Goal: Task Accomplishment & Management: Complete application form

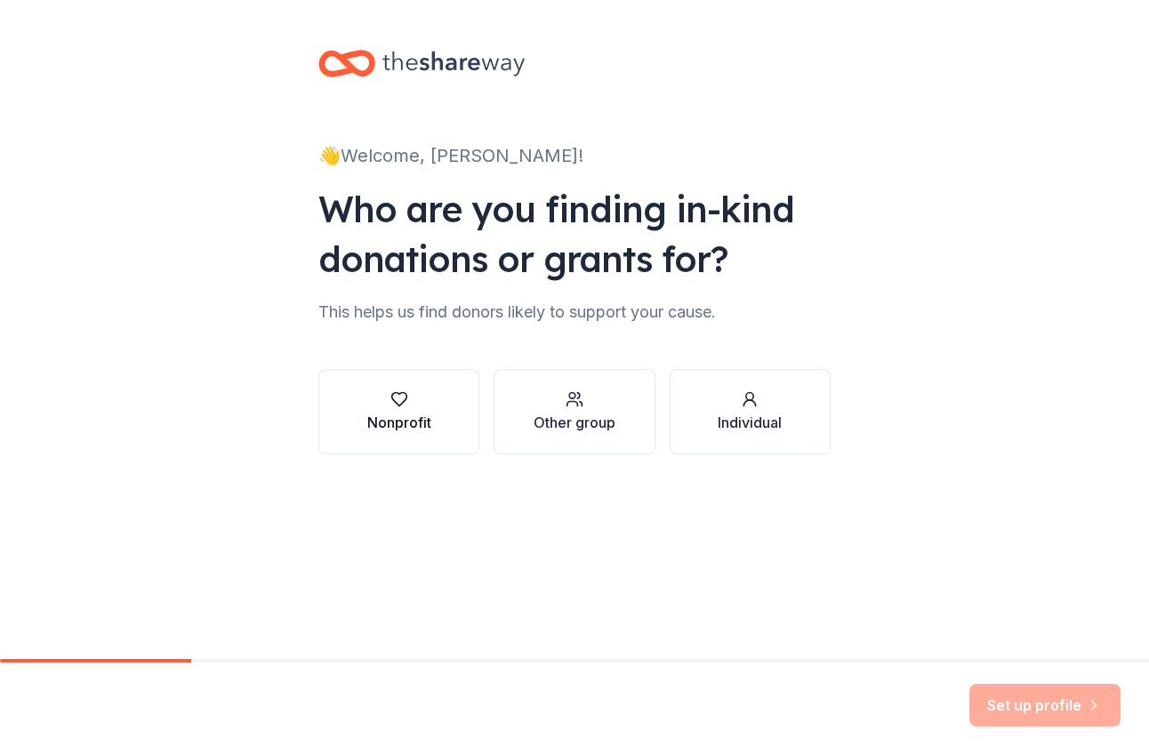
click at [406, 406] on icon "button" at bounding box center [399, 399] width 18 height 18
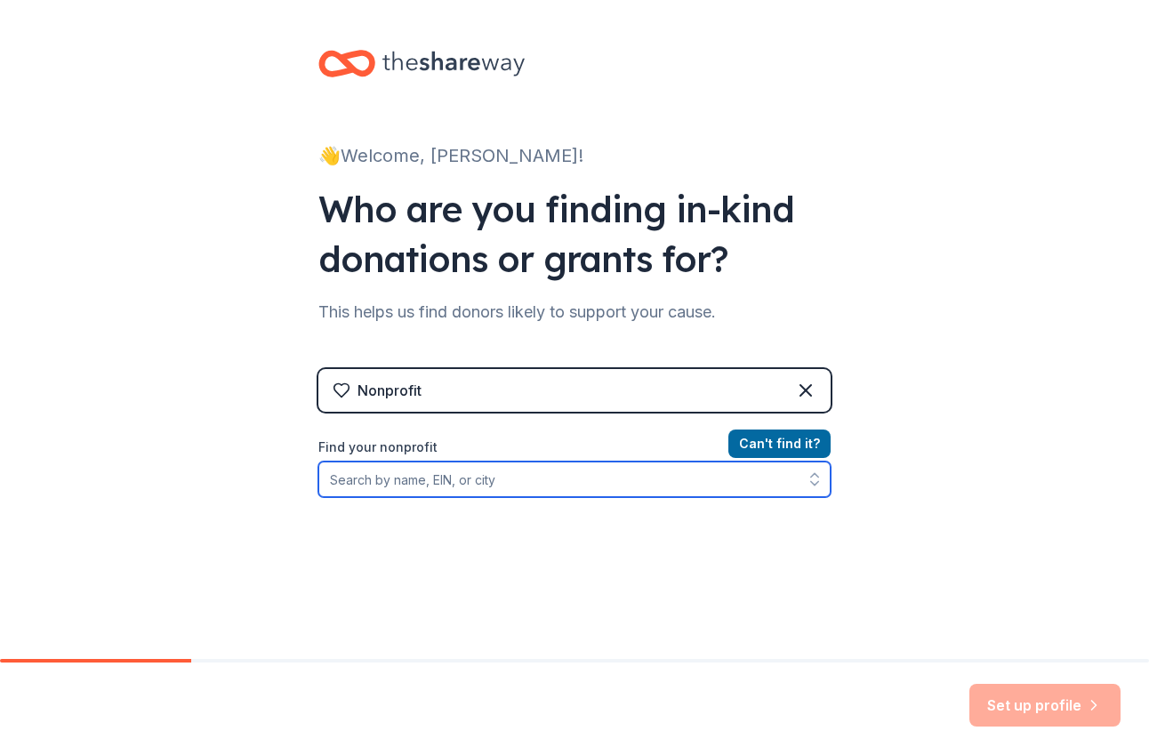
click at [408, 491] on input "Find your nonprofit" at bounding box center [574, 479] width 512 height 36
click at [662, 482] on input "Claremont Unified School District" at bounding box center [574, 479] width 512 height 36
type input "Claremont Unified School District"
click at [623, 484] on input "Claremont Unified School District" at bounding box center [574, 479] width 512 height 36
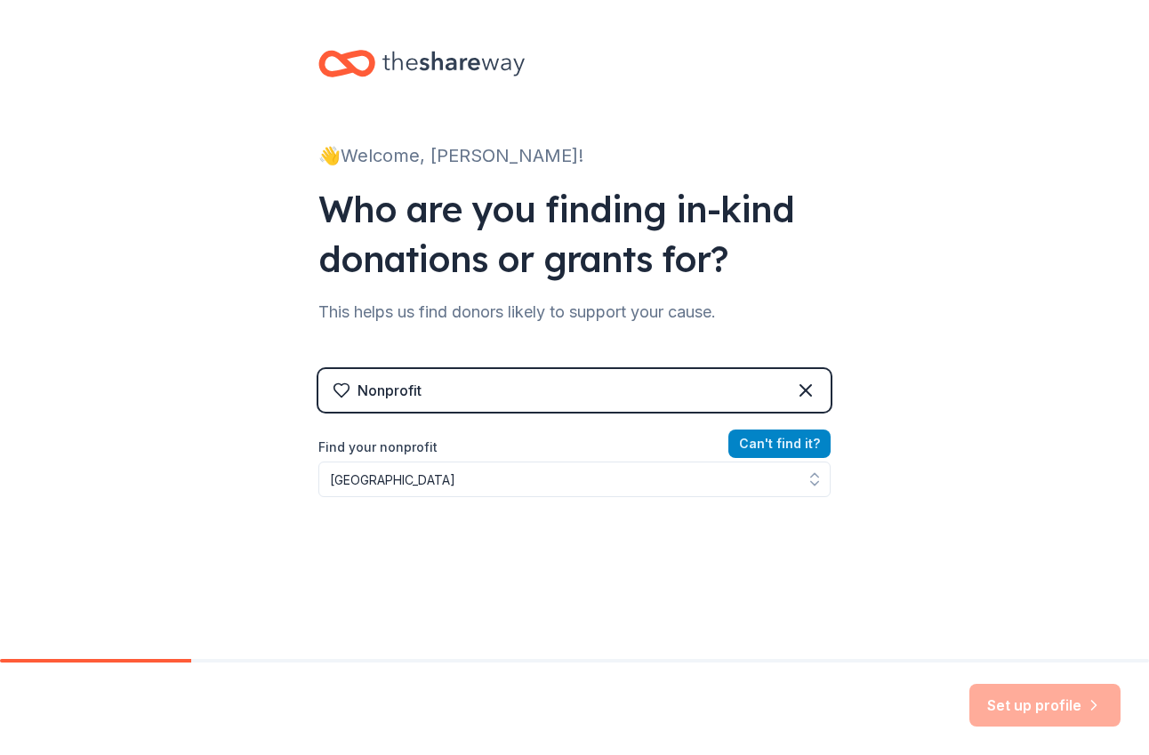
click at [765, 452] on button "Can ' t find it?" at bounding box center [779, 443] width 102 height 28
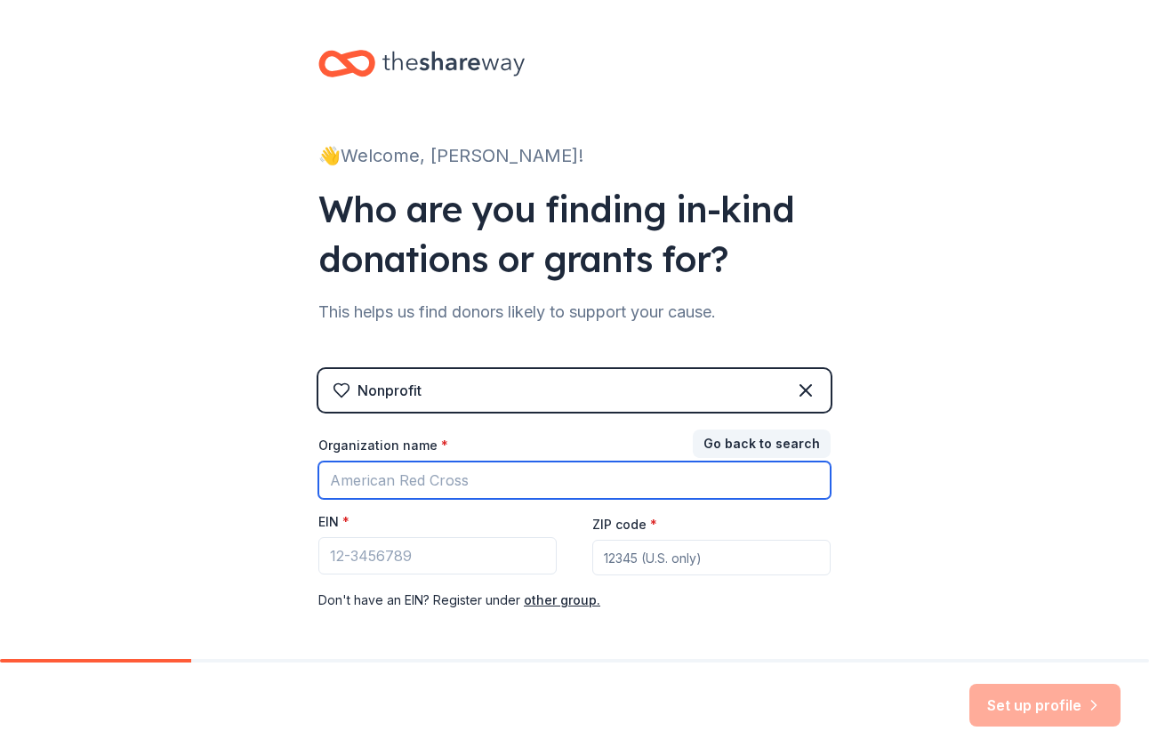
click at [580, 478] on input "Organization name *" at bounding box center [574, 479] width 512 height 37
click at [481, 487] on input "TK" at bounding box center [574, 479] width 512 height 37
type input "Claremont Unified School District (CA)"
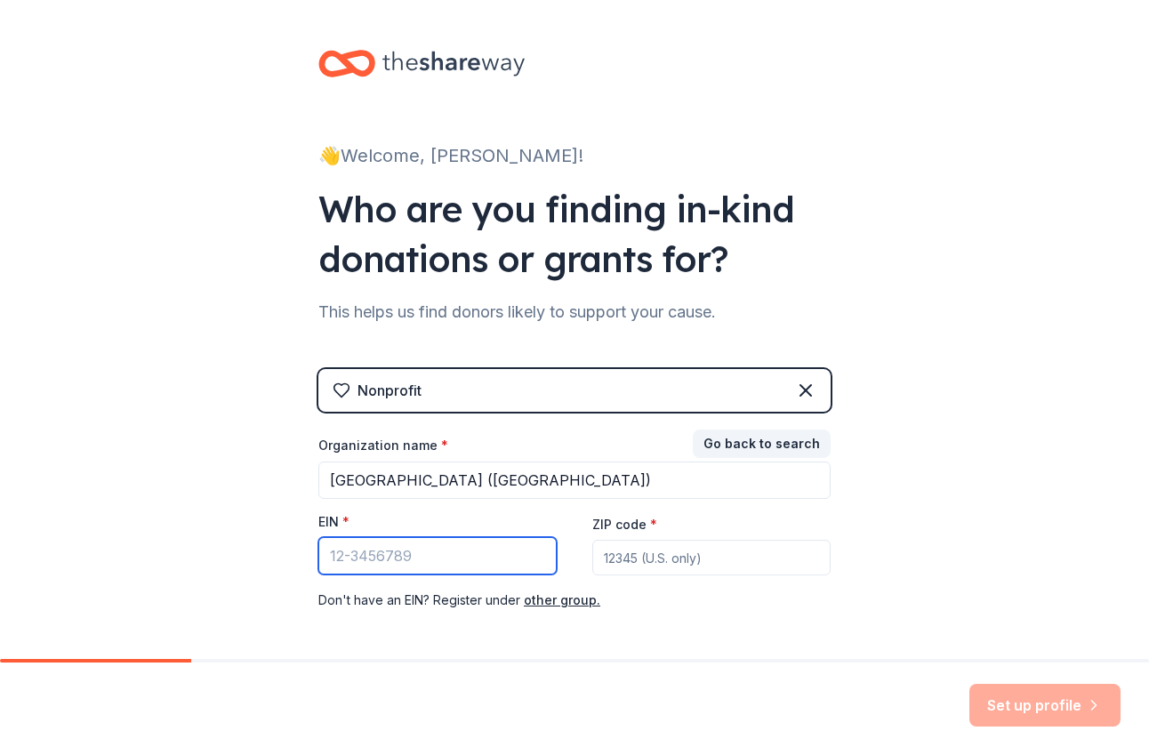
click at [453, 555] on input "EIN *" at bounding box center [437, 555] width 238 height 37
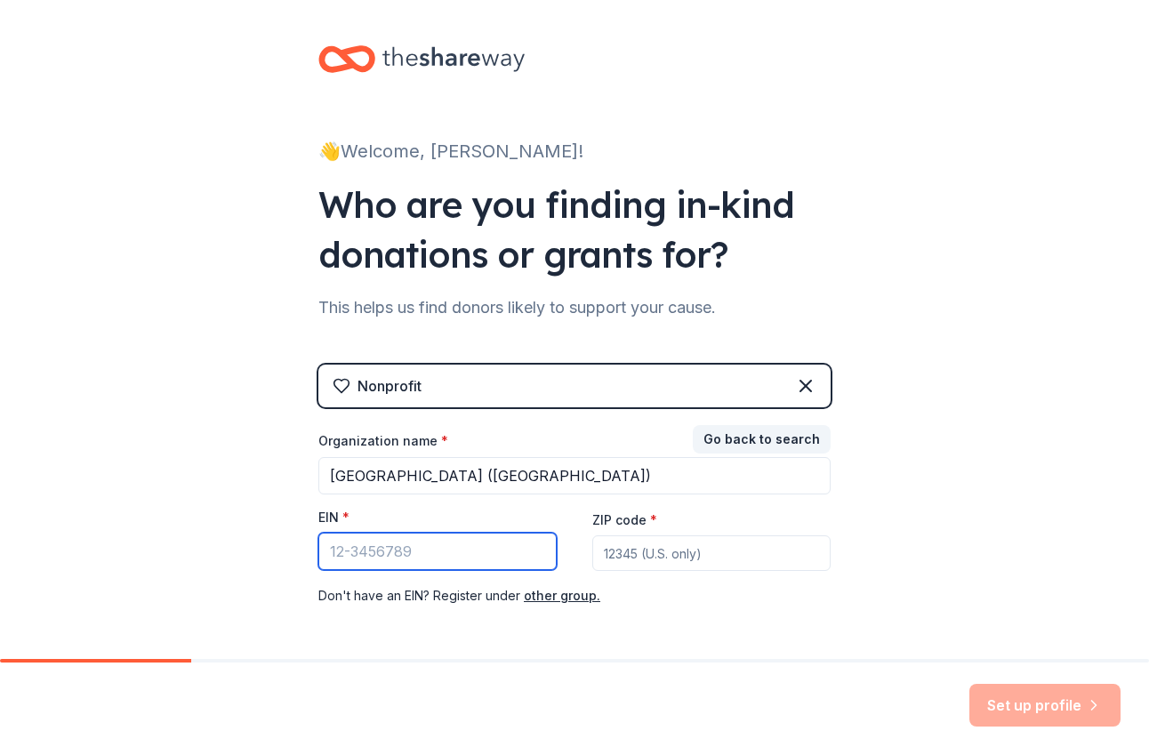
click at [365, 549] on input "EIN *" at bounding box center [437, 551] width 238 height 37
click at [444, 392] on div "Nonprofit" at bounding box center [574, 386] width 512 height 43
click at [421, 385] on div "Nonprofit" at bounding box center [389, 385] width 64 height 21
click at [565, 597] on button "other group." at bounding box center [562, 595] width 76 height 21
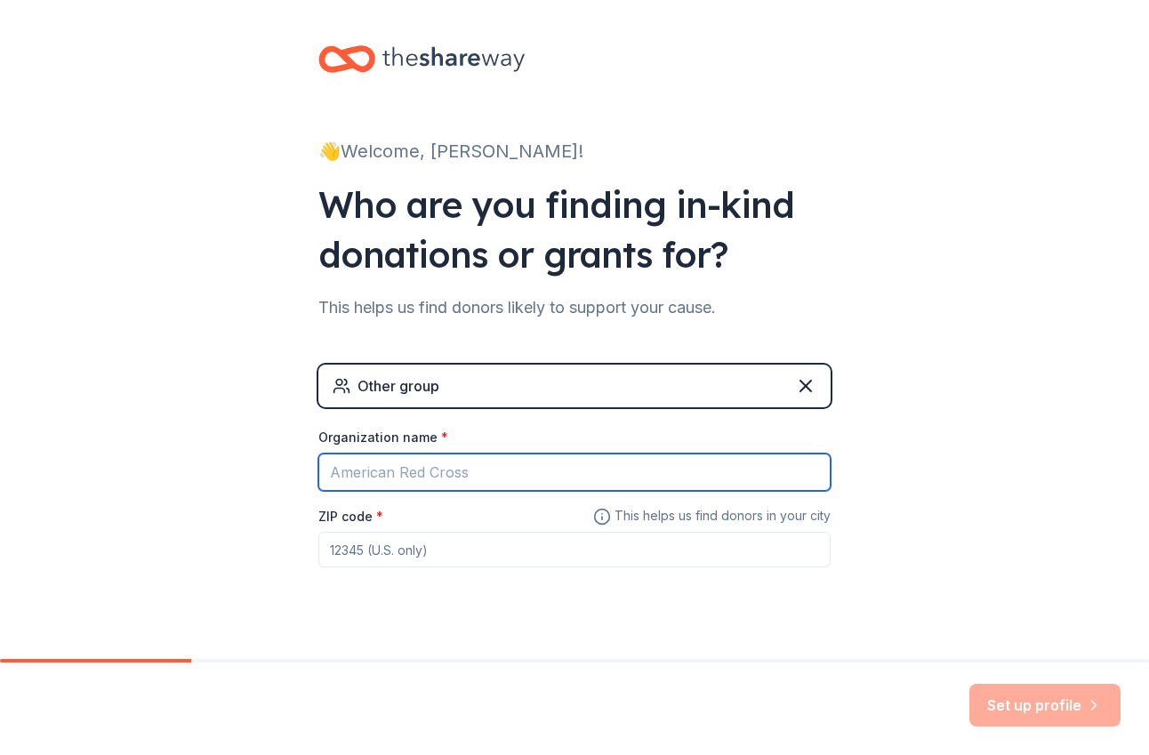
click at [413, 465] on input "Organization name *" at bounding box center [574, 471] width 512 height 37
type input "Claremont Unified School District (CA)"
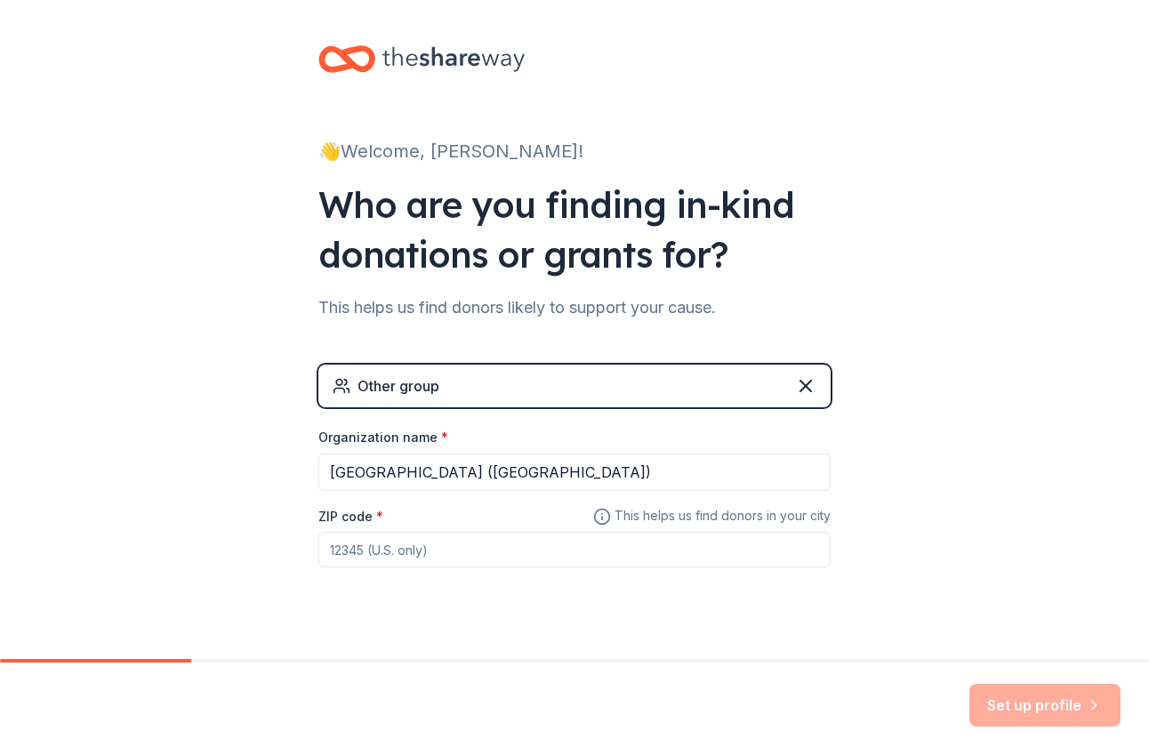
click at [438, 554] on input "ZIP code *" at bounding box center [574, 550] width 512 height 36
type input "91016"
click at [1026, 700] on button "Set up profile" at bounding box center [1044, 705] width 151 height 43
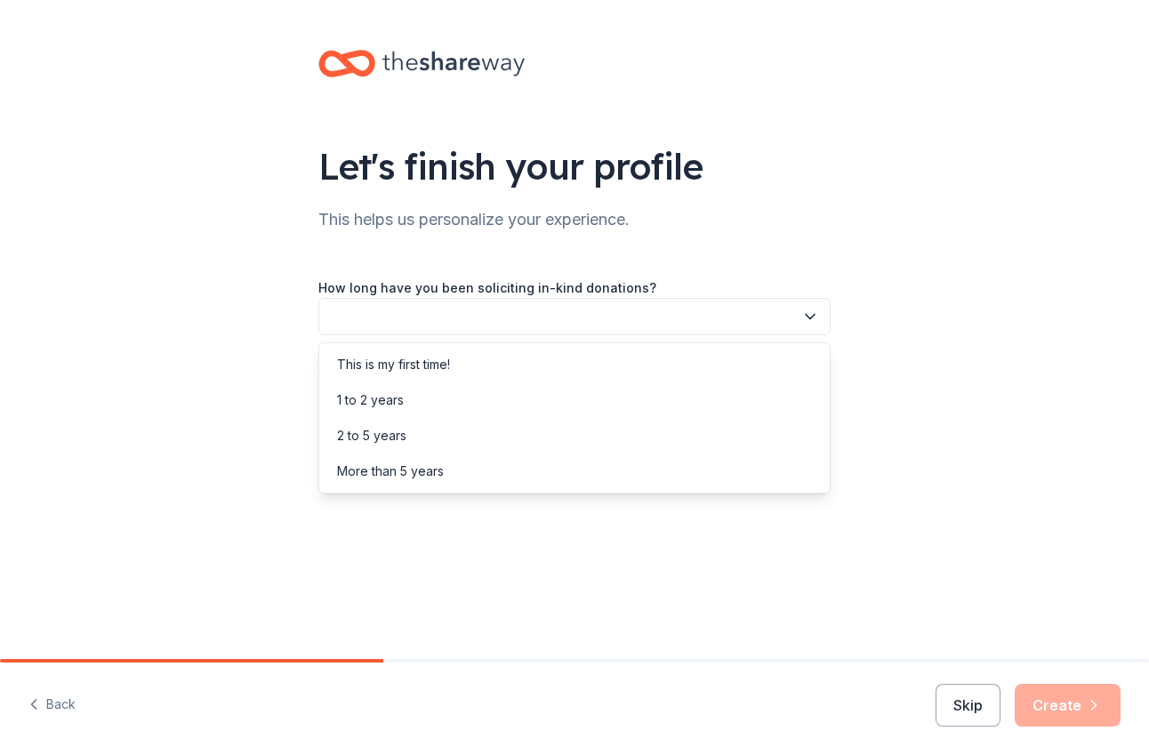
click at [544, 318] on button "button" at bounding box center [574, 316] width 512 height 37
click at [558, 365] on div "This is my first time!" at bounding box center [574, 365] width 503 height 36
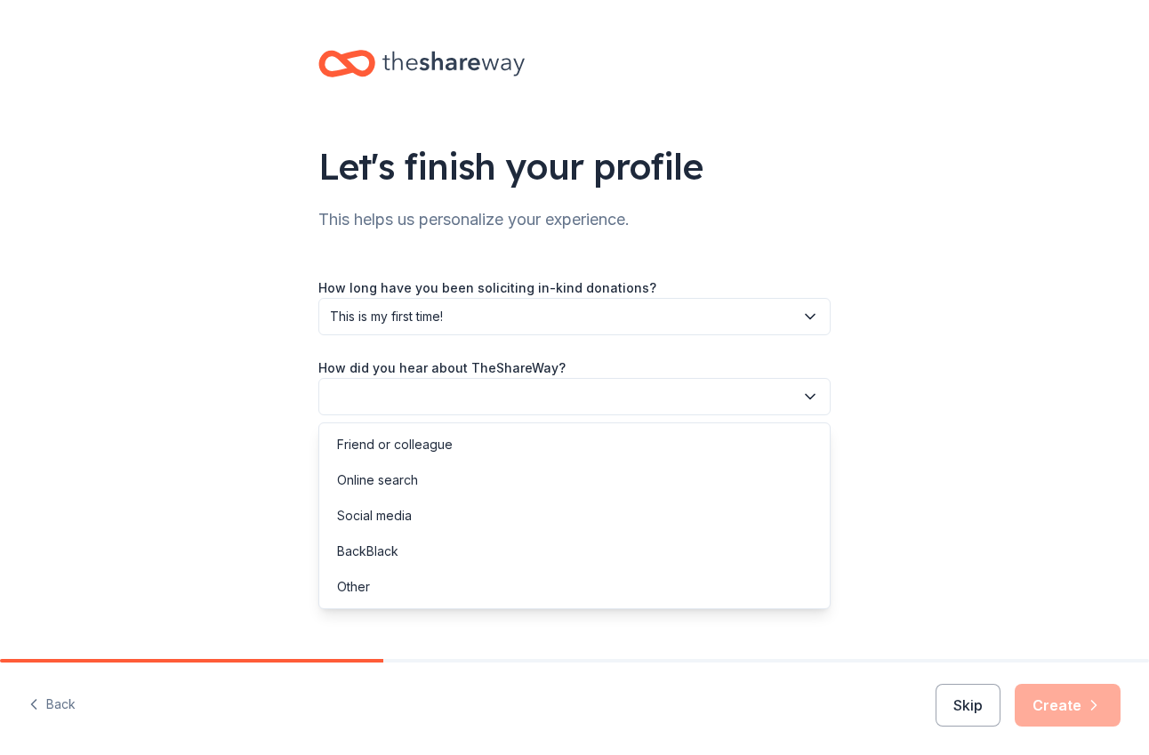
click at [559, 398] on button "button" at bounding box center [574, 396] width 512 height 37
click at [557, 449] on div "Friend or colleague" at bounding box center [574, 445] width 503 height 36
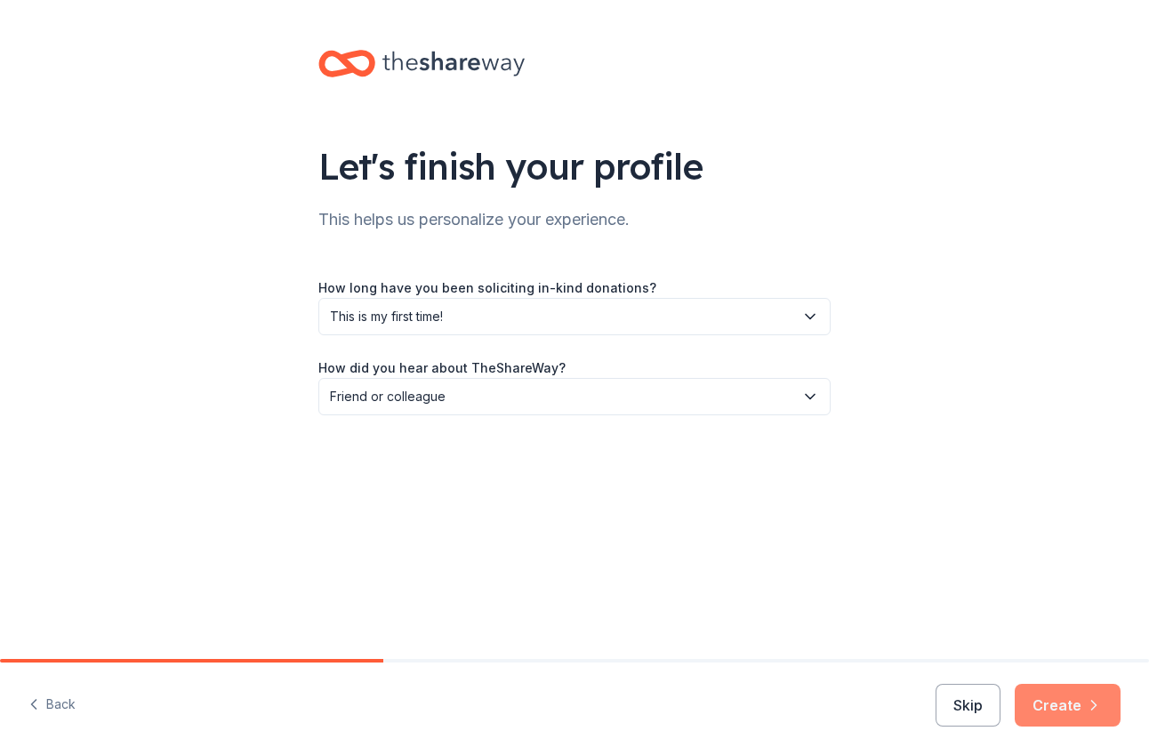
click at [1079, 703] on button "Create" at bounding box center [1067, 705] width 106 height 43
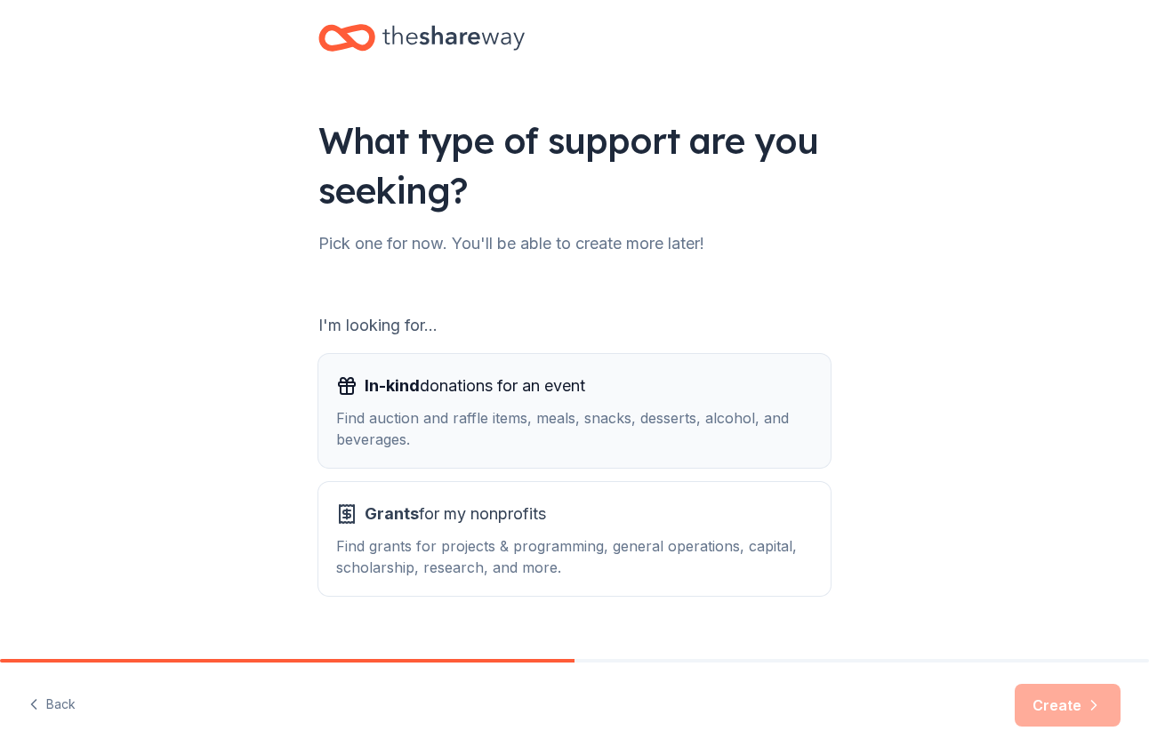
scroll to position [30, 0]
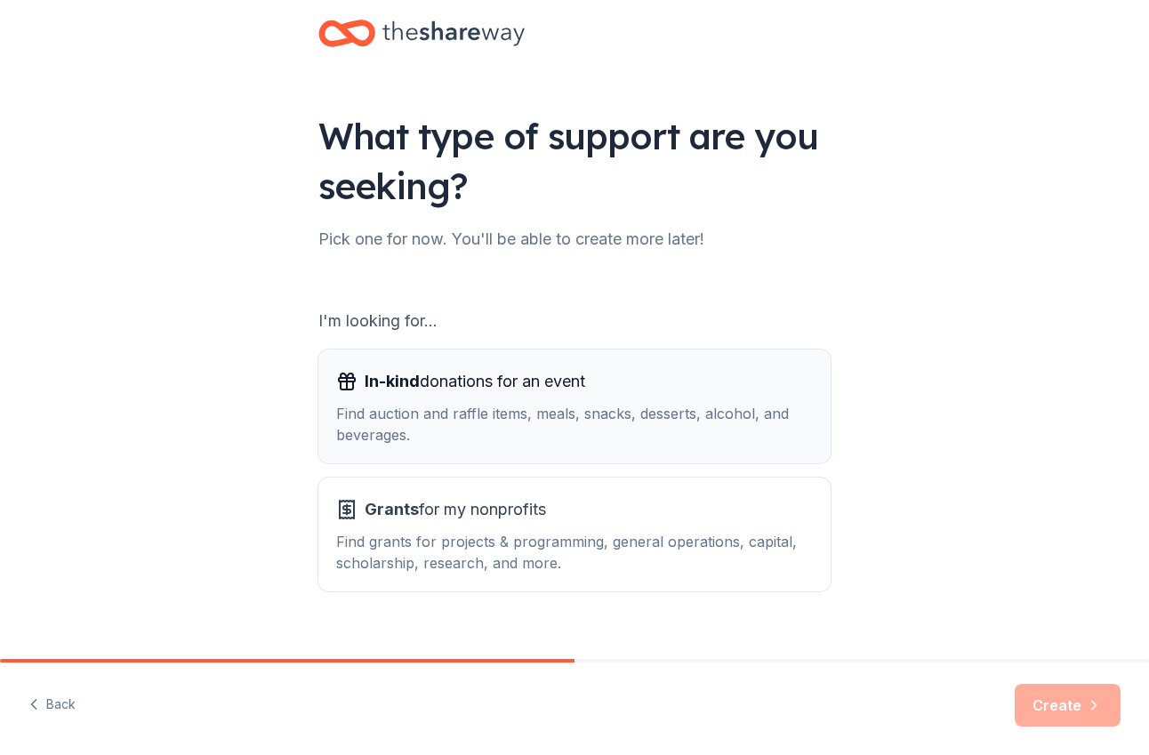
click at [662, 428] on div "Find auction and raffle items, meals, snacks, desserts, alcohol, and beverages." at bounding box center [574, 424] width 477 height 43
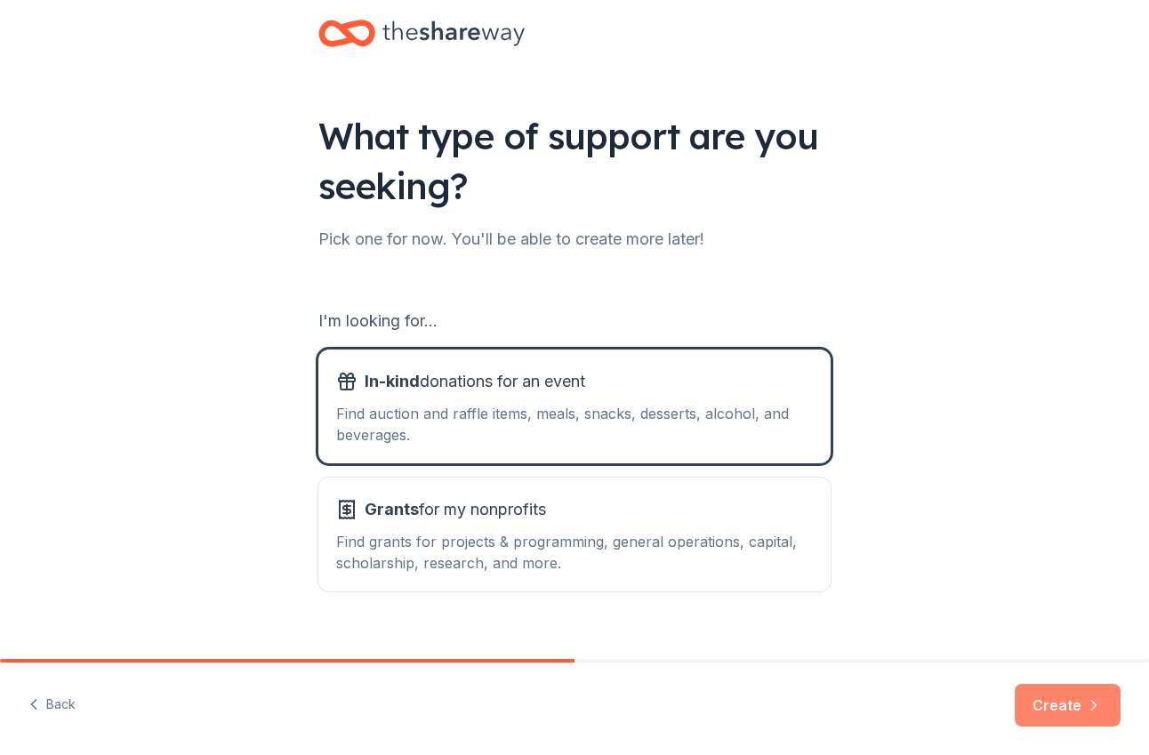
click at [1047, 703] on button "Create" at bounding box center [1067, 705] width 106 height 43
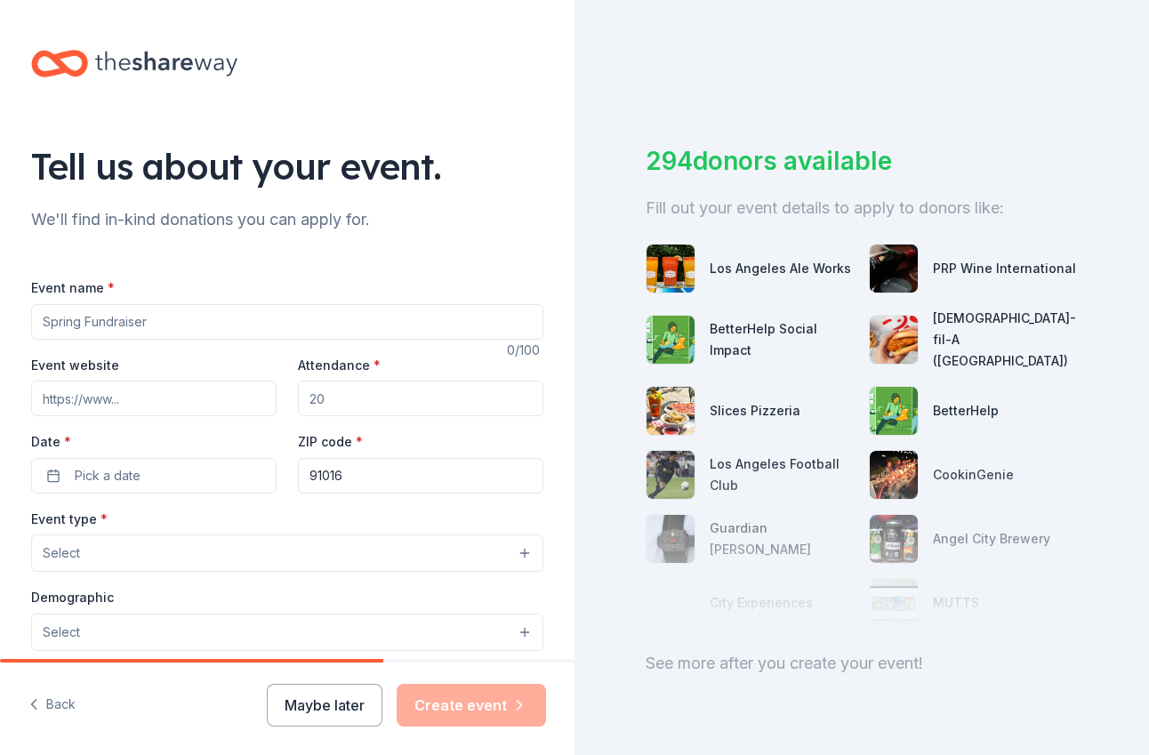
click at [175, 314] on input "Event name *" at bounding box center [287, 322] width 512 height 36
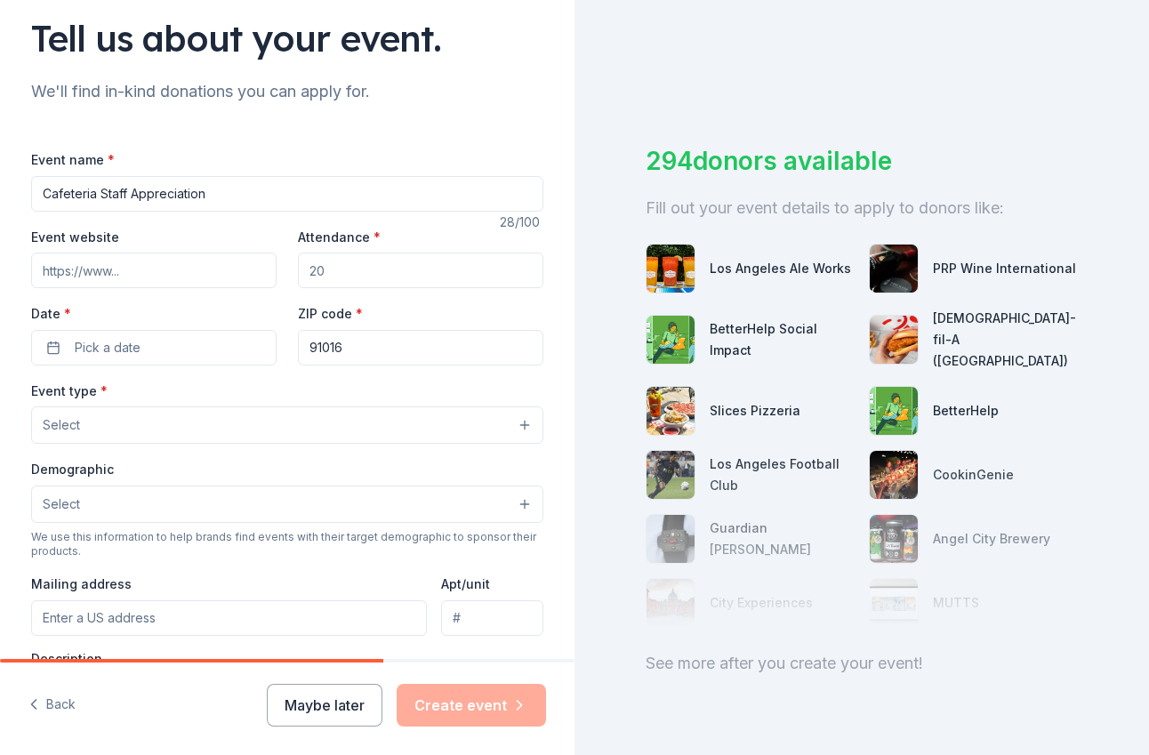
scroll to position [134, 0]
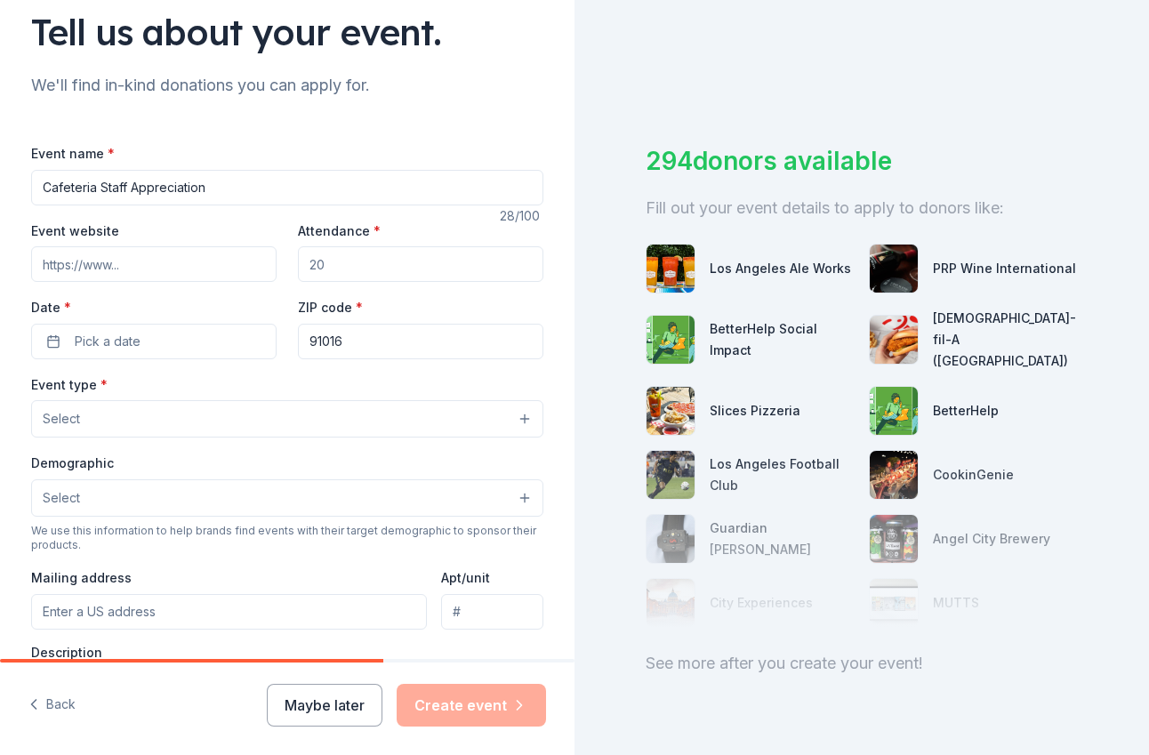
click at [353, 254] on input "Attendance *" at bounding box center [420, 264] width 245 height 36
click at [48, 188] on input "Cafeteria Staff Appreciation" at bounding box center [287, 188] width 512 height 36
type input "School Cafeteria Staff Appreciation"
click at [379, 257] on input "Attendance *" at bounding box center [420, 264] width 245 height 36
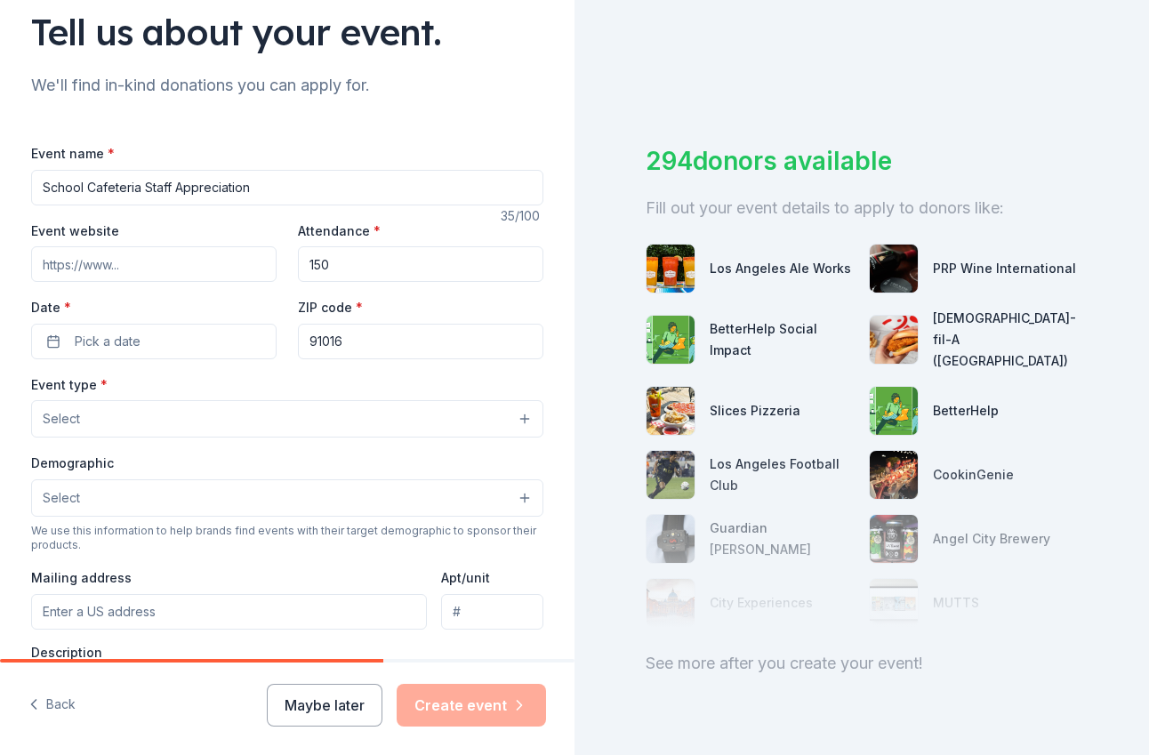
drag, startPoint x: 334, startPoint y: 261, endPoint x: 268, endPoint y: 260, distance: 66.7
click at [268, 260] on div "Event website Attendance * 150 Date * Pick a date ZIP code * 91016" at bounding box center [287, 290] width 512 height 140
type input "100"
click at [180, 328] on button "Pick a date" at bounding box center [153, 342] width 245 height 36
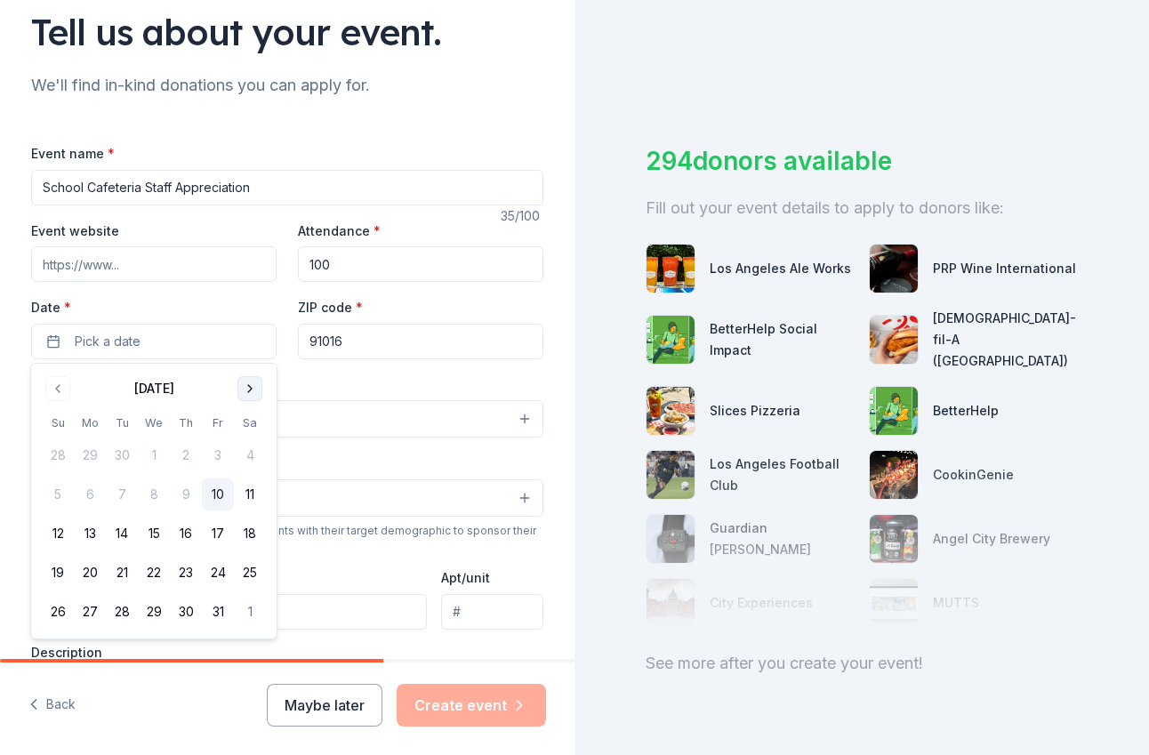
click at [255, 389] on button "Go to next month" at bounding box center [249, 388] width 25 height 25
click at [248, 393] on button "Go to next month" at bounding box center [249, 388] width 25 height 25
click at [96, 450] on button "1" at bounding box center [90, 455] width 32 height 32
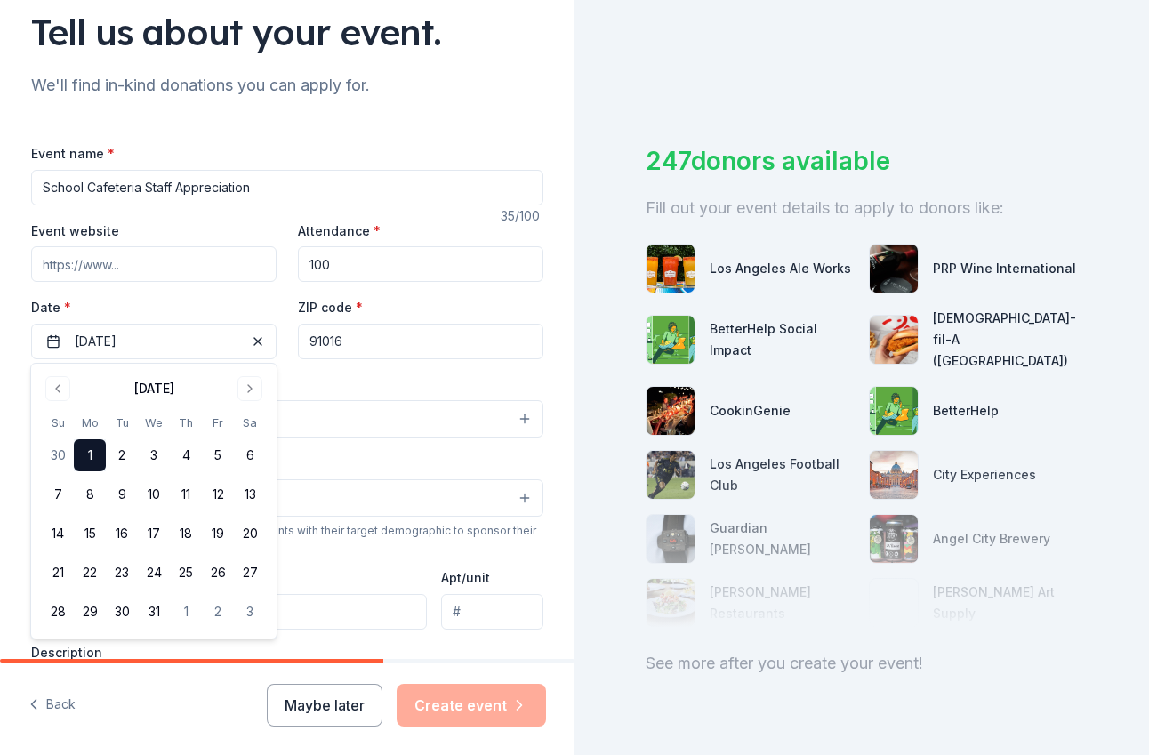
click at [366, 378] on div "Event type * Select" at bounding box center [287, 405] width 512 height 65
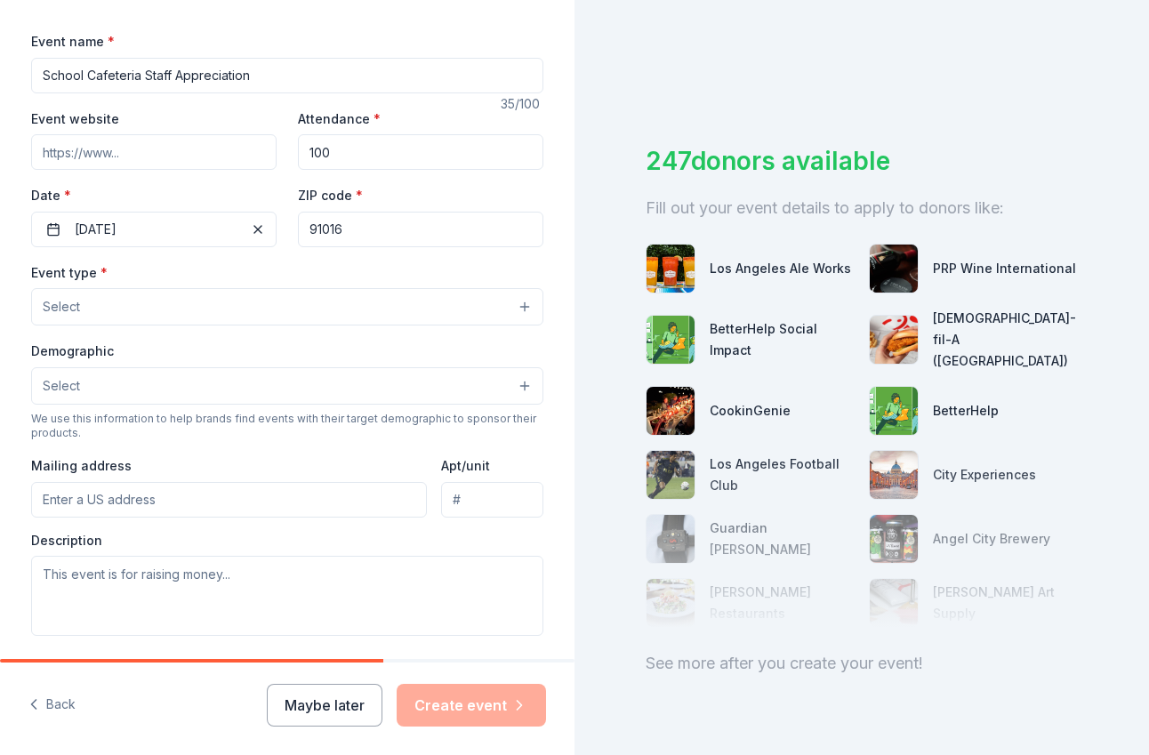
scroll to position [248, 0]
click at [203, 307] on button "Select" at bounding box center [287, 304] width 512 height 37
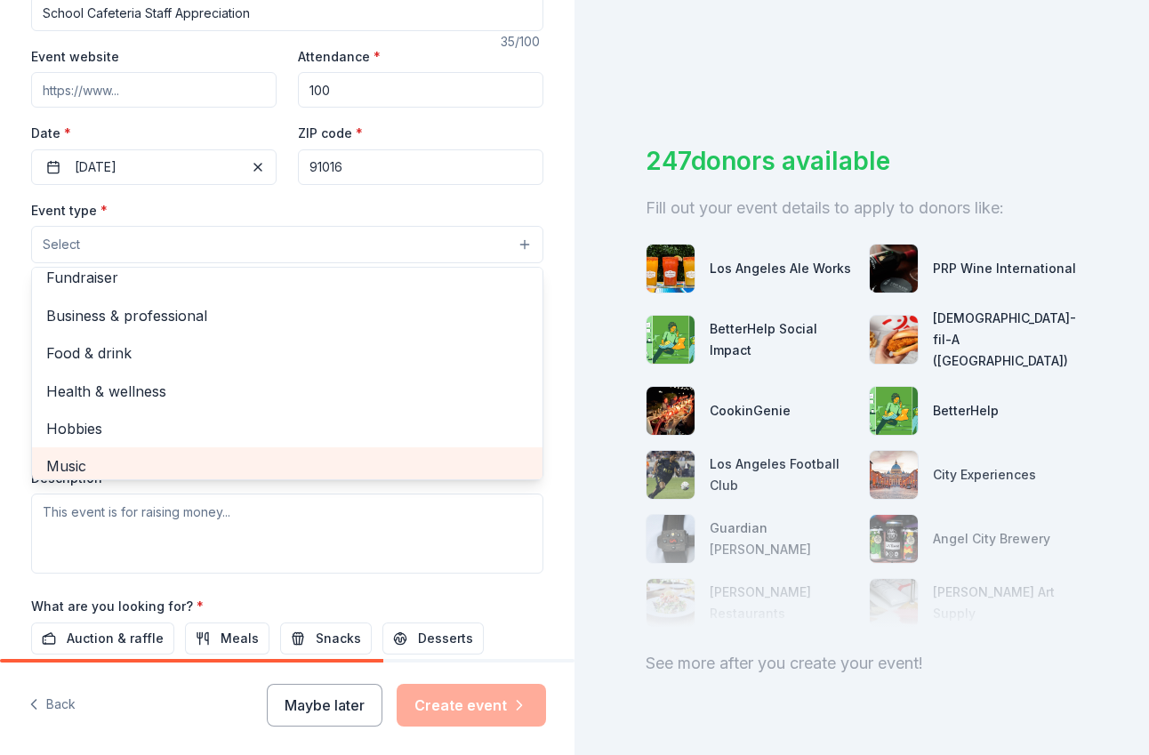
scroll to position [0, 0]
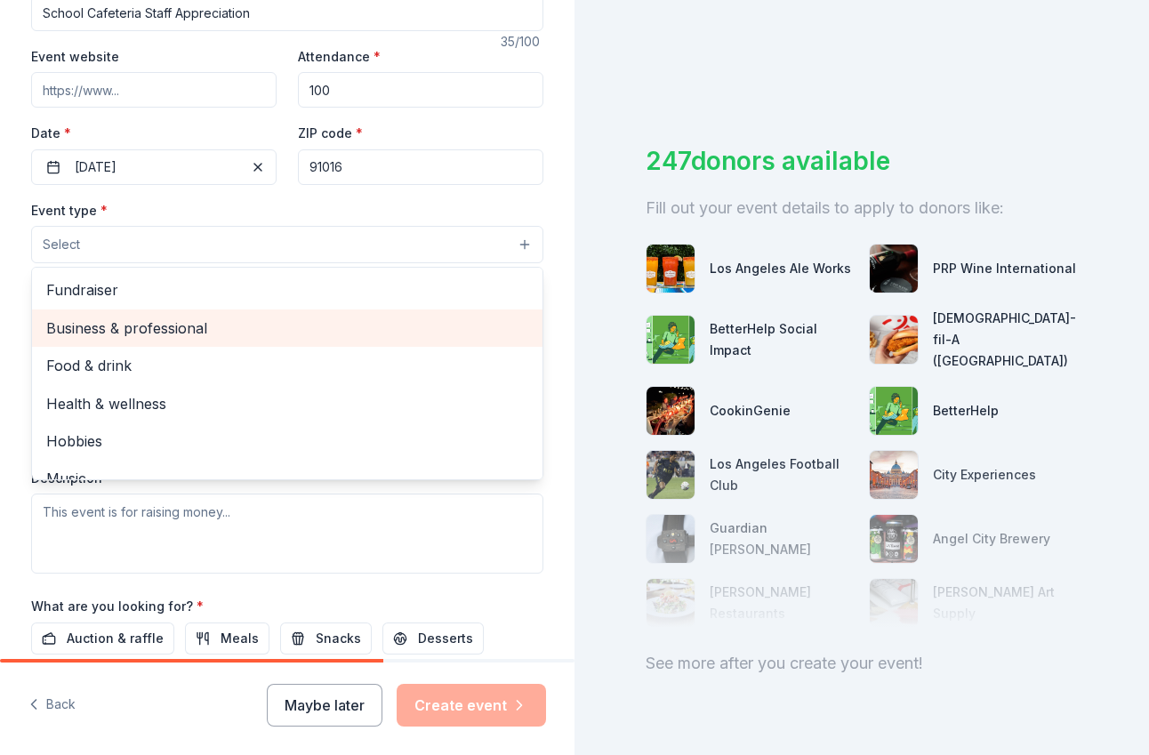
click at [225, 341] on div "Business & professional" at bounding box center [287, 327] width 510 height 37
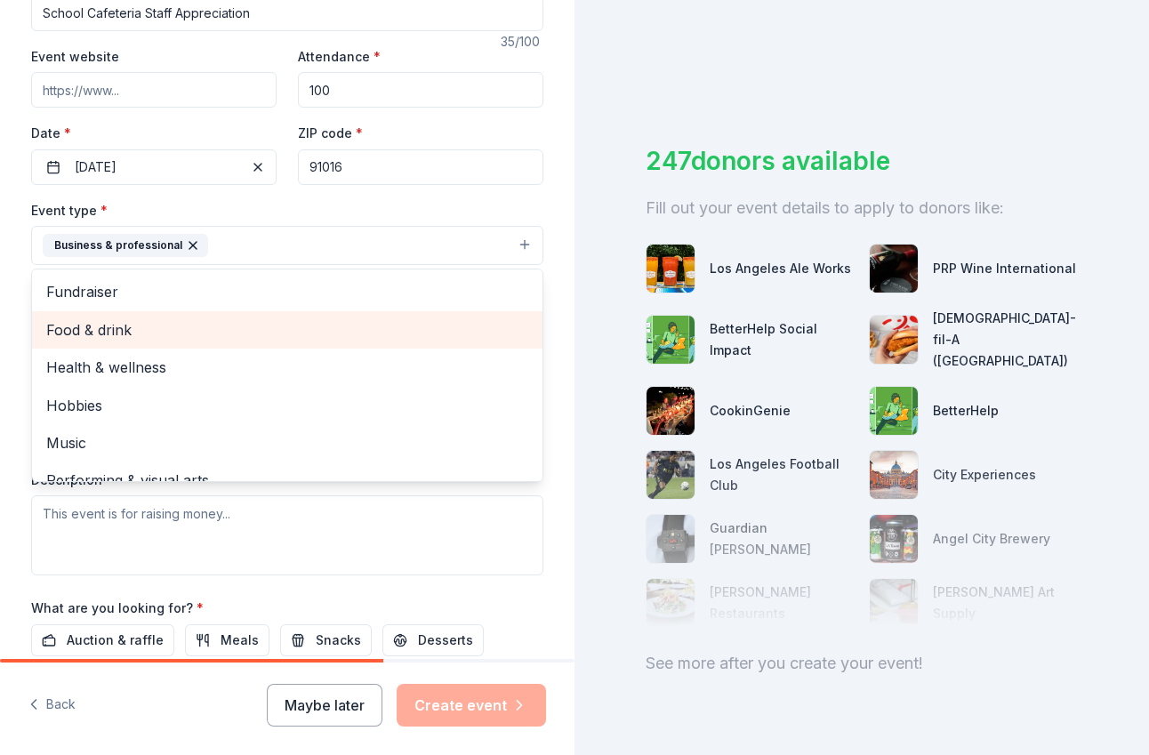
click at [279, 317] on div "Food & drink" at bounding box center [287, 329] width 510 height 37
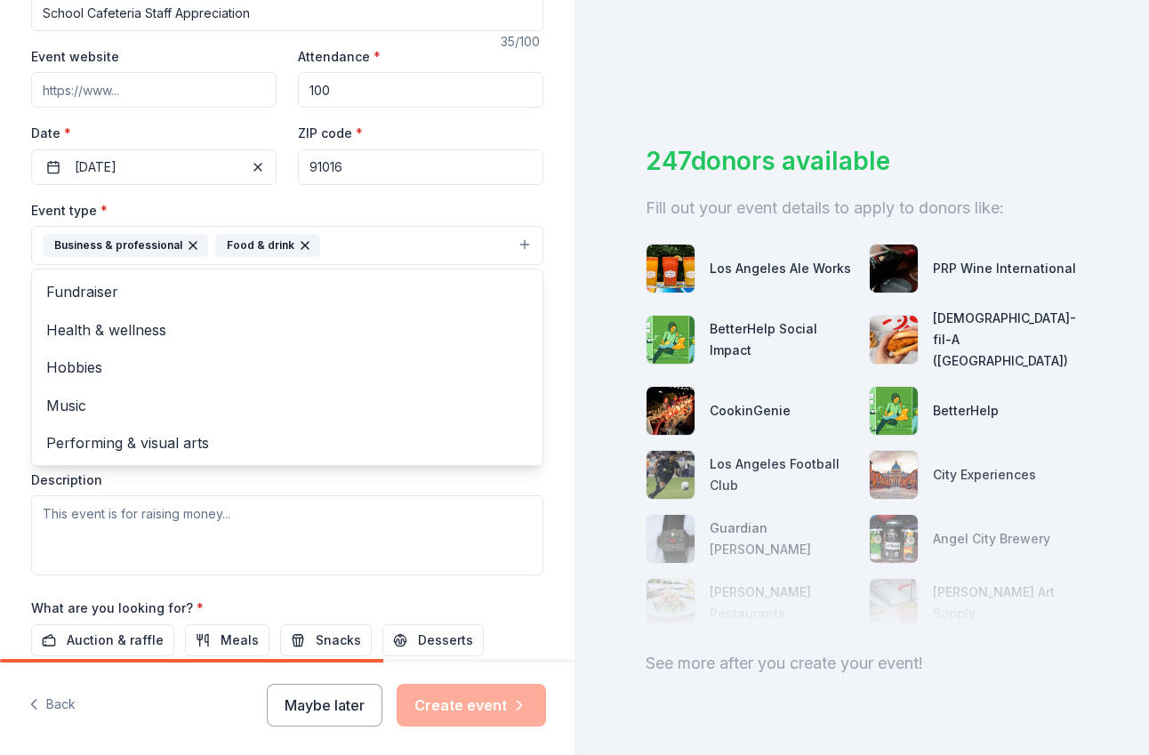
click at [558, 290] on div "Tell us about your event. We'll find in-kind donations you can apply for. Event…" at bounding box center [287, 283] width 569 height 1185
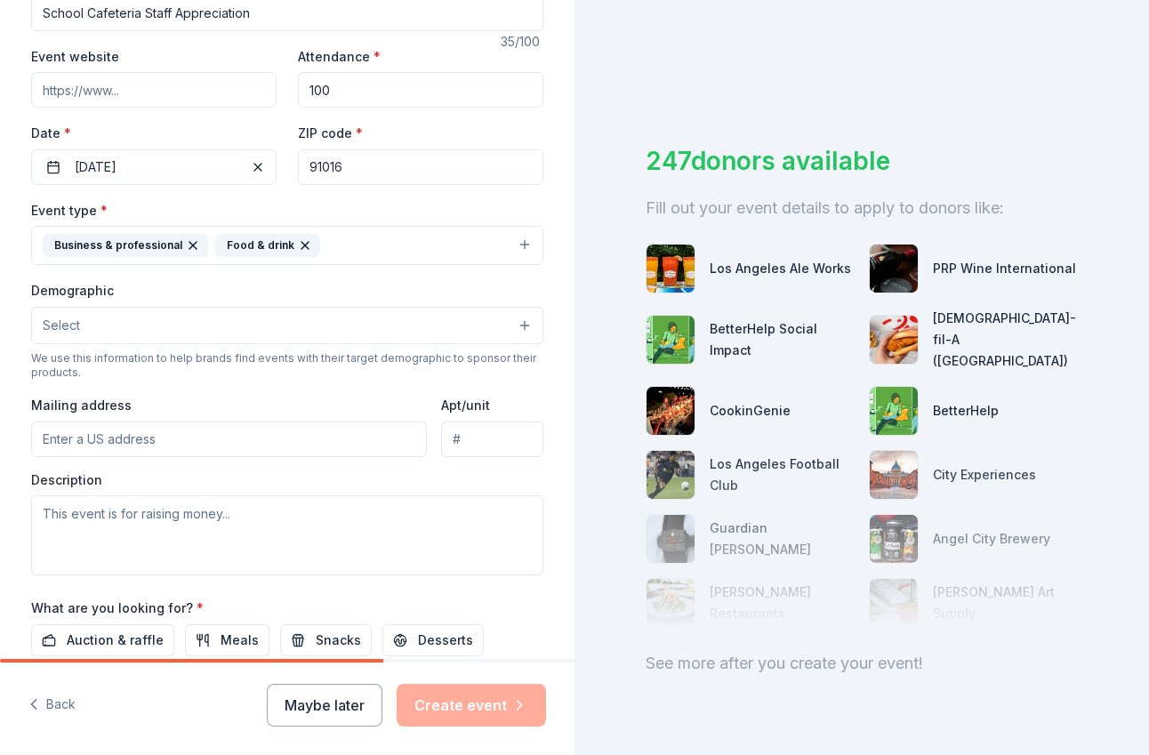
click at [365, 326] on button "Select" at bounding box center [287, 325] width 512 height 37
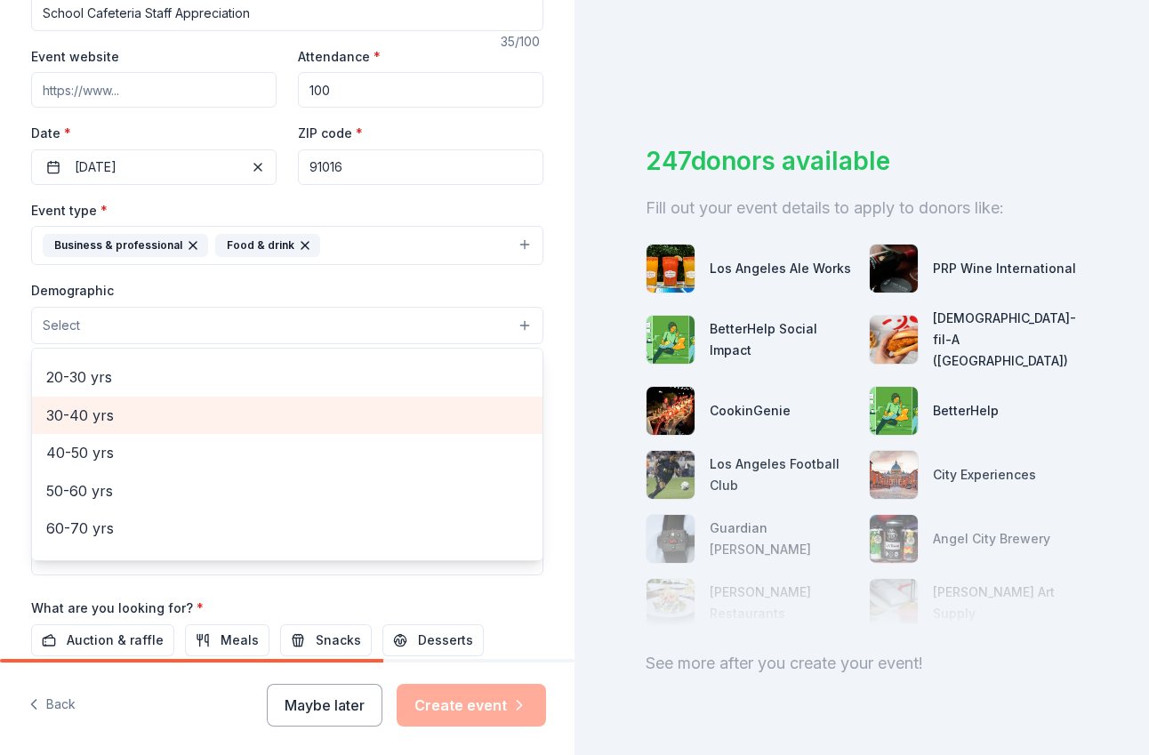
scroll to position [285, 0]
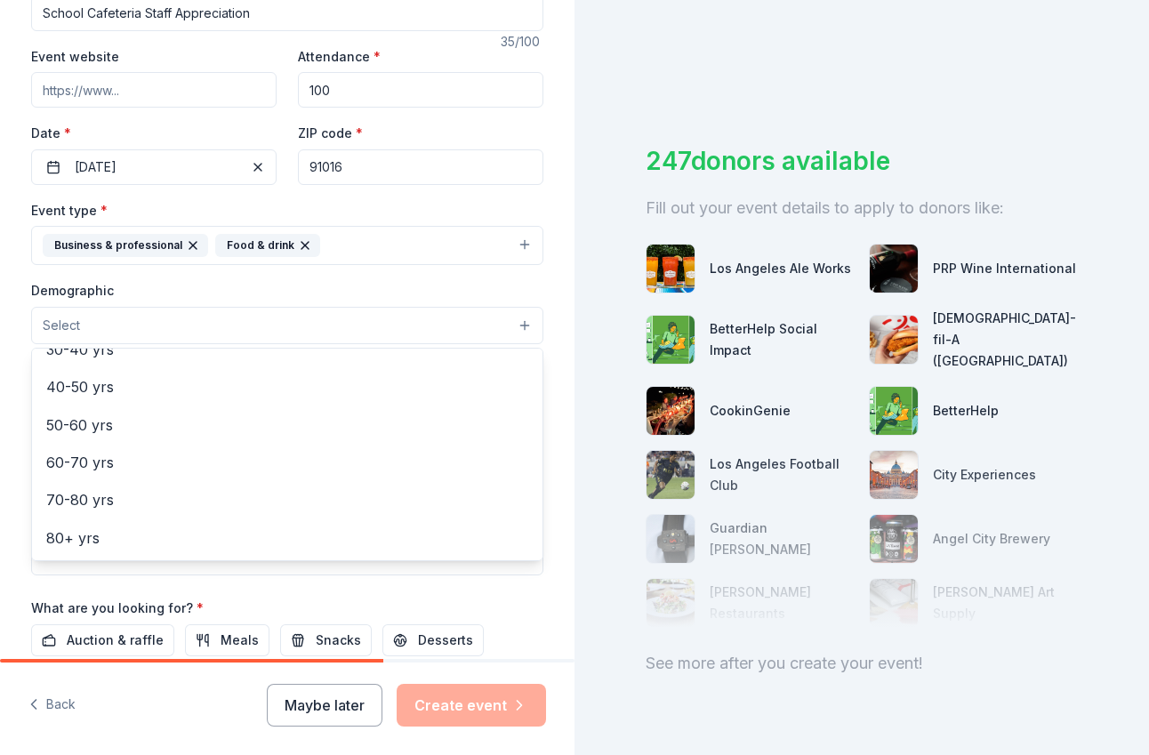
click at [566, 390] on div "Tell us about your event. We'll find in-kind donations you can apply for. Event…" at bounding box center [287, 283] width 569 height 1185
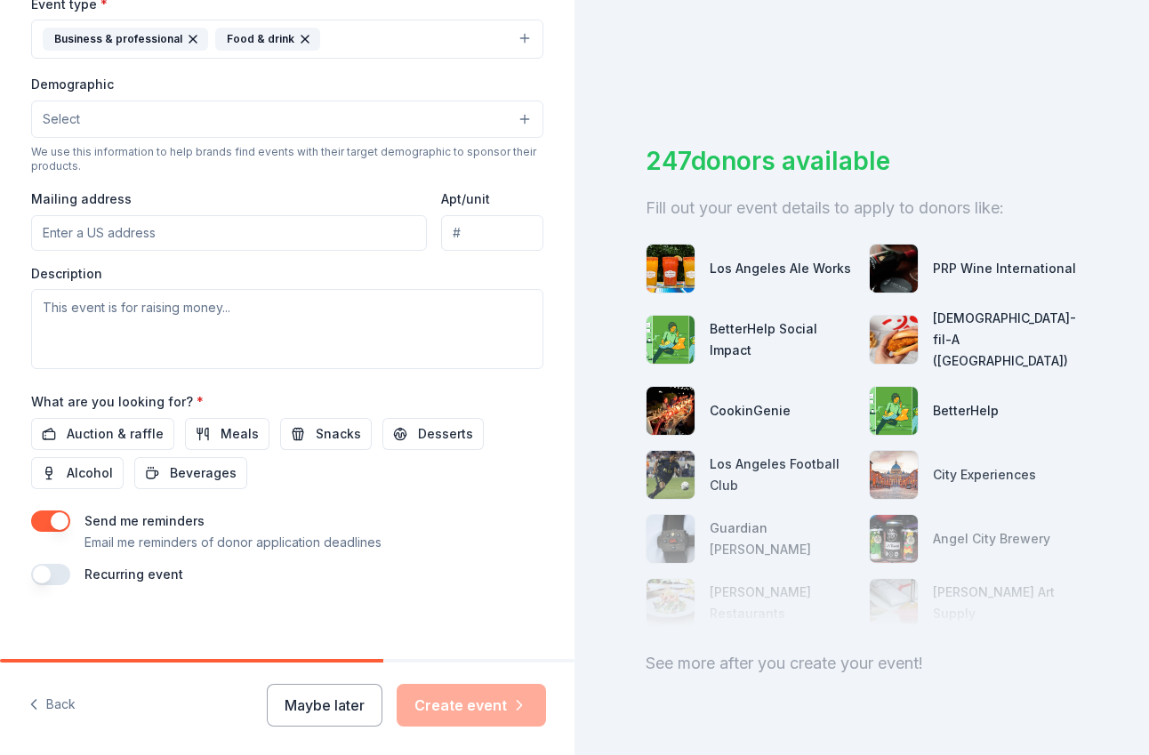
scroll to position [526, 0]
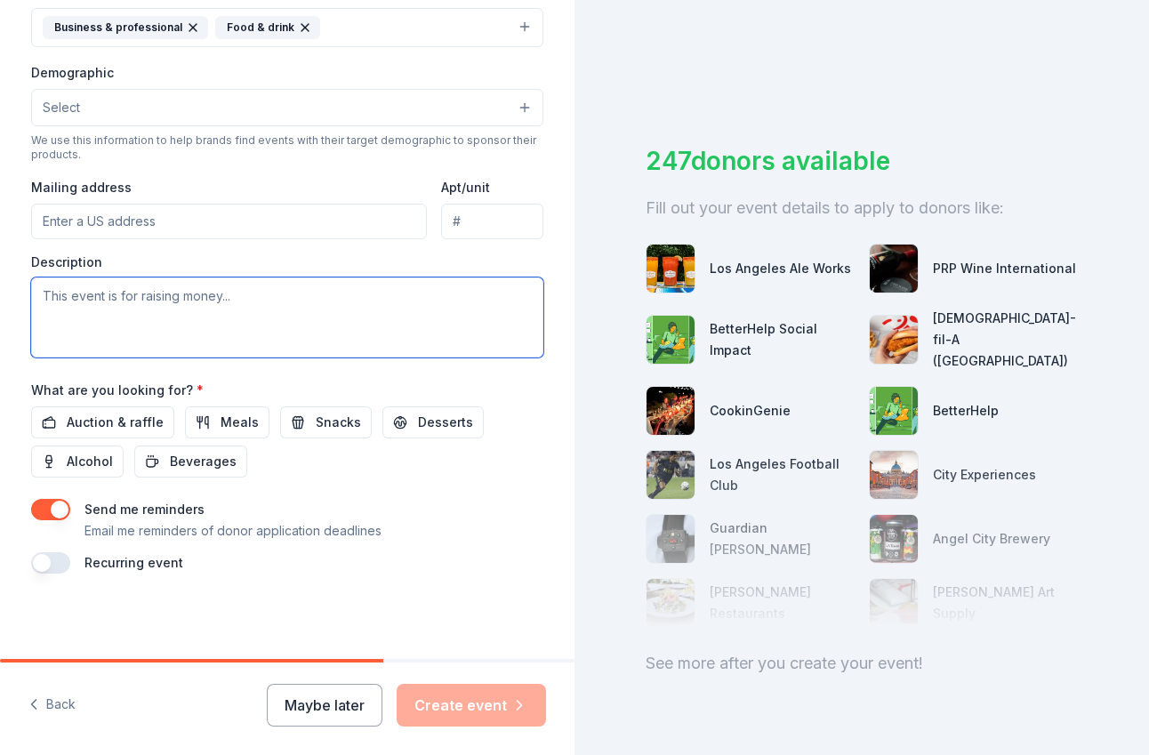
click at [268, 292] on textarea at bounding box center [287, 317] width 512 height 80
type textarea "This is to help recognize the hard work of our team."
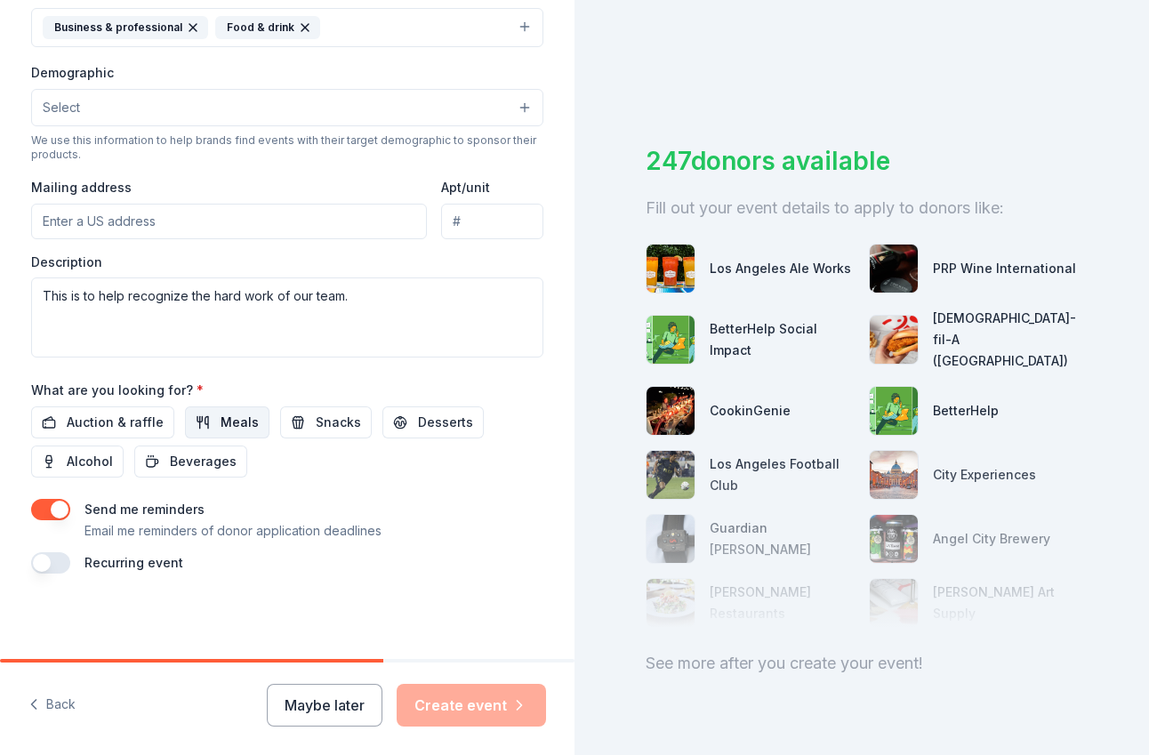
click at [224, 418] on span "Meals" at bounding box center [240, 422] width 38 height 21
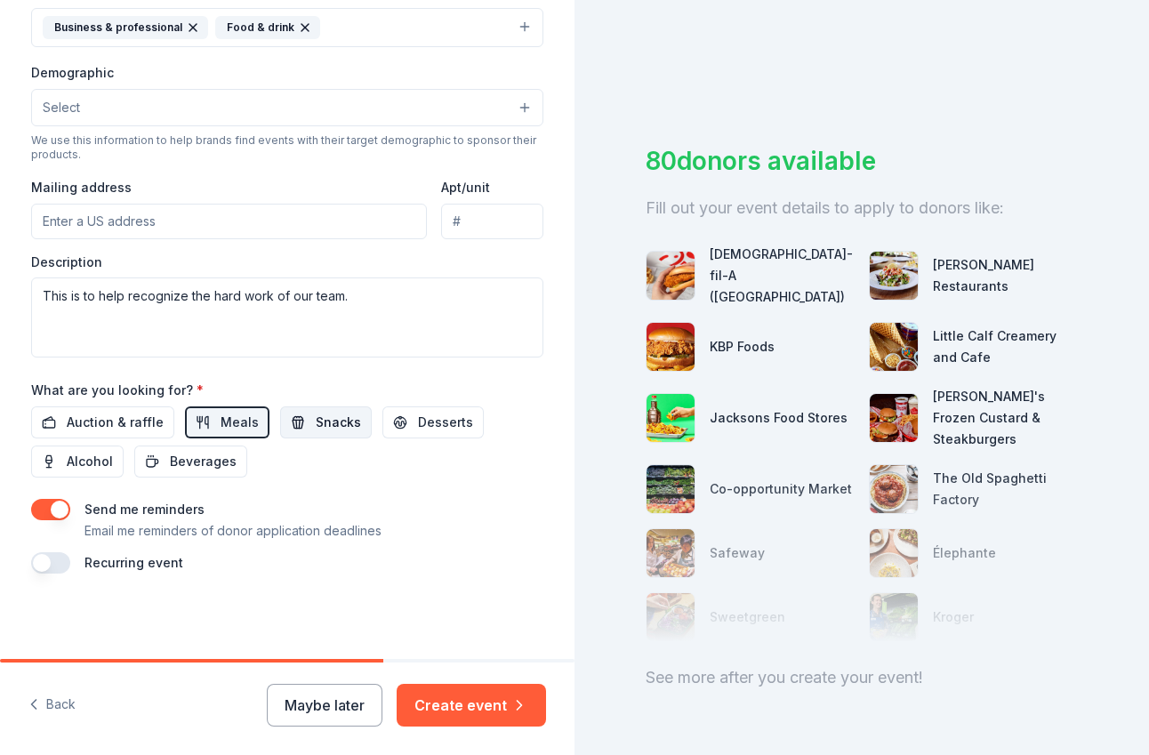
click at [301, 423] on button "Snacks" at bounding box center [326, 422] width 92 height 32
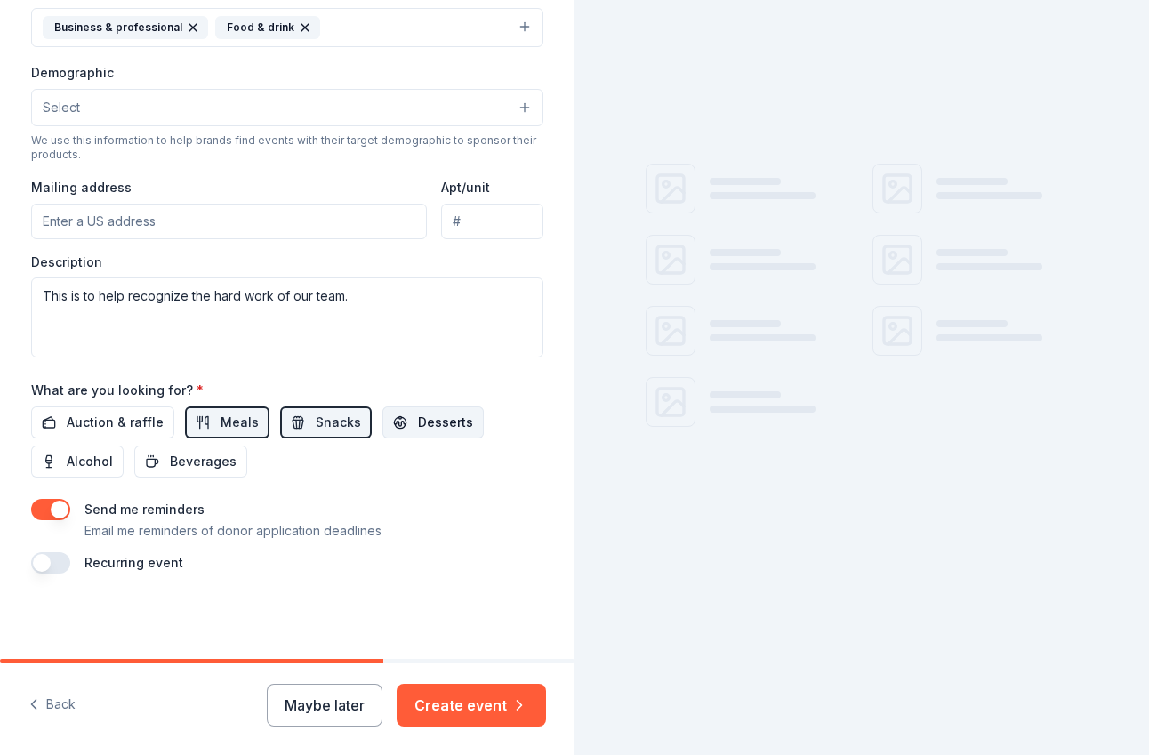
click at [430, 426] on span "Desserts" at bounding box center [445, 422] width 55 height 21
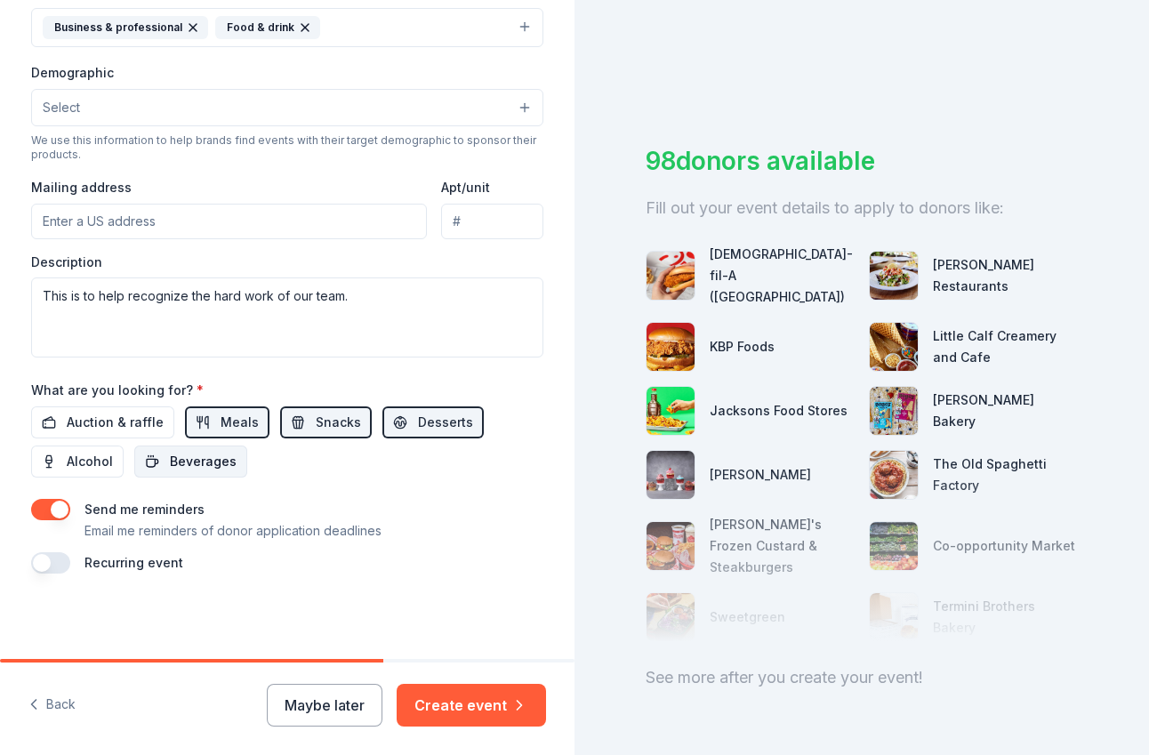
click at [213, 463] on span "Beverages" at bounding box center [203, 461] width 67 height 21
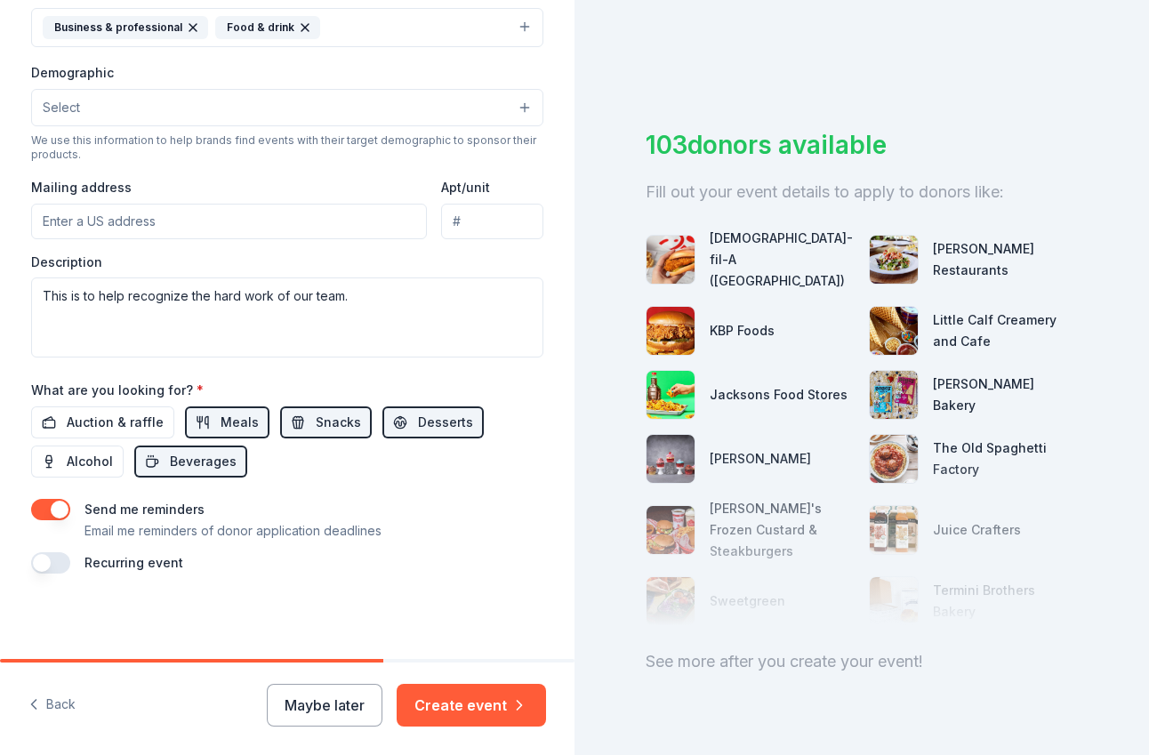
scroll to position [22, 0]
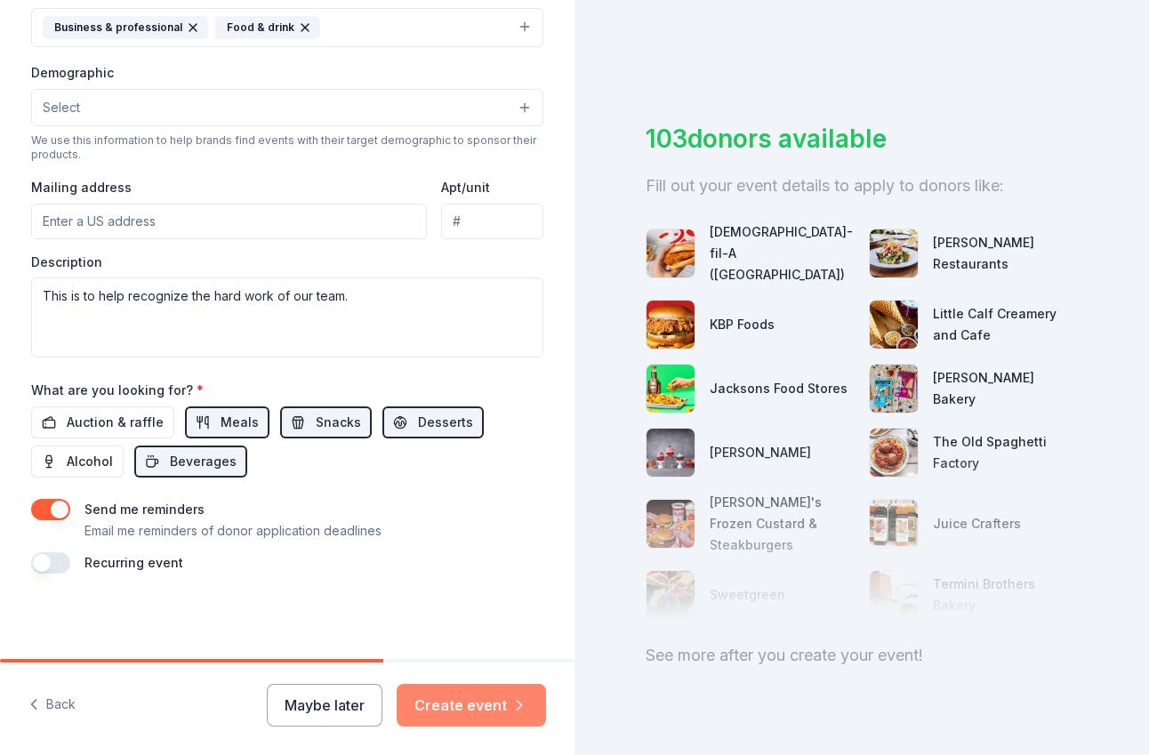
click at [469, 713] on button "Create event" at bounding box center [471, 705] width 149 height 43
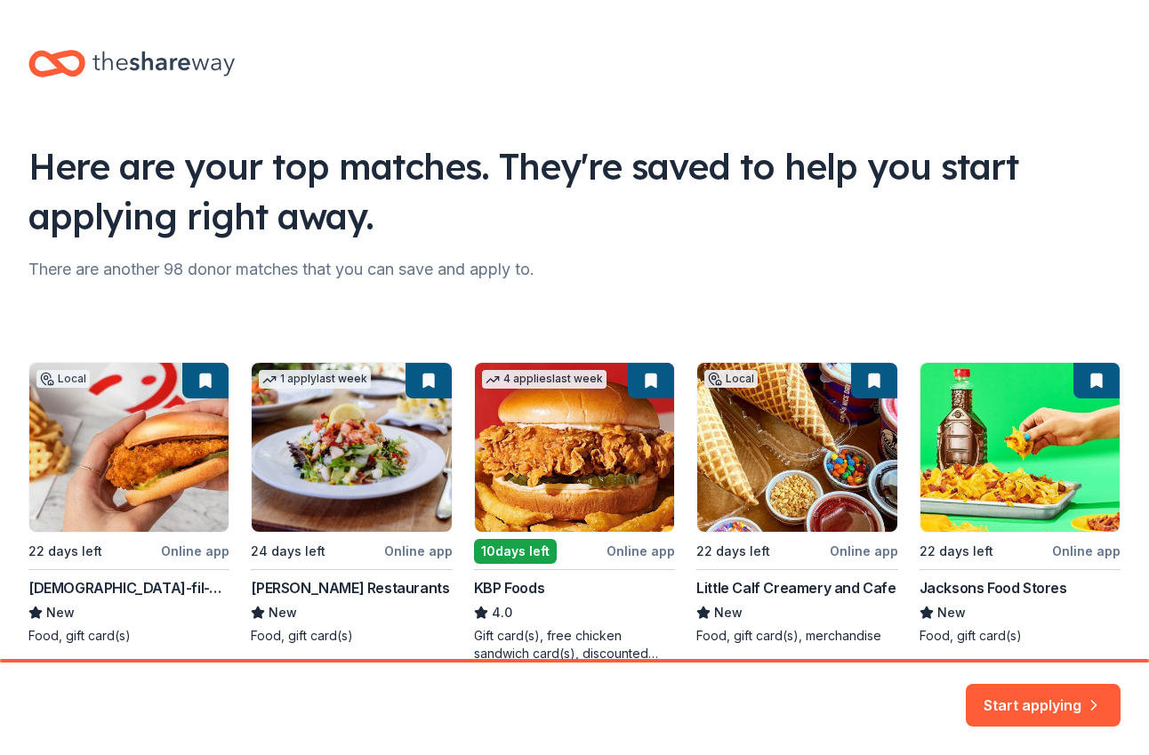
scroll to position [89, 0]
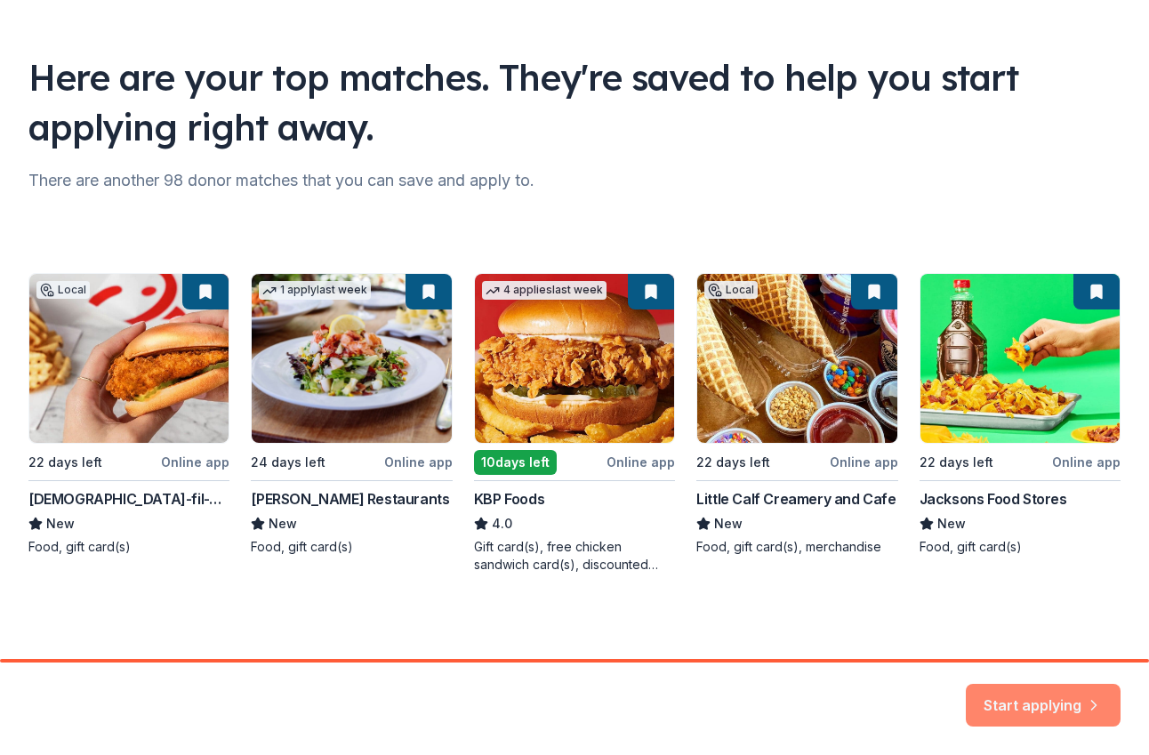
click at [1034, 706] on button "Start applying" at bounding box center [1043, 694] width 155 height 43
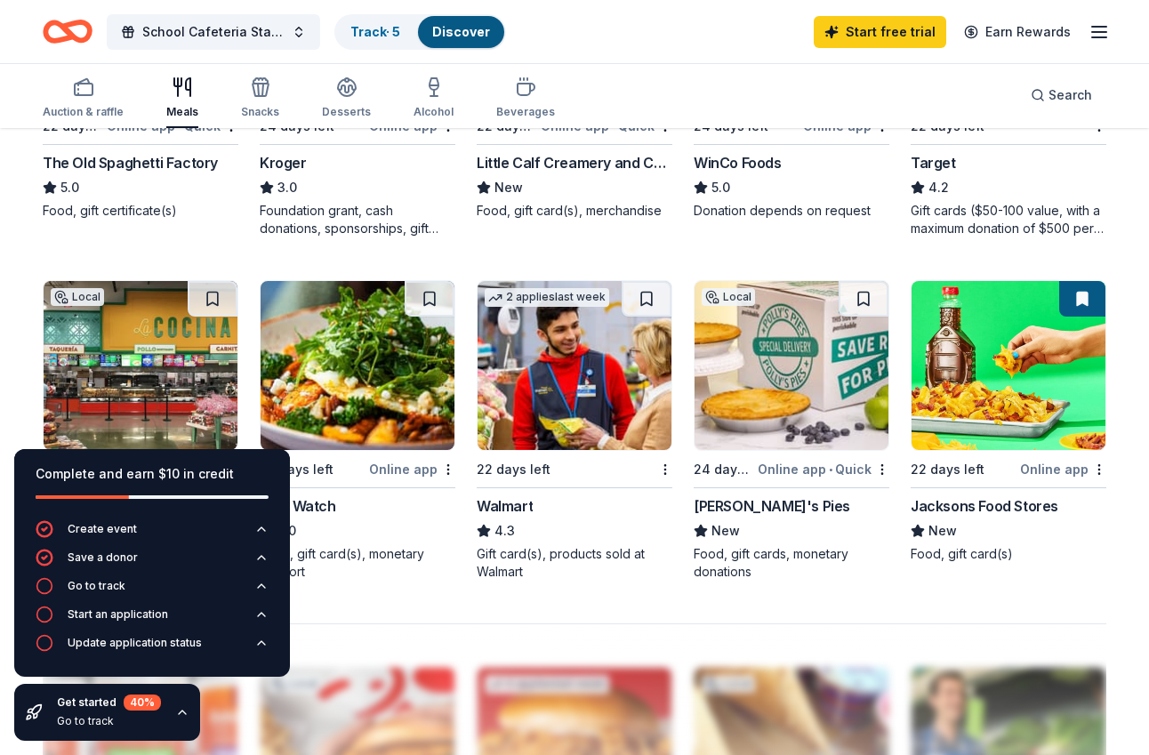
scroll to position [873, 0]
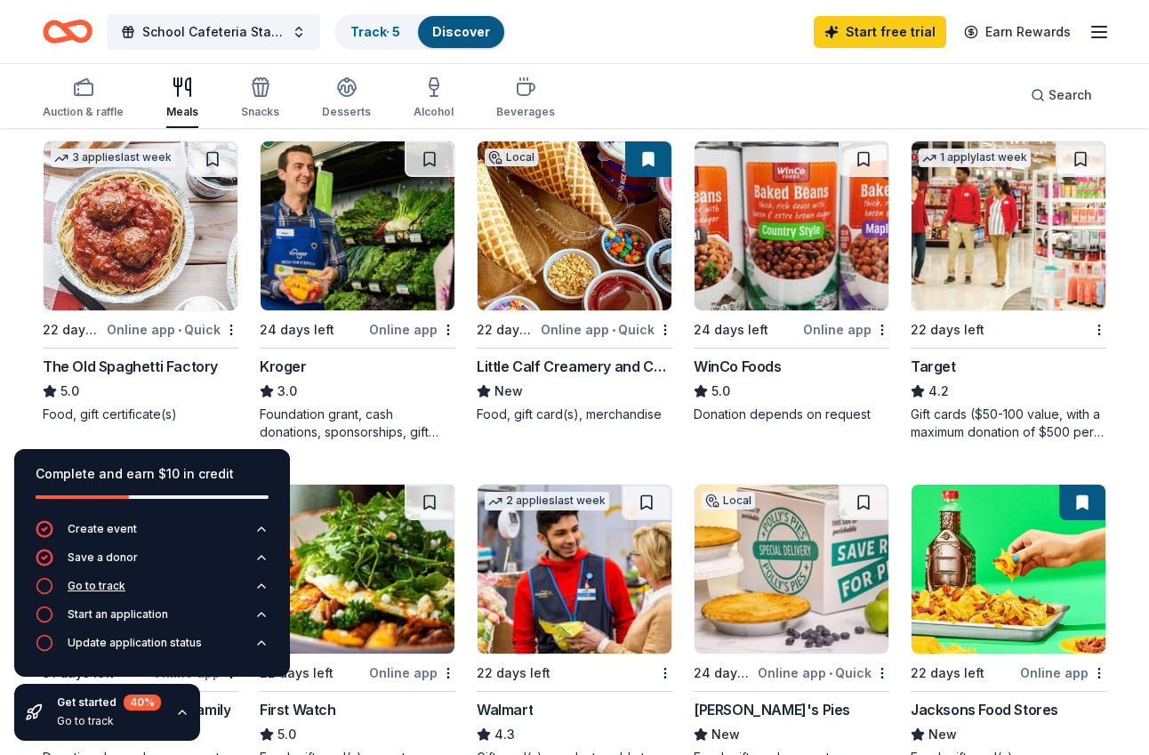
click at [95, 589] on div "Go to track" at bounding box center [97, 586] width 58 height 14
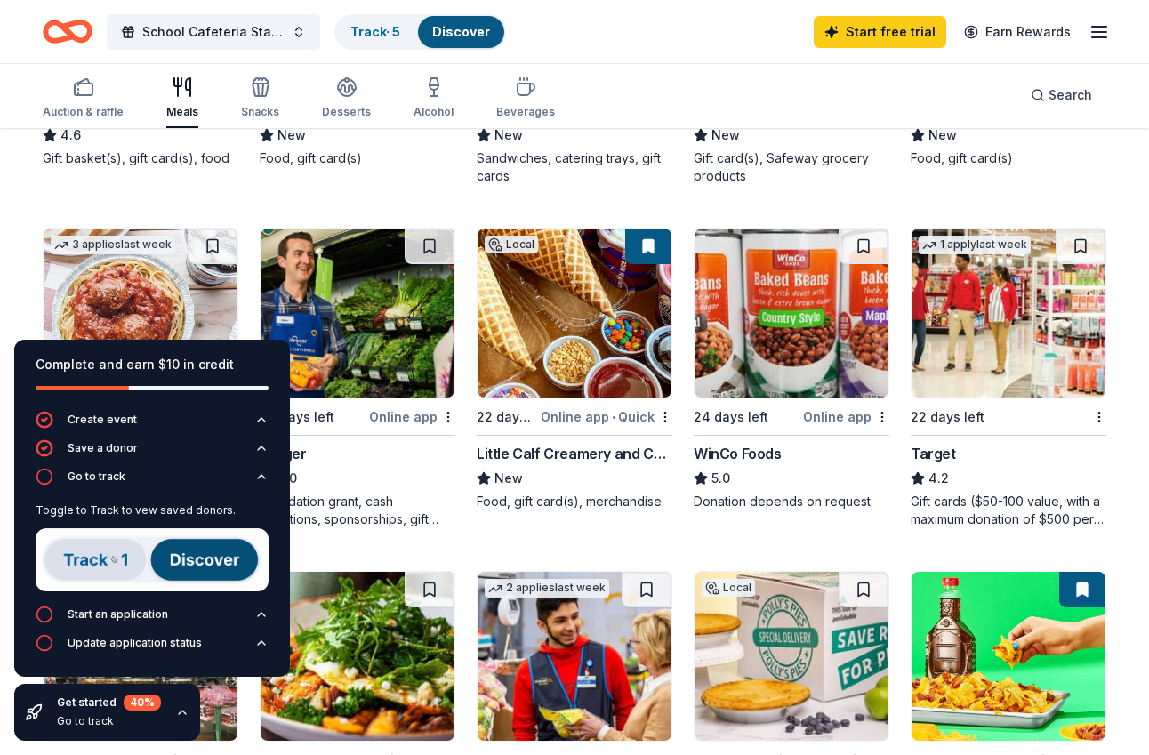
scroll to position [768, 0]
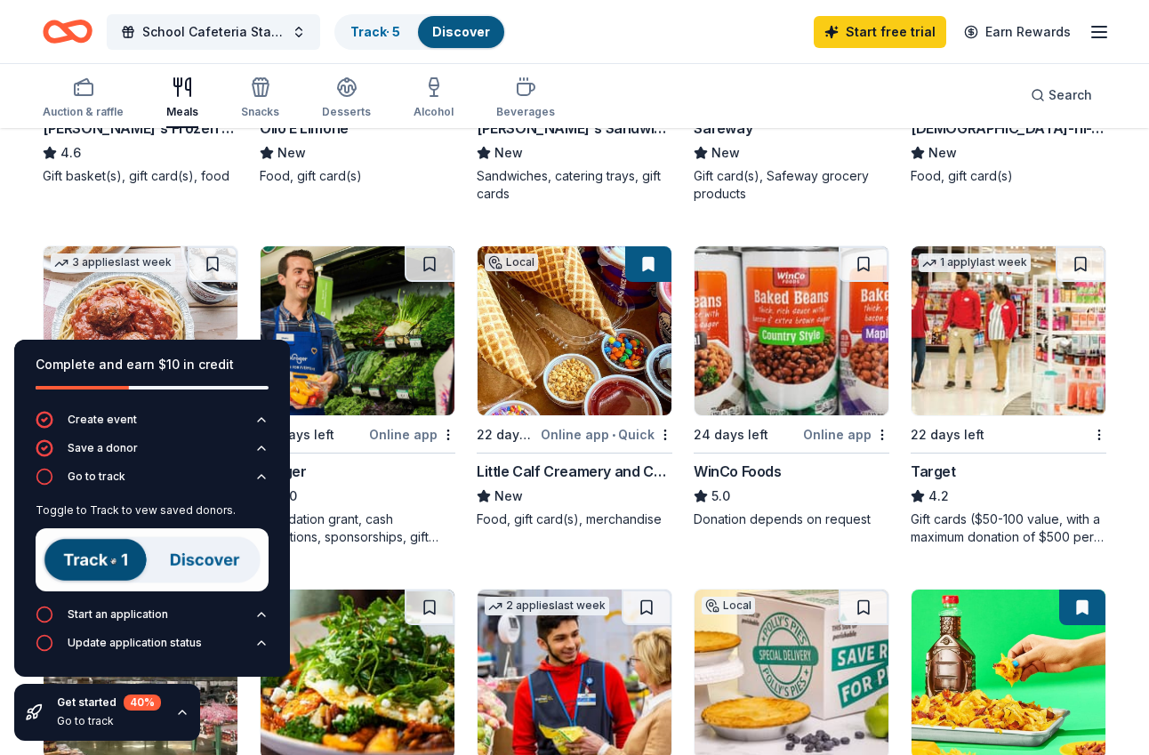
click at [1009, 349] on img at bounding box center [1008, 330] width 194 height 169
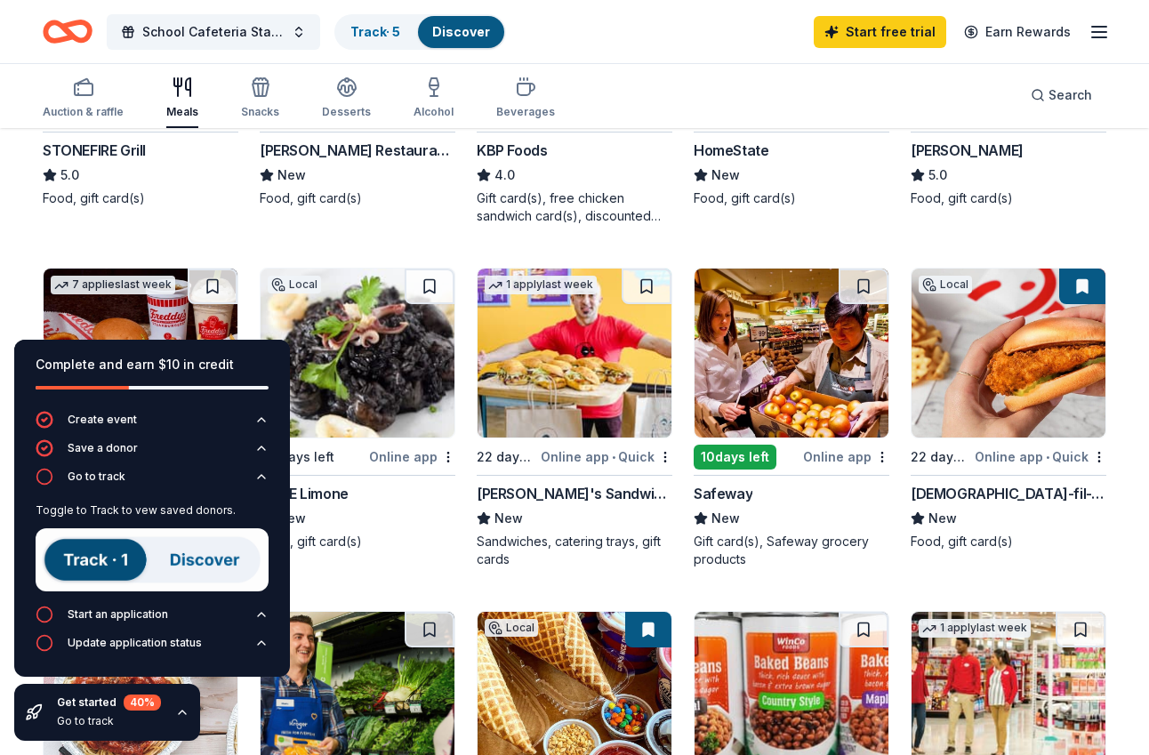
scroll to position [400, 0]
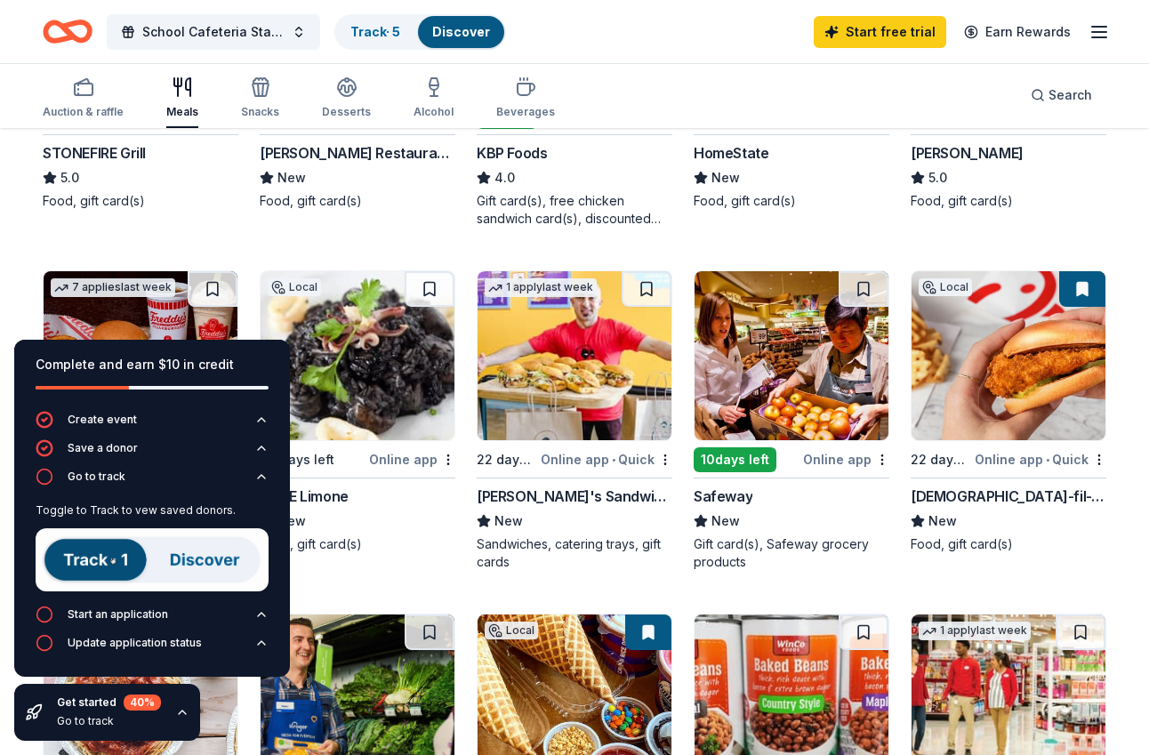
click at [127, 553] on img at bounding box center [152, 559] width 233 height 63
click at [475, 20] on div "Discover" at bounding box center [461, 32] width 86 height 32
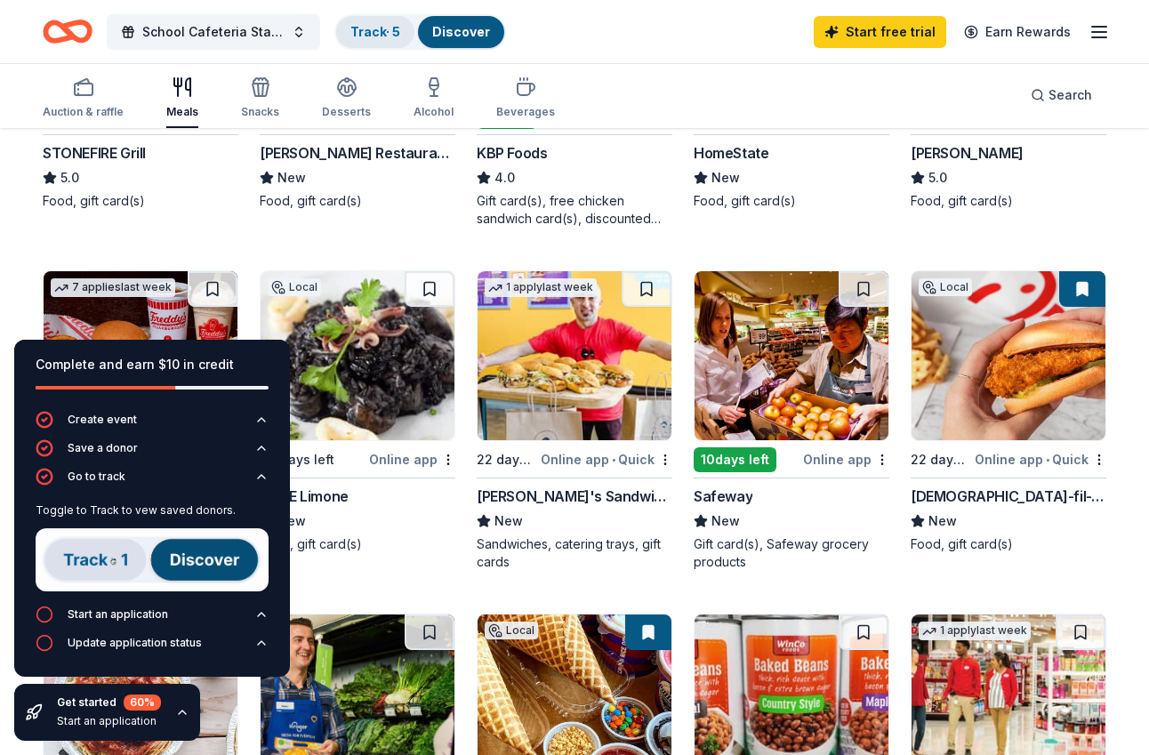
scroll to position [1, 0]
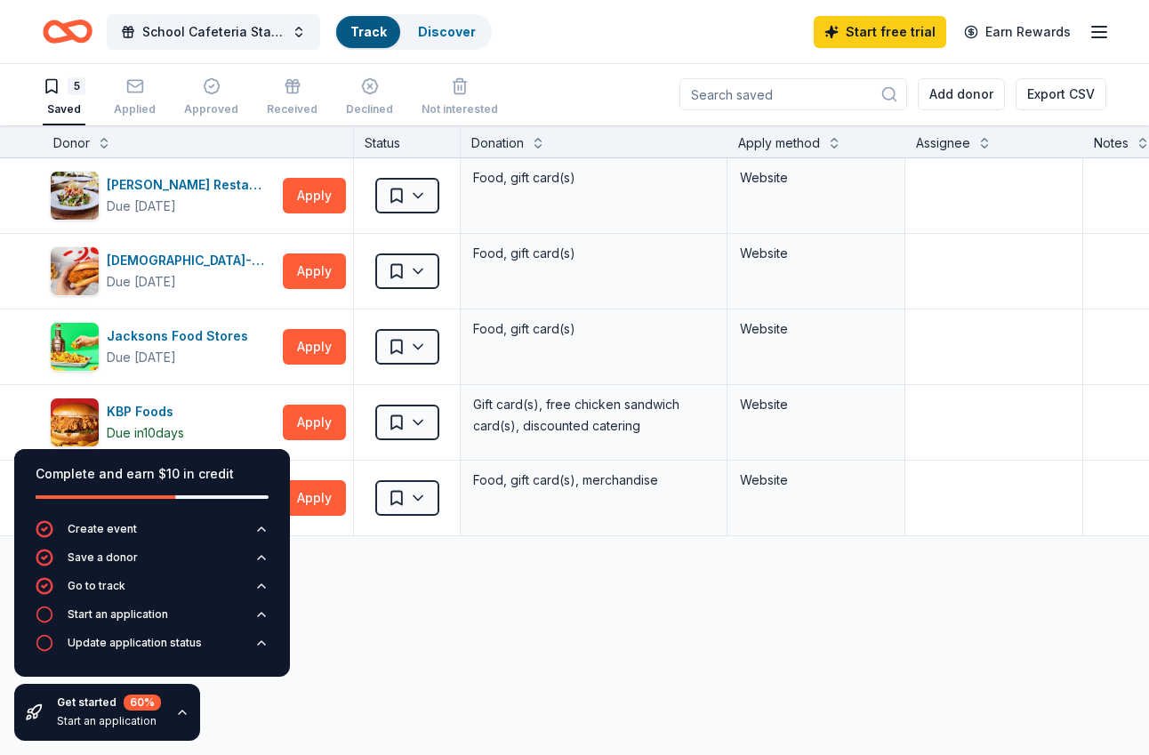
click at [383, 28] on link "Track" at bounding box center [368, 31] width 36 height 15
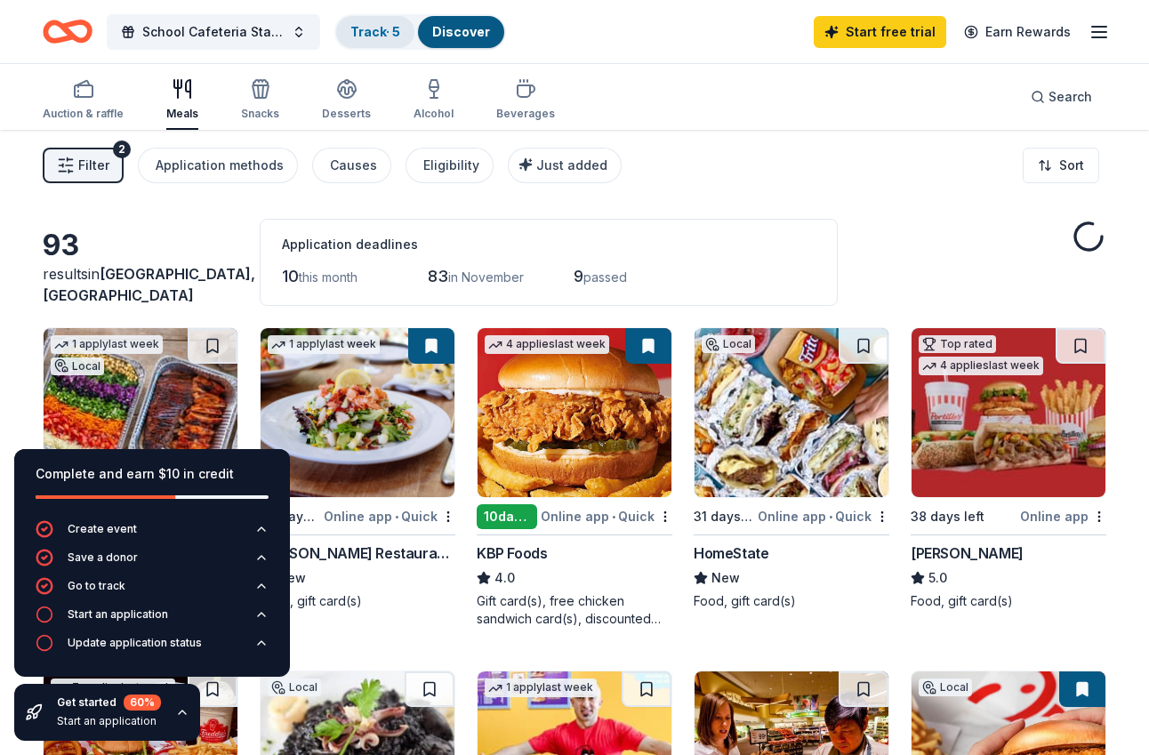
click at [389, 30] on link "Track · 5" at bounding box center [375, 31] width 50 height 15
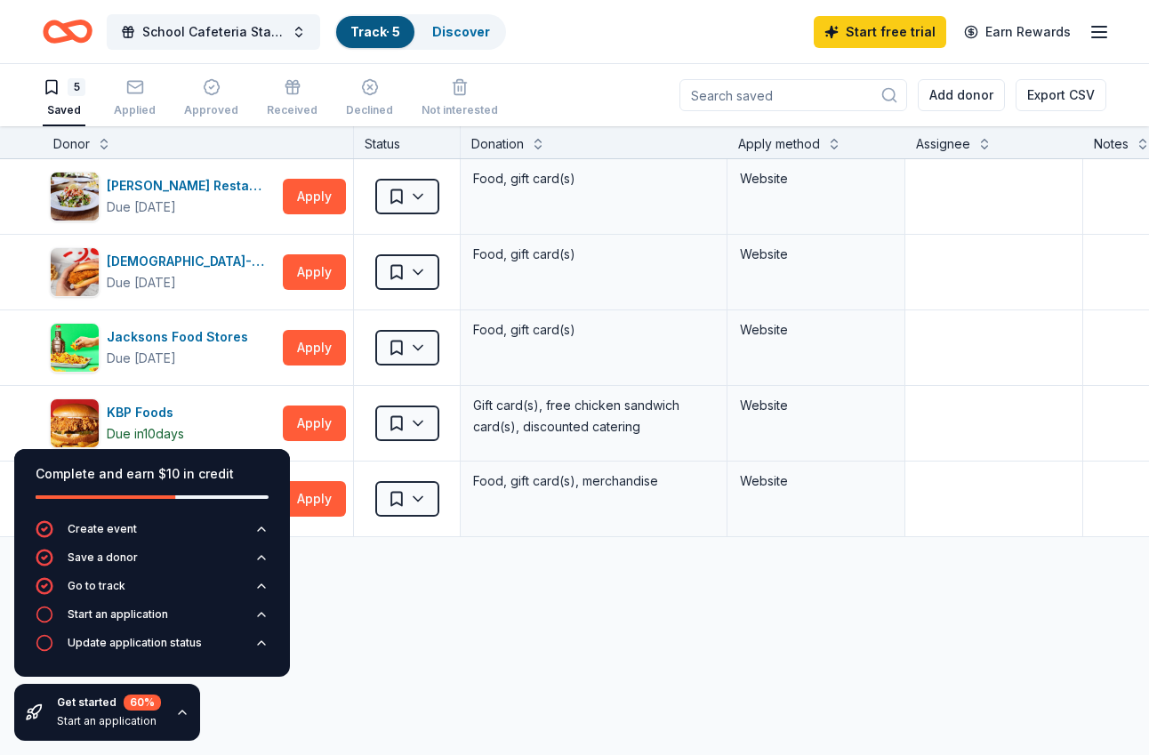
click at [140, 474] on div "Complete and earn $10 in credit" at bounding box center [152, 473] width 233 height 21
click at [129, 472] on div "Complete and earn $10 in credit" at bounding box center [152, 473] width 233 height 21
click at [174, 619] on button "Start an application" at bounding box center [152, 619] width 233 height 28
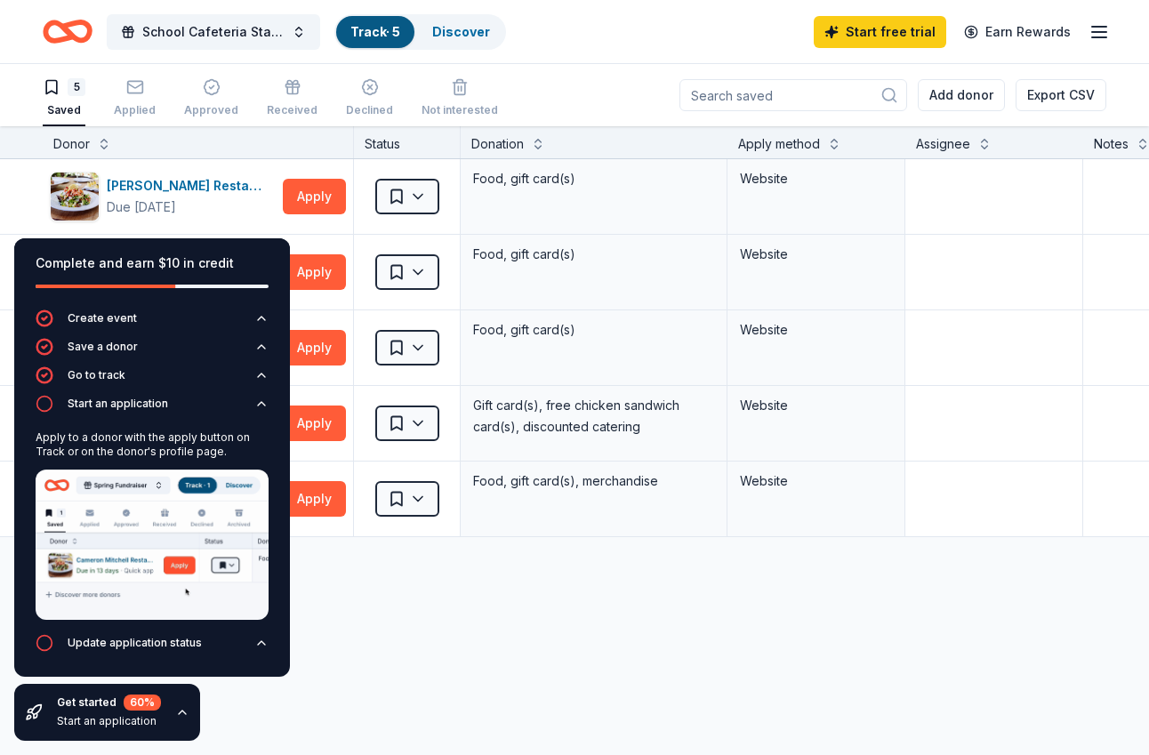
click at [338, 594] on div "Cameron Mitchell Restaurants Due in 24 days Apply Saved Food, gift card(s) Webs…" at bounding box center [696, 515] width 1392 height 712
click at [68, 278] on div "Complete and earn $10 in credit" at bounding box center [152, 274] width 233 height 43
click at [169, 646] on div "Update application status" at bounding box center [135, 643] width 134 height 14
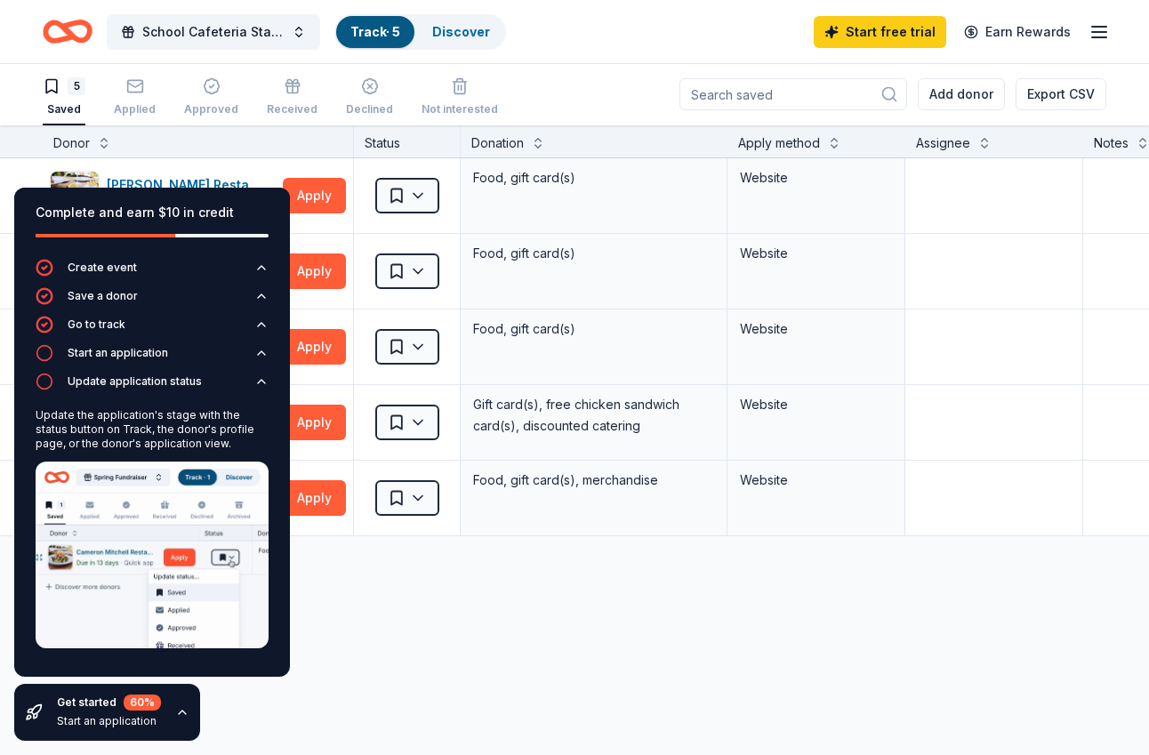
click at [337, 618] on div "Cameron Mitchell Restaurants Due in 24 days Apply Saved Food, gift card(s) Webs…" at bounding box center [696, 514] width 1392 height 712
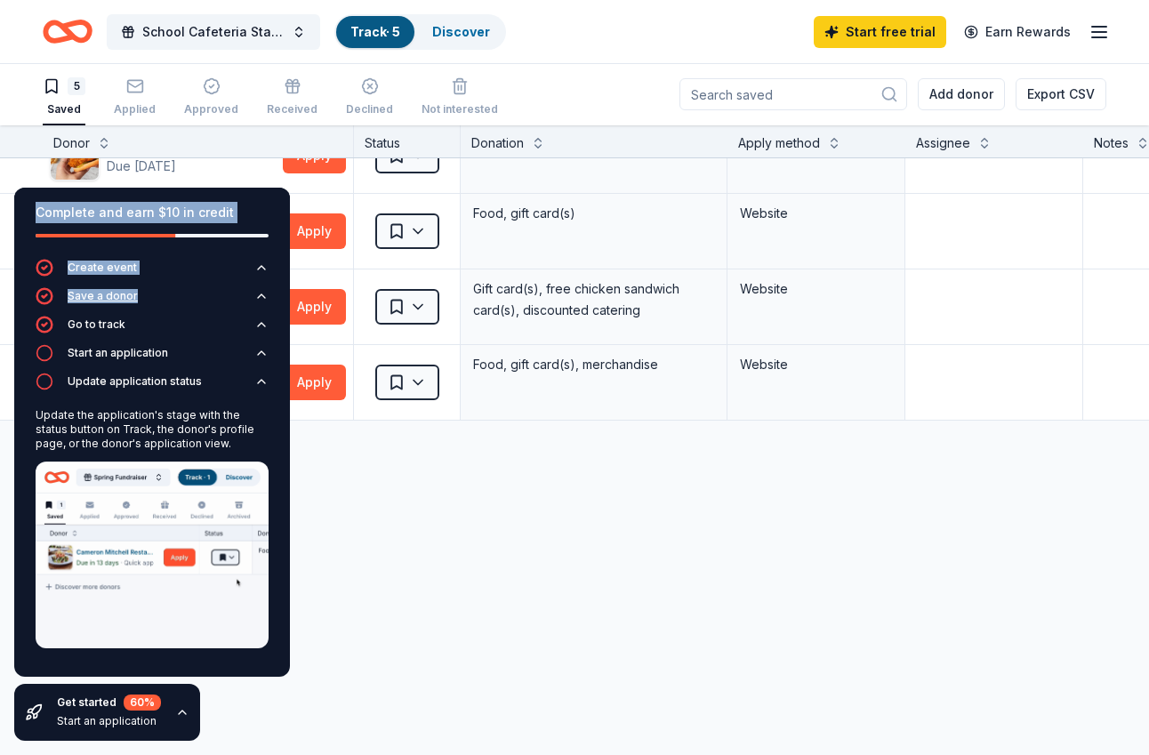
drag, startPoint x: 90, startPoint y: 201, endPoint x: 91, endPoint y: 310, distance: 109.4
click at [88, 309] on div "Complete and earn $10 in credit Create event Save a donor Go to track Start an …" at bounding box center [152, 432] width 276 height 489
click at [491, 477] on div "Cameron Mitchell Restaurants Due in 24 days Apply Saved Food, gift card(s) Webs…" at bounding box center [696, 399] width 1392 height 712
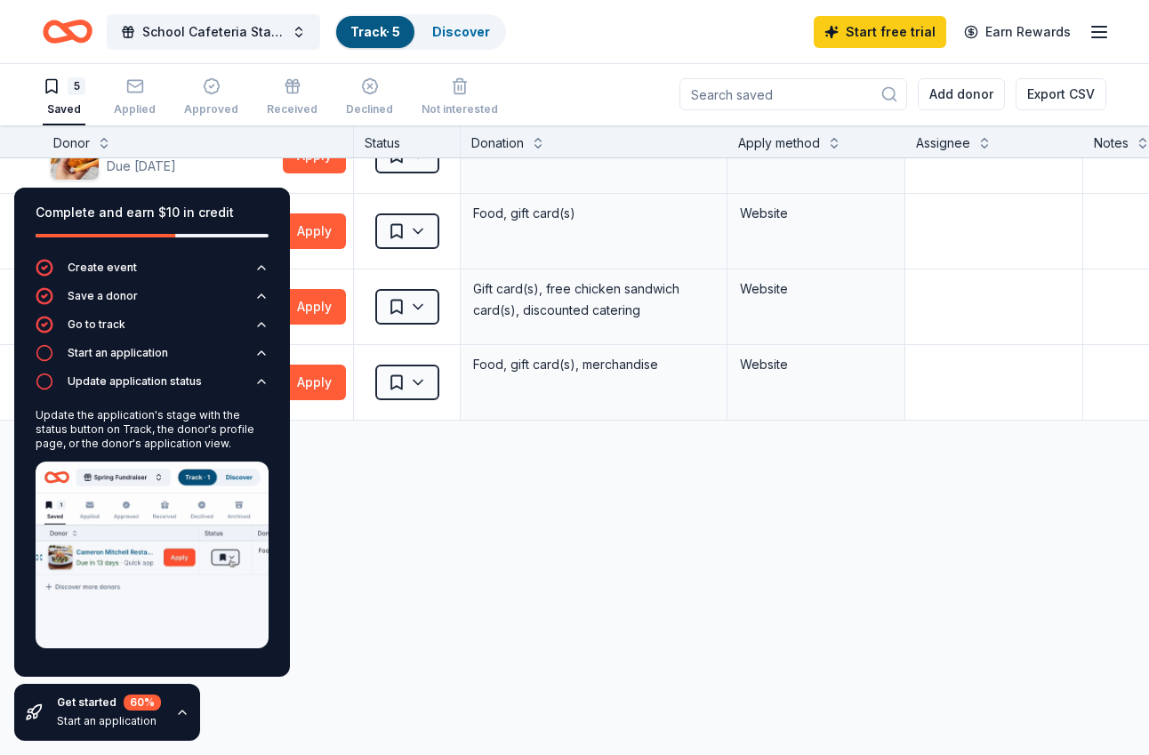
scroll to position [0, 0]
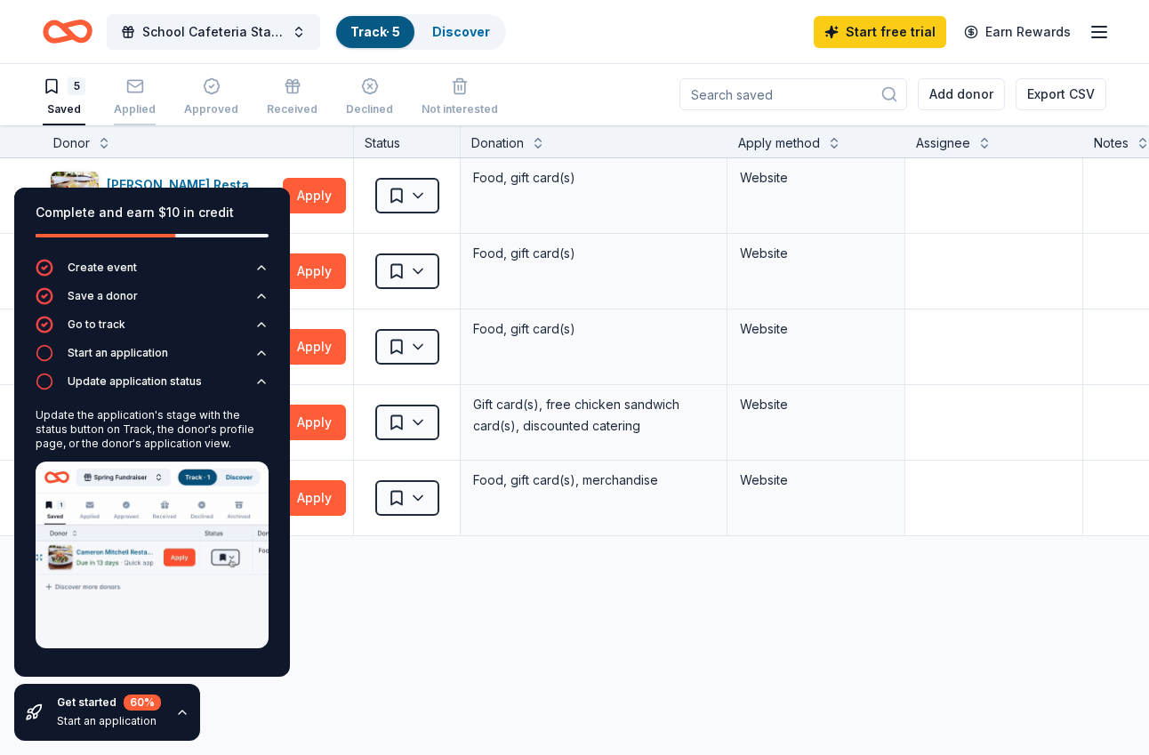
click at [129, 100] on div "Applied" at bounding box center [135, 96] width 42 height 39
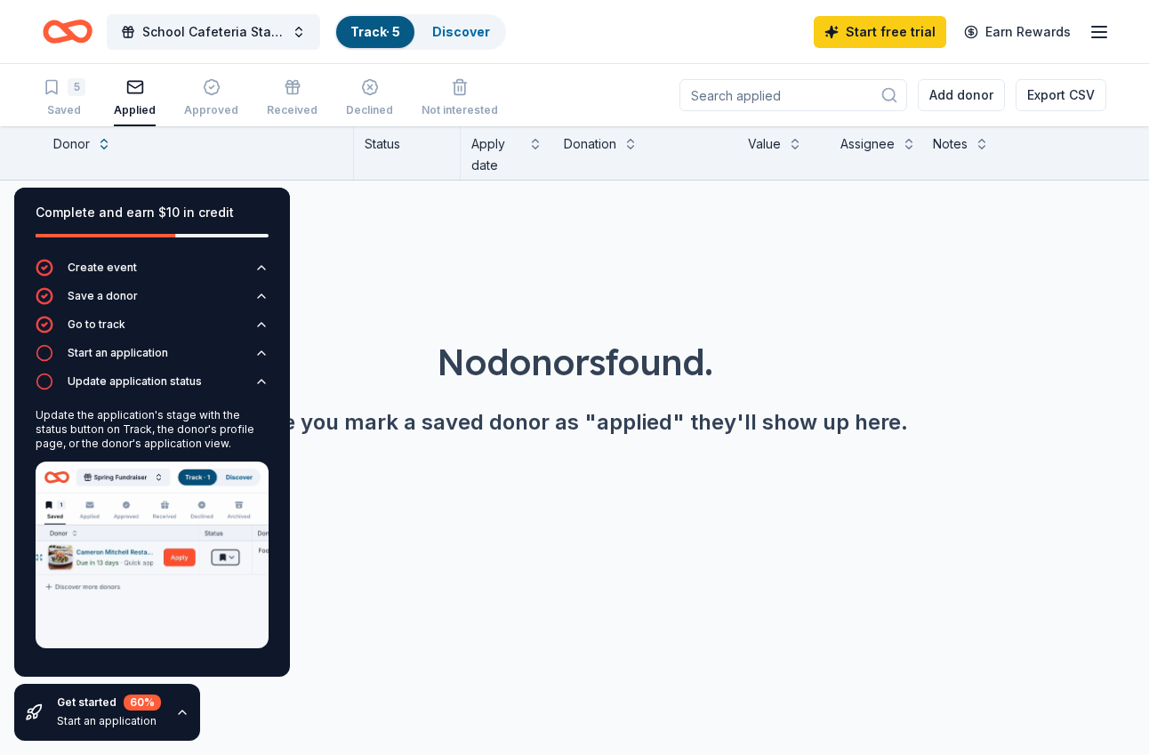
click at [29, 215] on div "Complete and earn $10 in credit" at bounding box center [152, 223] width 276 height 71
click at [60, 93] on div "5" at bounding box center [64, 87] width 43 height 18
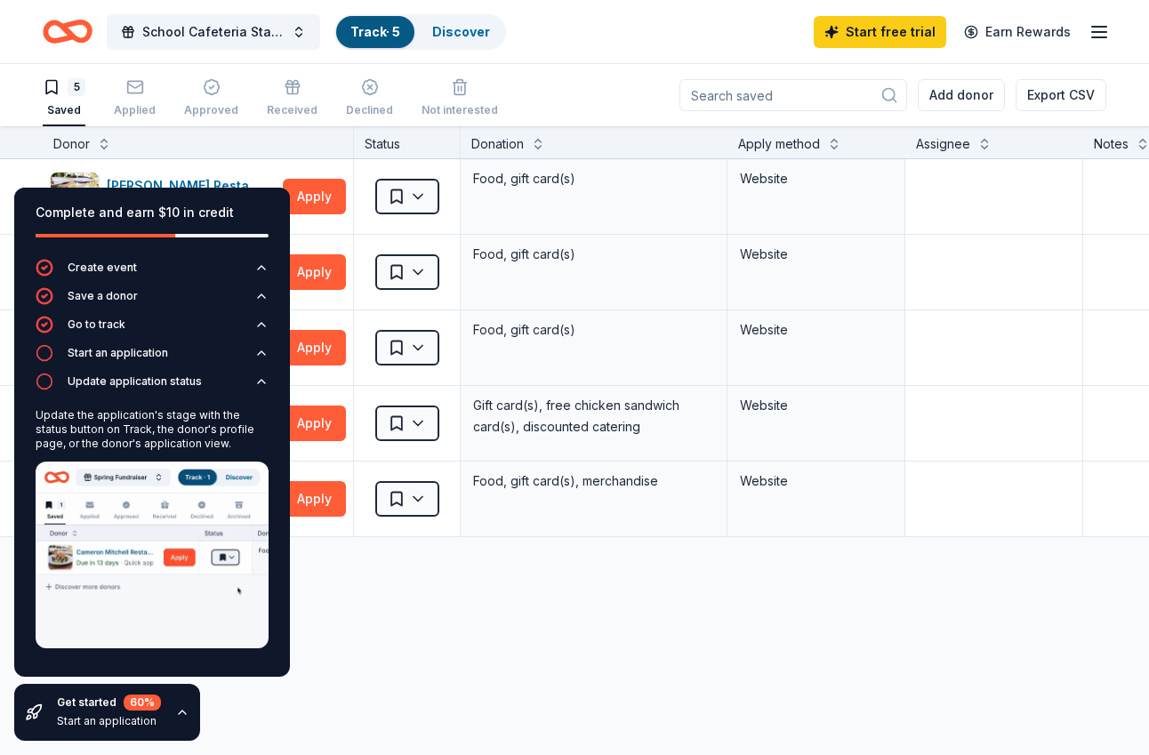
click at [140, 213] on div "Complete and earn $10 in credit" at bounding box center [152, 212] width 233 height 21
click at [251, 711] on div "Complete and earn $10 in credit Create event Save a donor Go to track Start an …" at bounding box center [152, 463] width 304 height 581
click at [91, 382] on div "Update application status" at bounding box center [135, 381] width 134 height 14
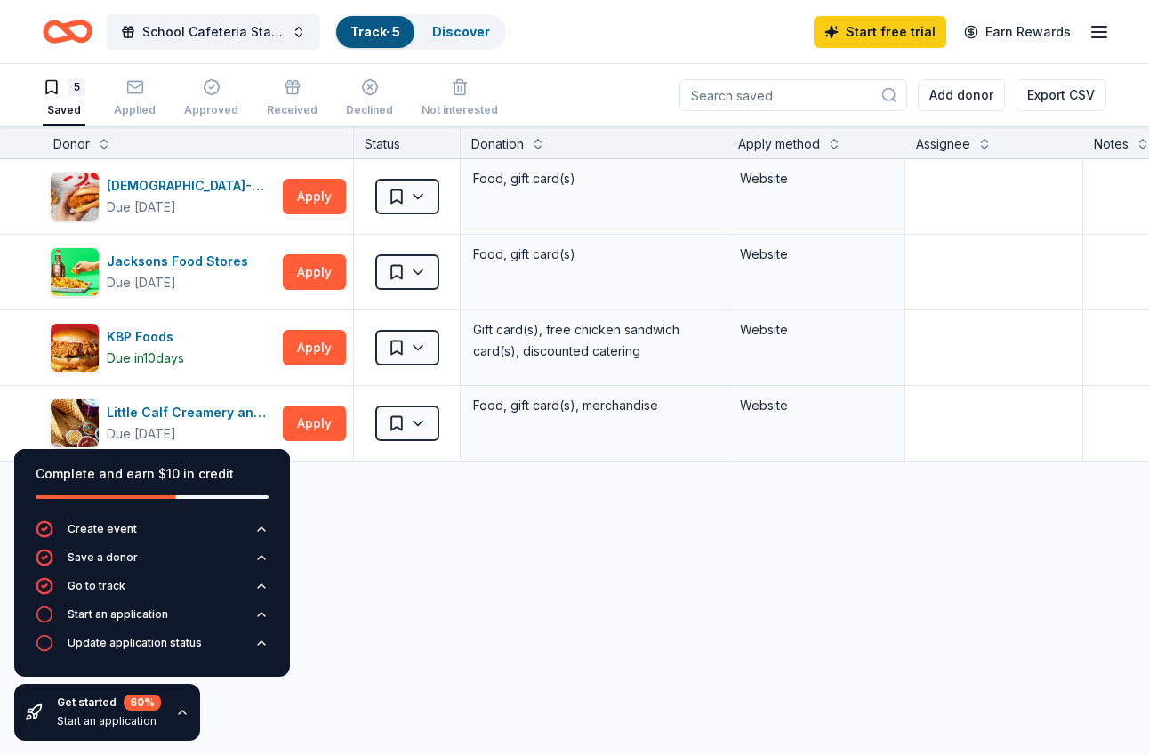
scroll to position [116, 0]
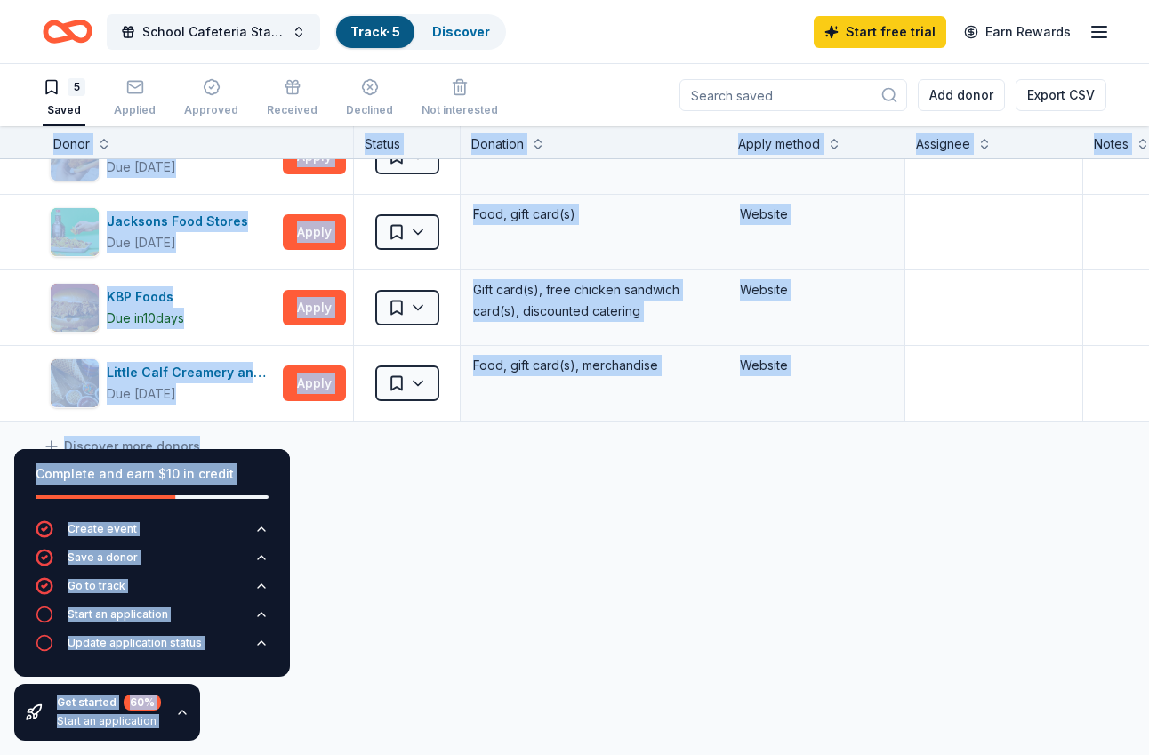
drag, startPoint x: 63, startPoint y: 455, endPoint x: 566, endPoint y: 534, distance: 509.4
click at [566, 534] on div "Complete and earn $10 in credit Create event Save a donor Go to track Start an …" at bounding box center [574, 441] width 1149 height 630
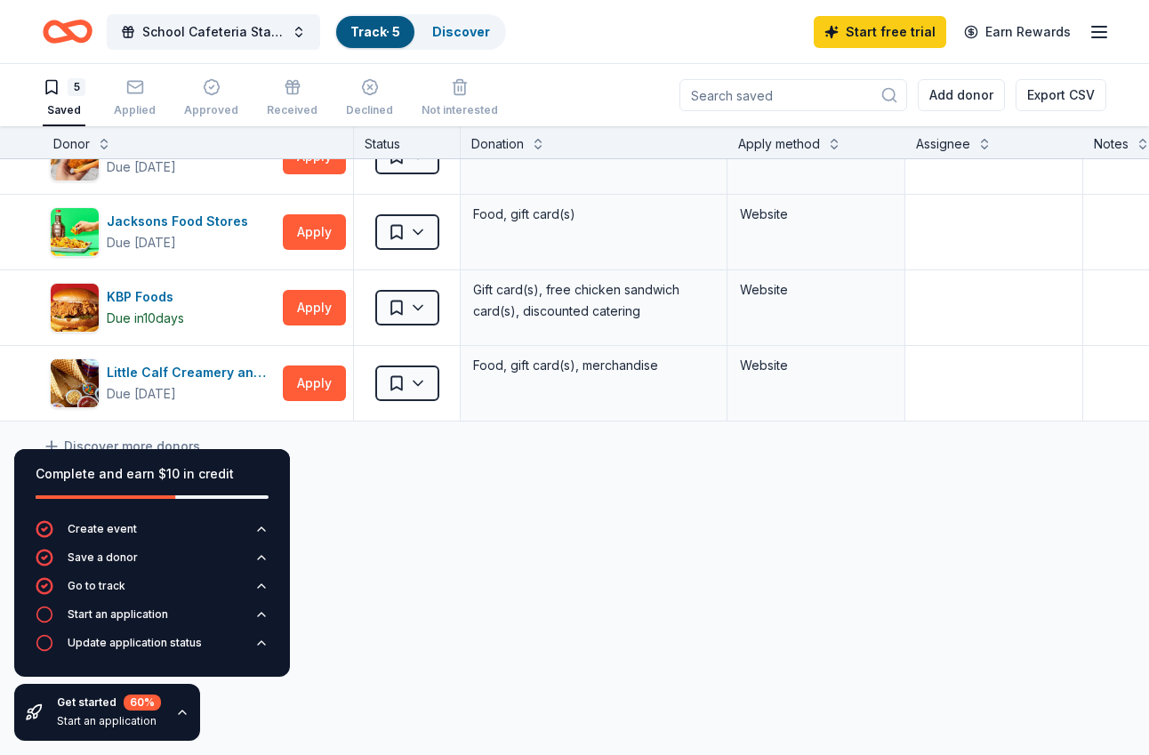
click at [536, 563] on div "Cameron Mitchell Restaurants Due in 24 days Apply Saved Food, gift card(s) Webs…" at bounding box center [696, 400] width 1392 height 712
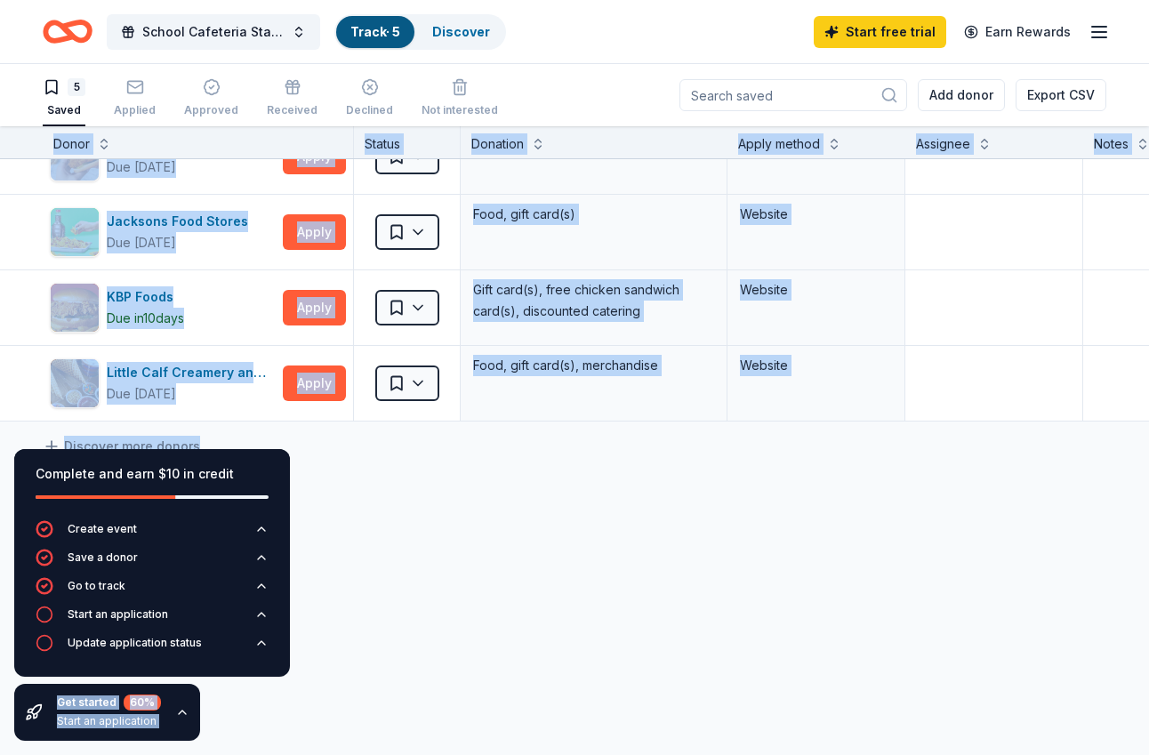
drag, startPoint x: 281, startPoint y: 665, endPoint x: 401, endPoint y: 676, distance: 120.5
click at [400, 678] on div "Complete and earn $10 in credit Create event Save a donor Go to track Start an …" at bounding box center [574, 441] width 1149 height 630
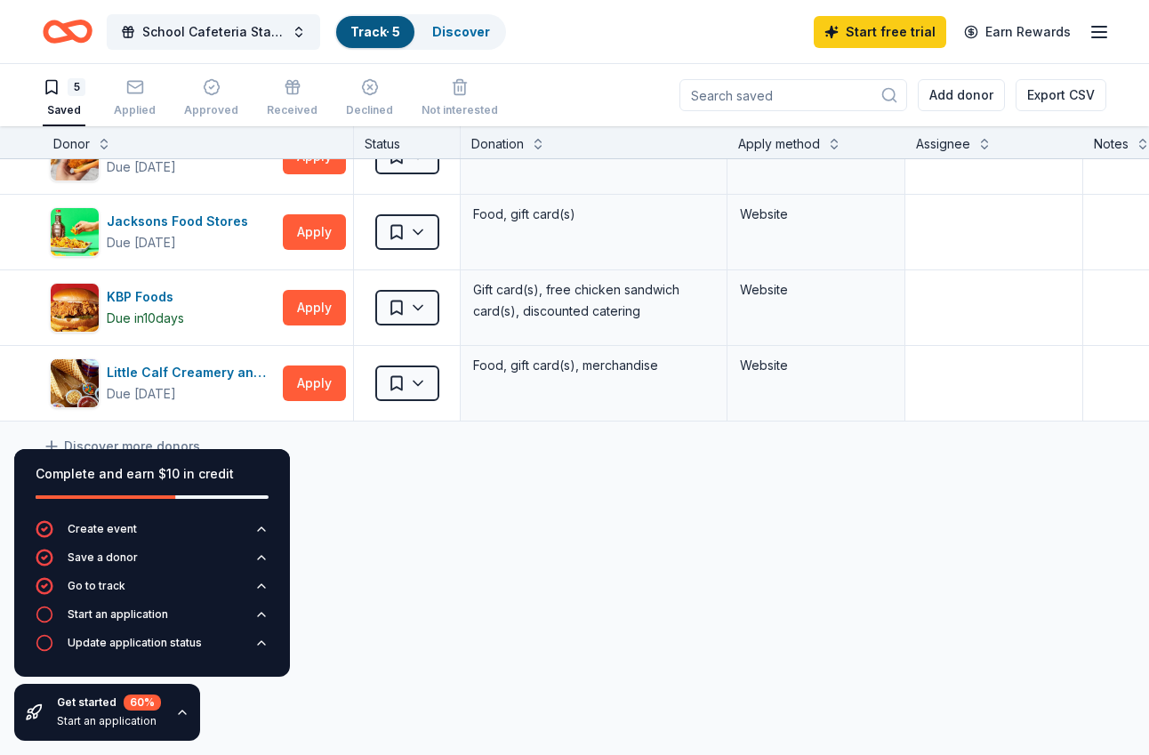
click at [487, 536] on div "Cameron Mitchell Restaurants Due in 24 days Apply Saved Food, gift card(s) Webs…" at bounding box center [696, 400] width 1392 height 712
click at [164, 437] on div "Complete and earn $10 in credit Create event Save a donor Go to track Start an …" at bounding box center [152, 595] width 304 height 320
click at [132, 444] on div "Complete and earn $10 in credit Create event Save a donor Go to track Start an …" at bounding box center [152, 595] width 304 height 320
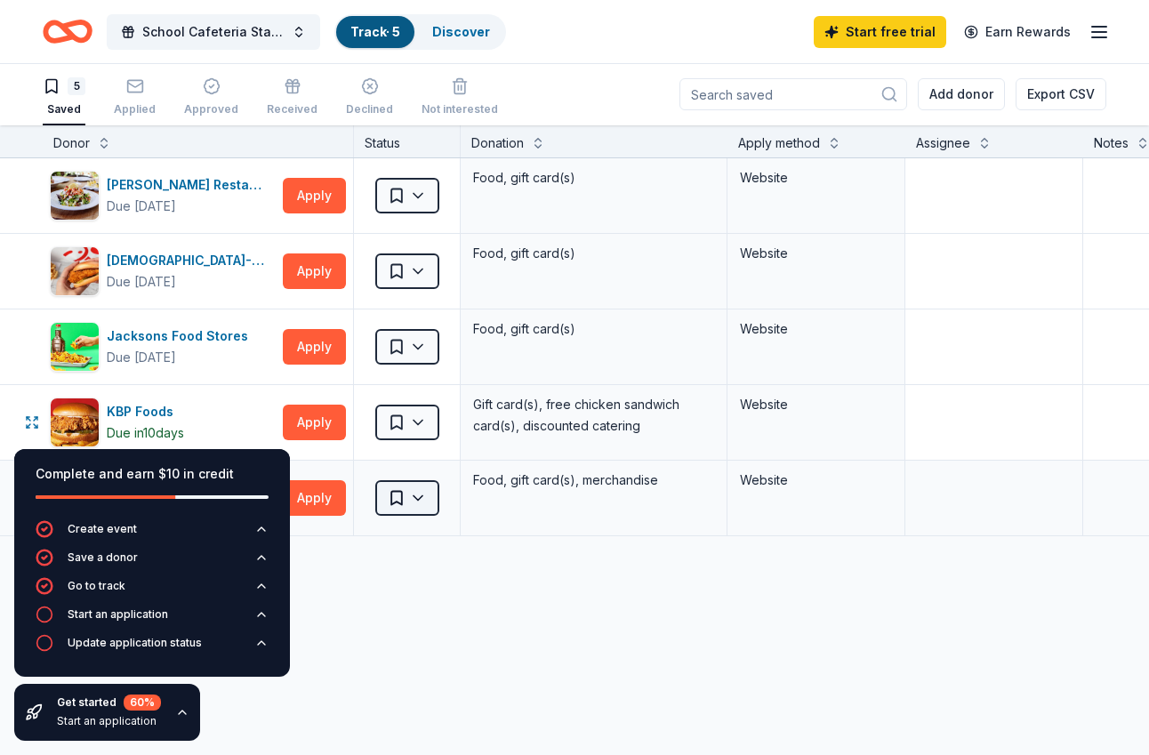
scroll to position [0, 0]
click at [311, 271] on button "Apply" at bounding box center [314, 272] width 63 height 36
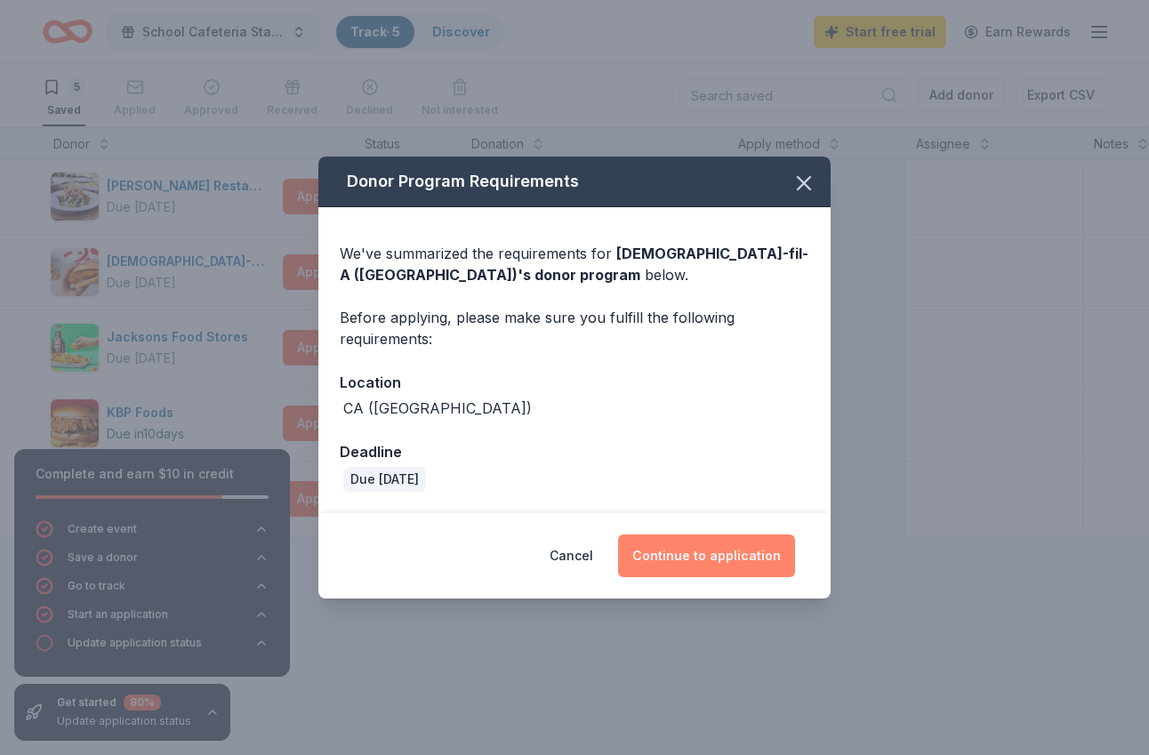
click at [729, 557] on button "Continue to application" at bounding box center [706, 555] width 177 height 43
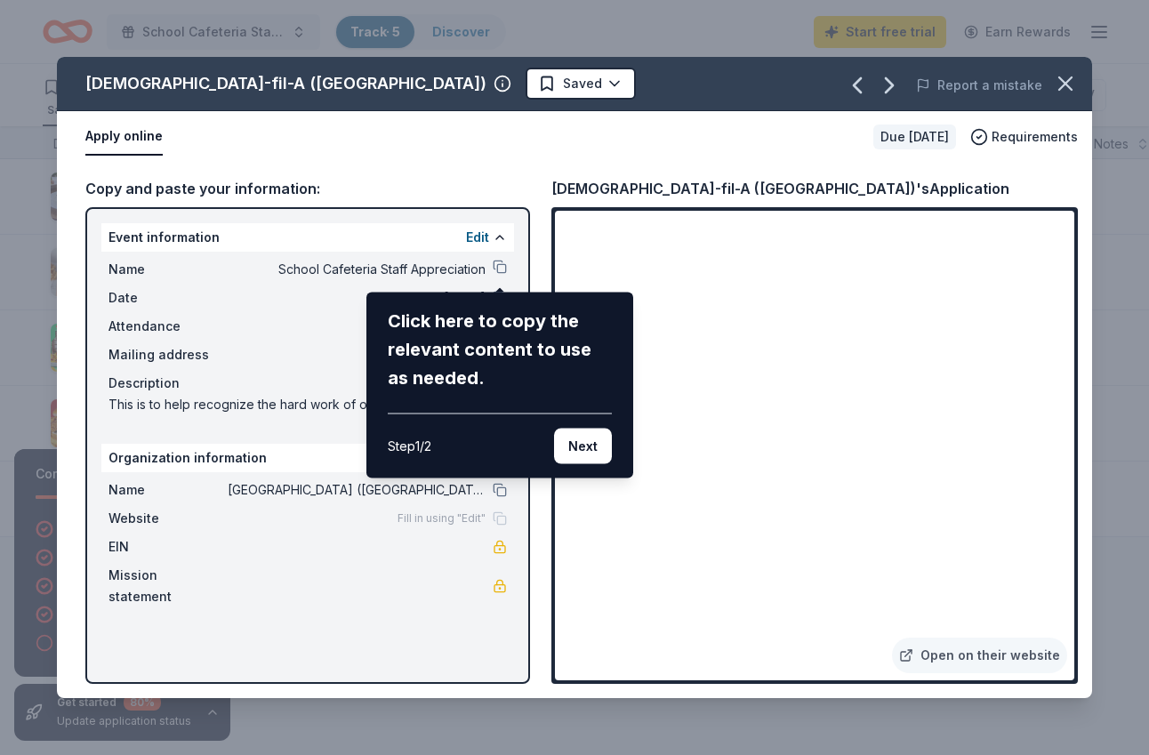
click at [996, 660] on div "Chick-fil-A (Los Angeles) Saved Report a mistake Apply online Due in 22 days Re…" at bounding box center [574, 377] width 1035 height 641
click at [589, 448] on button "Next" at bounding box center [583, 447] width 58 height 36
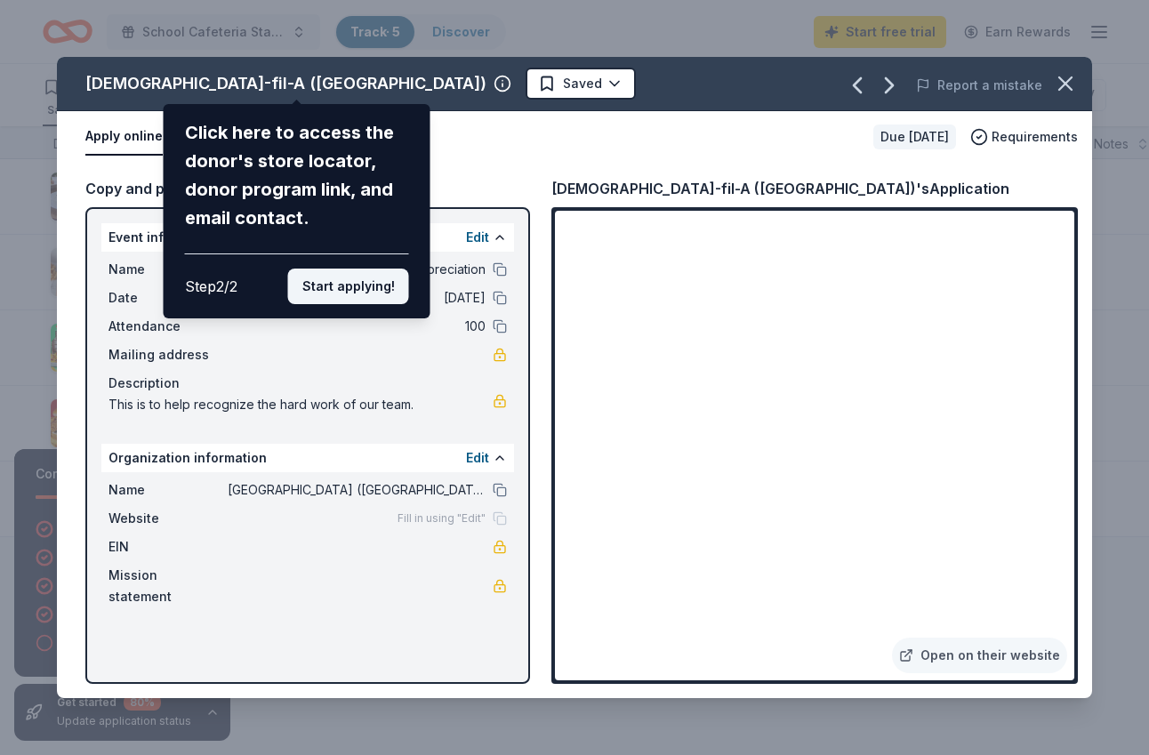
click at [364, 293] on button "Start applying!" at bounding box center [348, 287] width 121 height 36
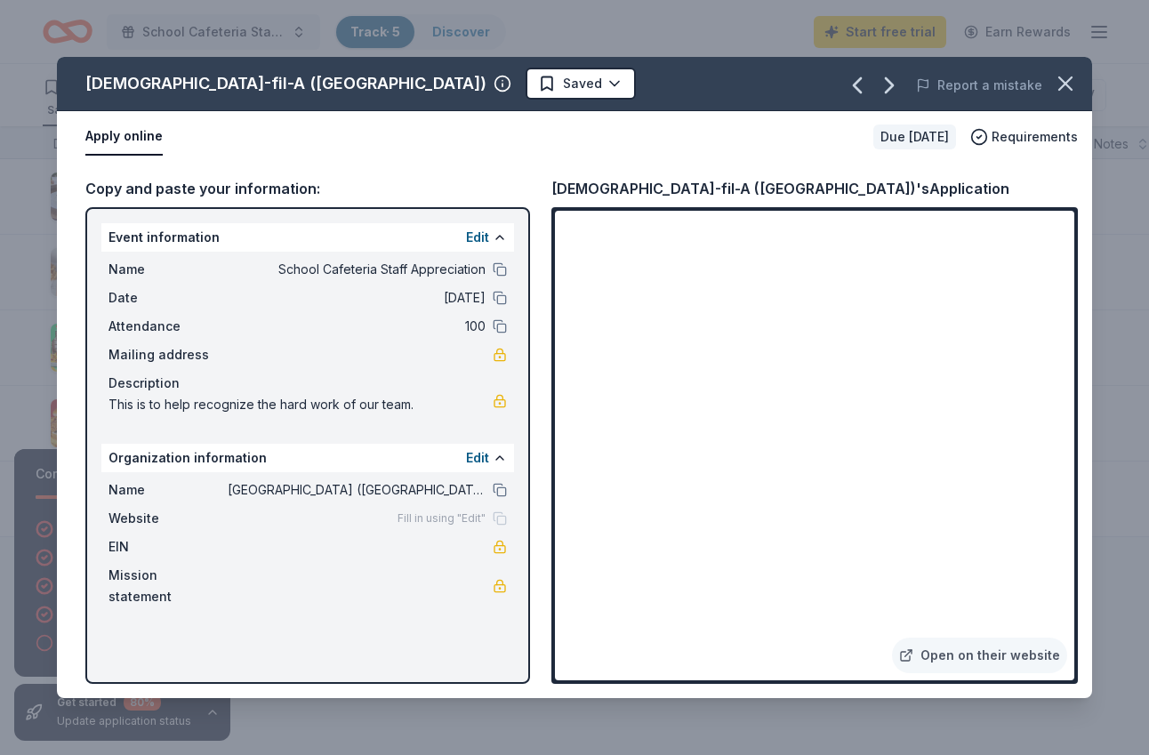
click at [966, 653] on div "Chick-fil-A (Los Angeles) Saved Report a mistake Apply online Due in 22 days Re…" at bounding box center [574, 377] width 1035 height 641
click at [1074, 78] on icon "button" at bounding box center [1065, 83] width 25 height 25
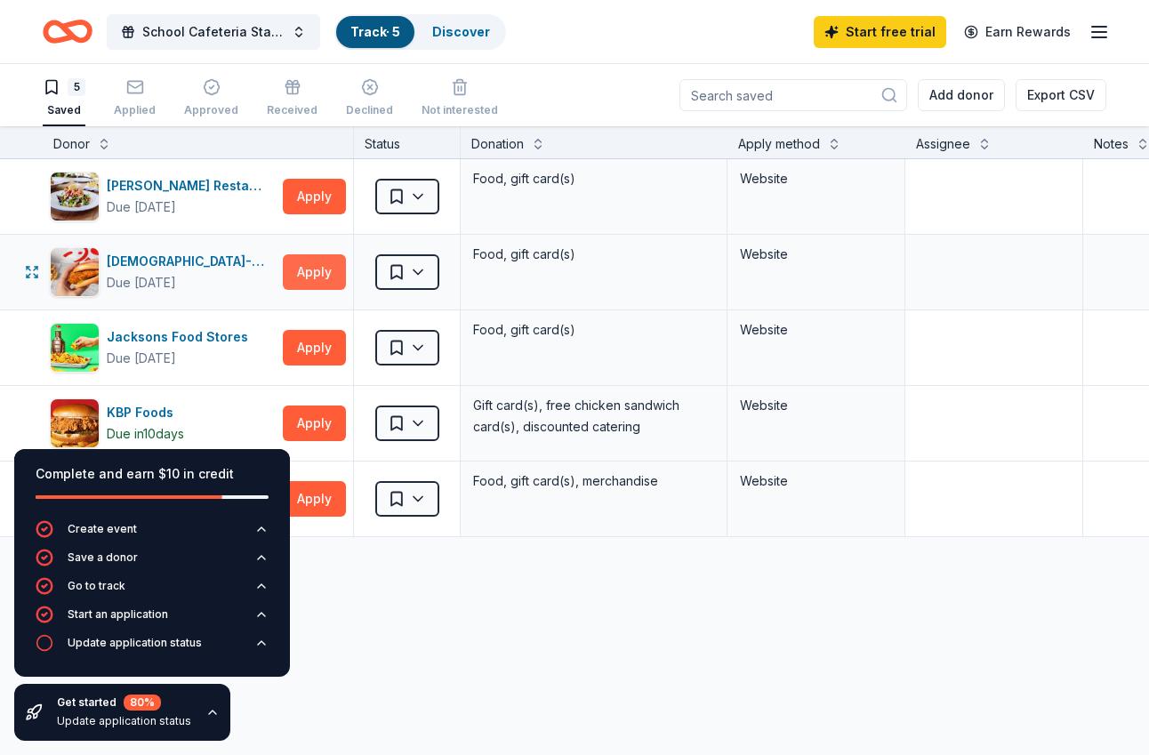
click at [315, 273] on button "Apply" at bounding box center [314, 272] width 63 height 36
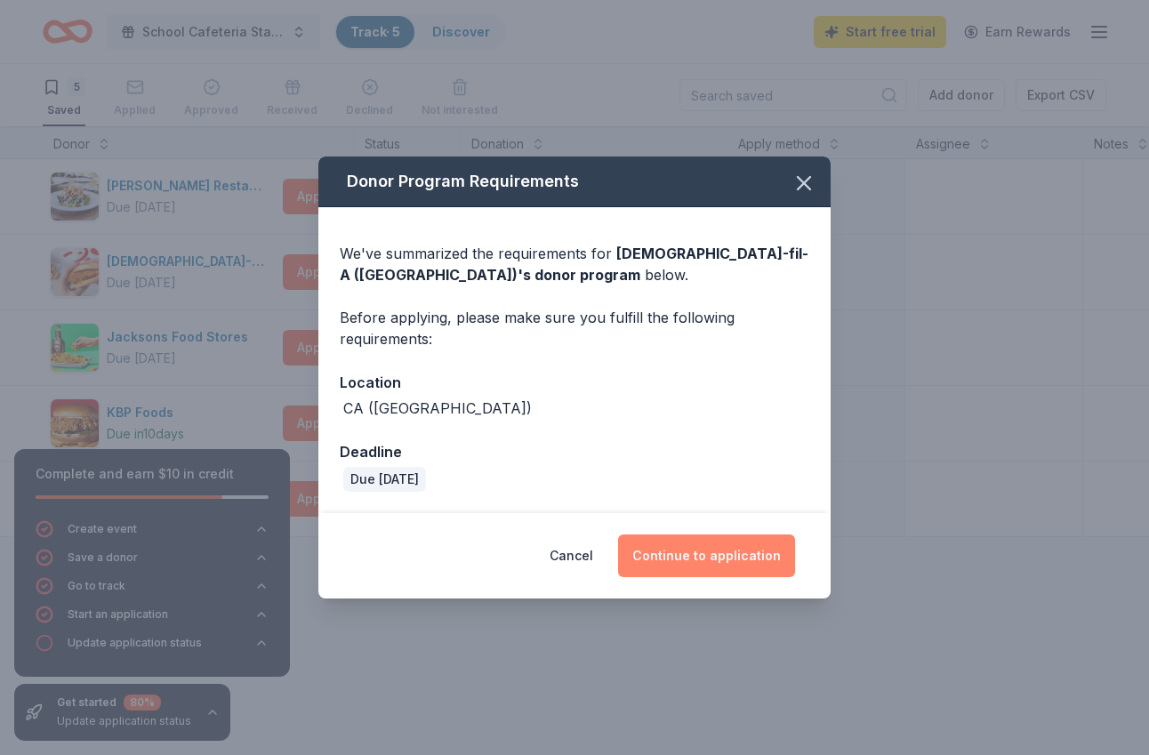
click at [712, 558] on button "Continue to application" at bounding box center [706, 555] width 177 height 43
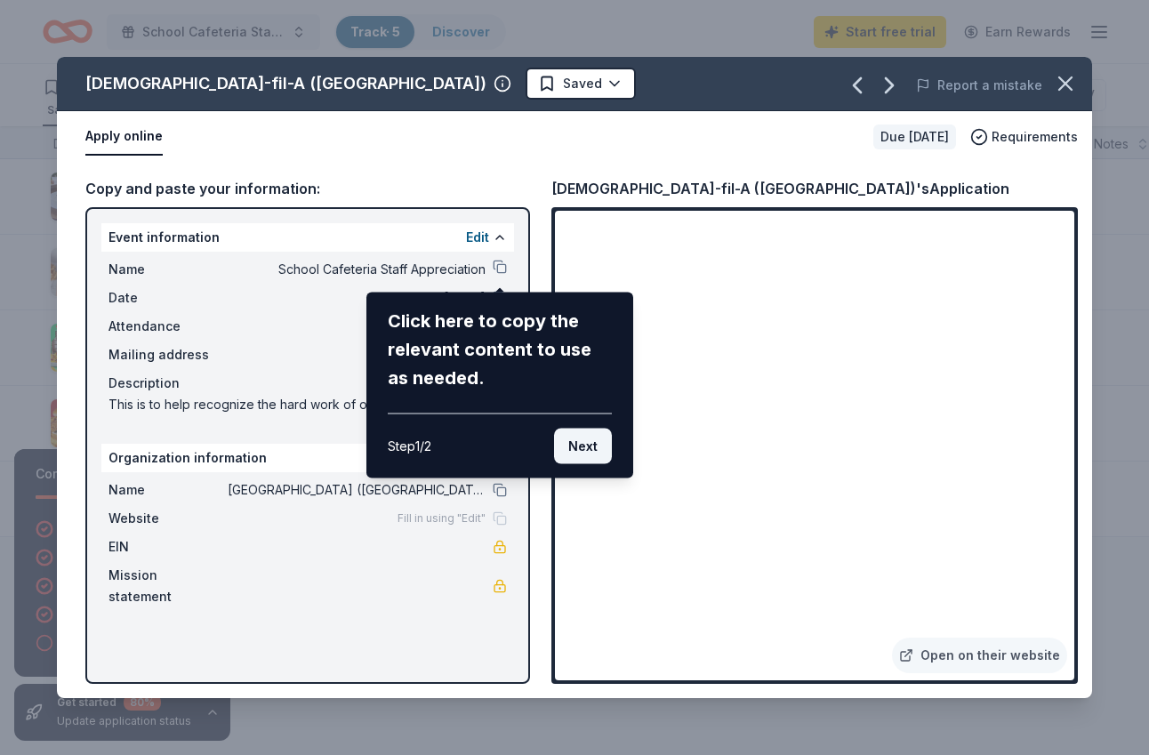
click at [605, 449] on button "Next" at bounding box center [583, 447] width 58 height 36
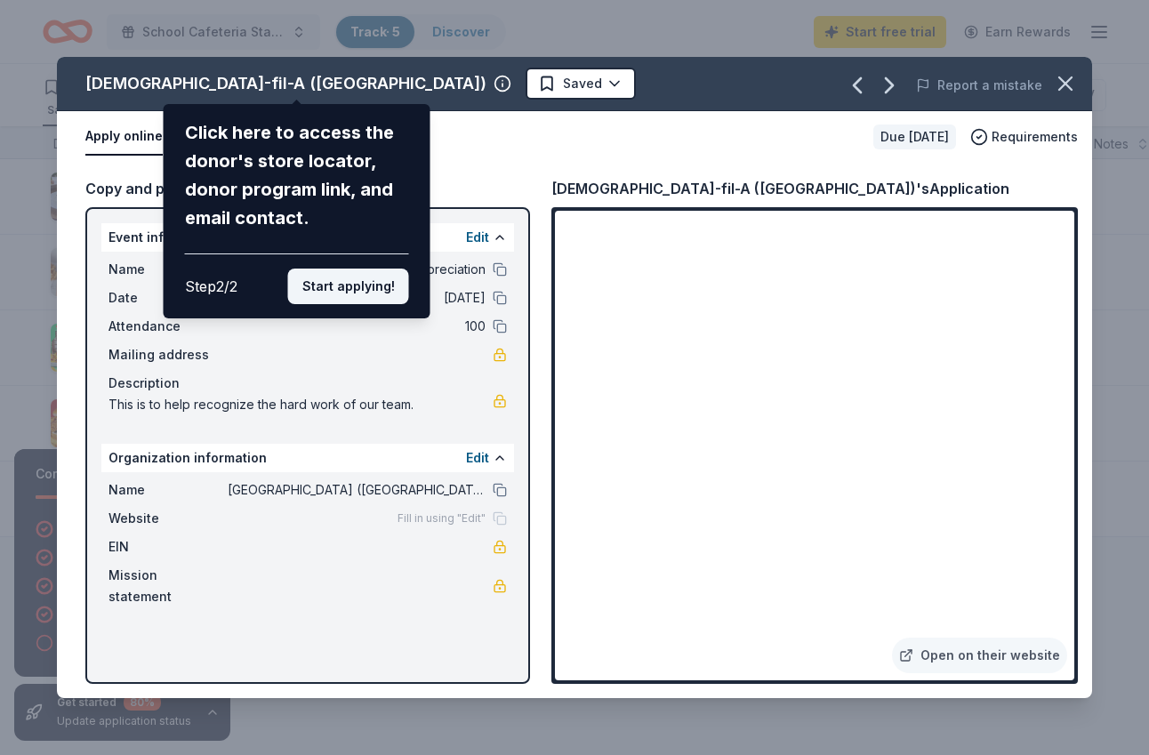
click at [346, 292] on button "Start applying!" at bounding box center [348, 287] width 121 height 36
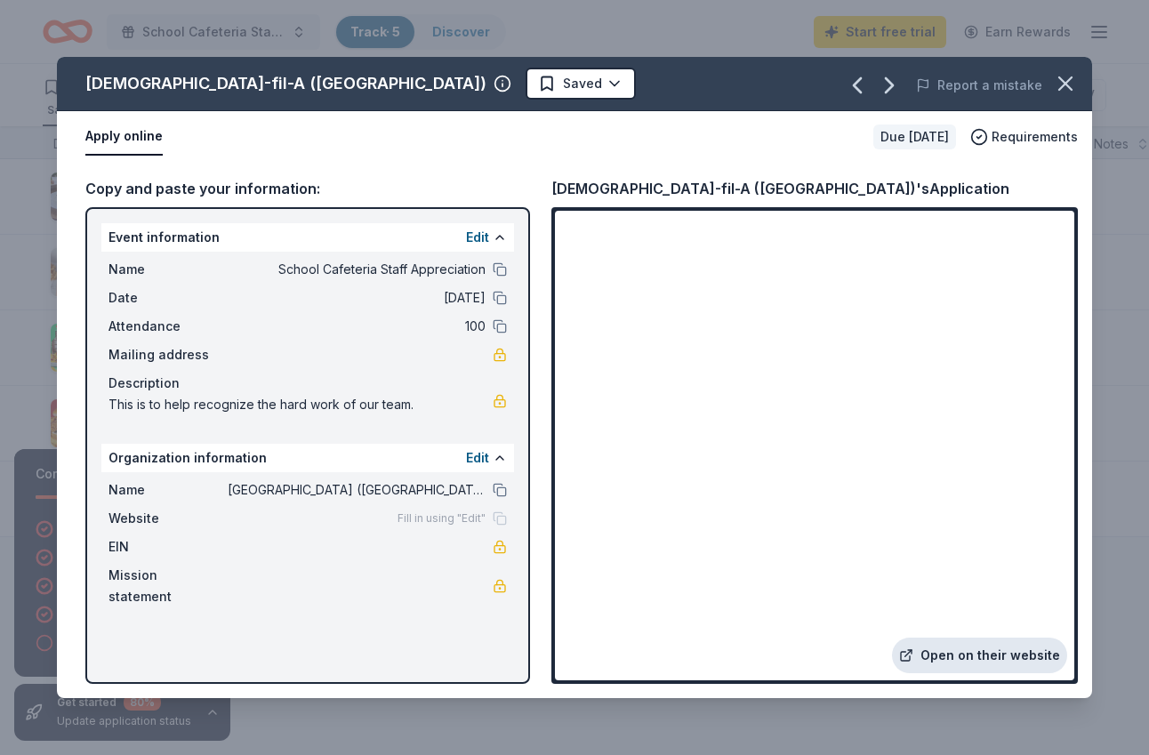
click at [958, 653] on link "Open on their website" at bounding box center [979, 656] width 175 height 36
click at [1064, 81] on icon "button" at bounding box center [1065, 83] width 12 height 12
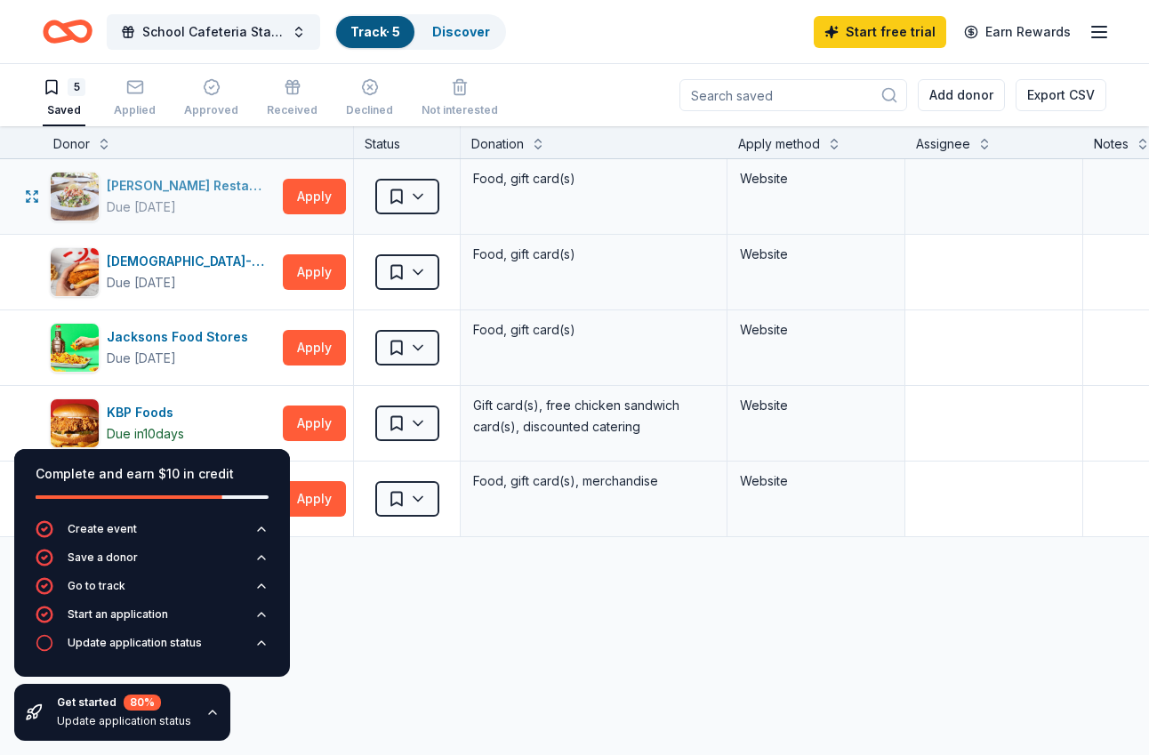
scroll to position [8, 0]
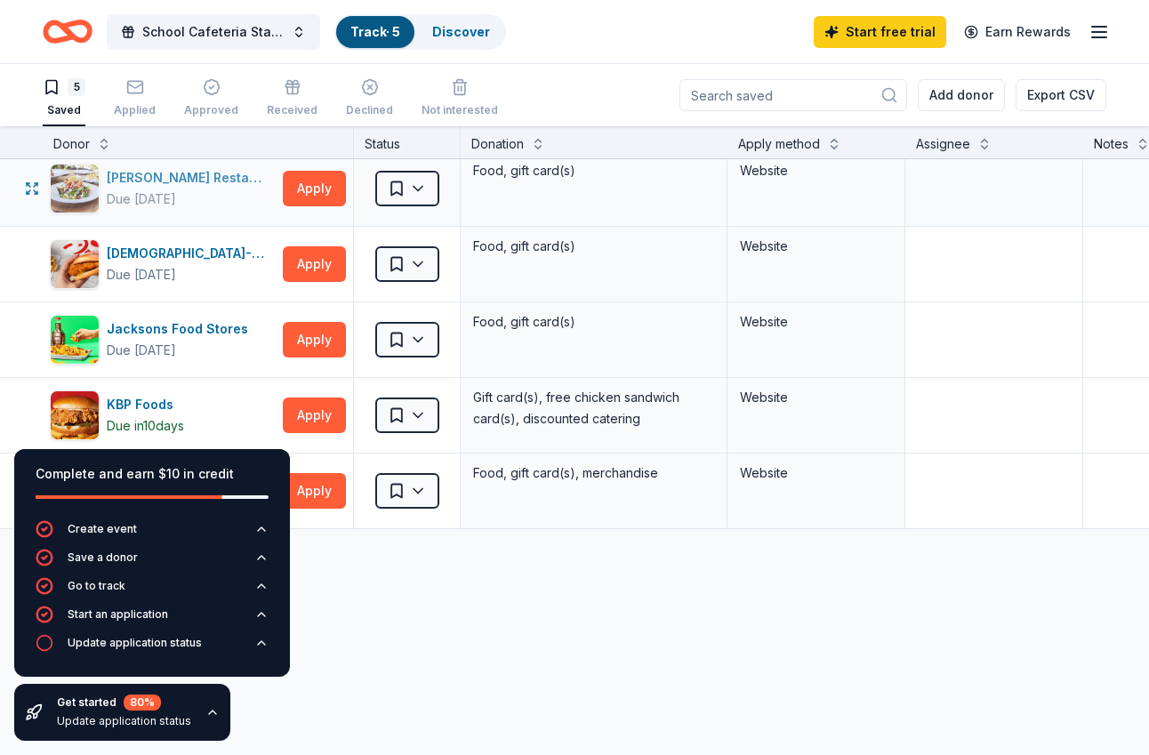
click at [160, 189] on div "Due [DATE]" at bounding box center [141, 198] width 69 height 21
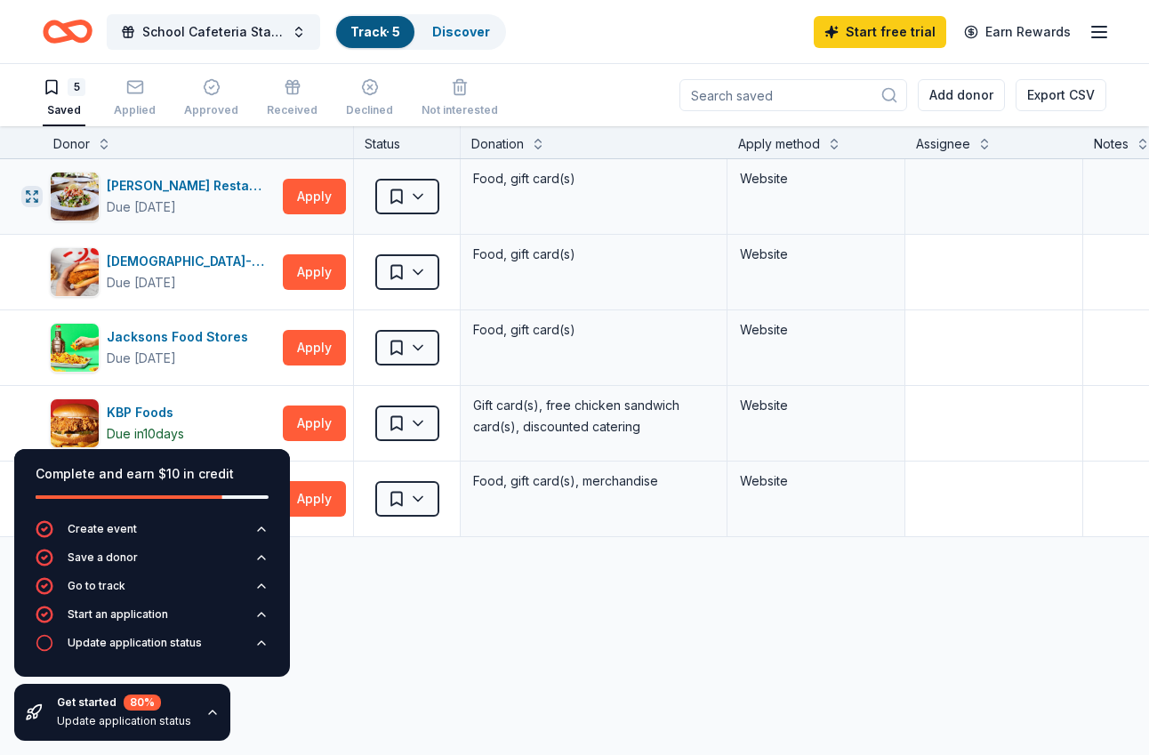
click at [25, 187] on button "button" at bounding box center [31, 196] width 21 height 21
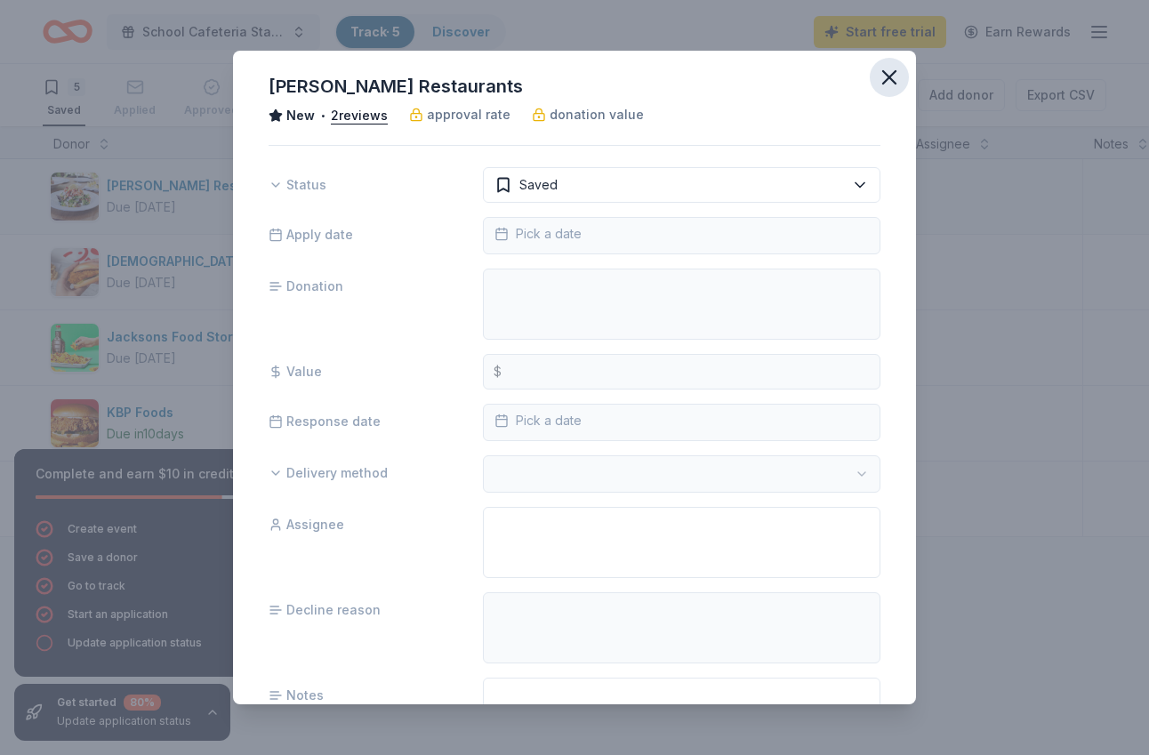
click at [894, 79] on icon "button" at bounding box center [889, 77] width 25 height 25
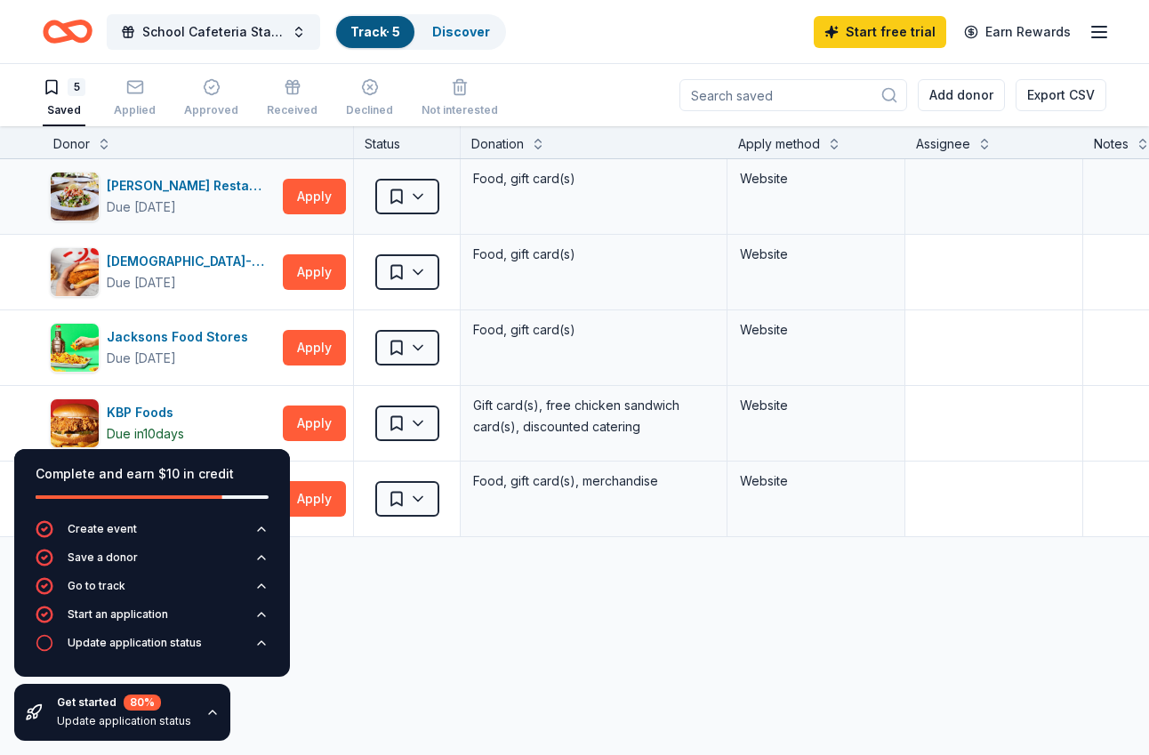
click at [58, 34] on icon "Home" at bounding box center [68, 32] width 50 height 42
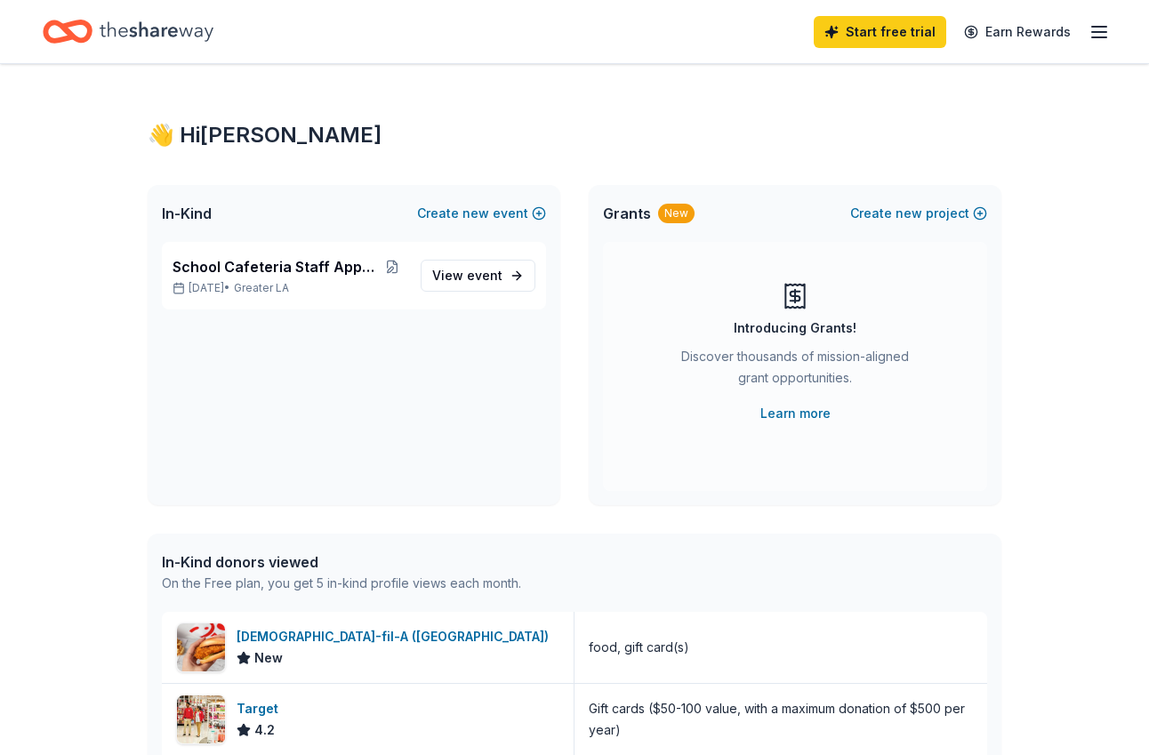
click at [511, 30] on div "Start free trial Earn Rewards" at bounding box center [574, 32] width 1063 height 42
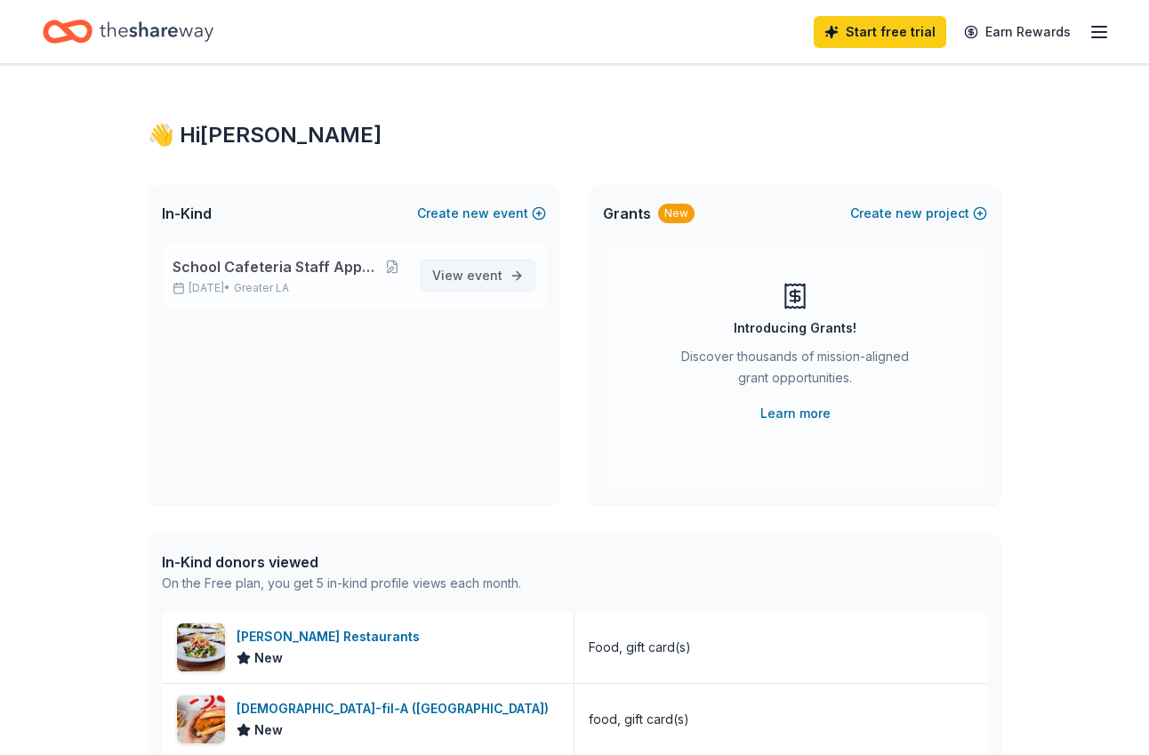
click at [501, 277] on span "event" at bounding box center [485, 275] width 36 height 15
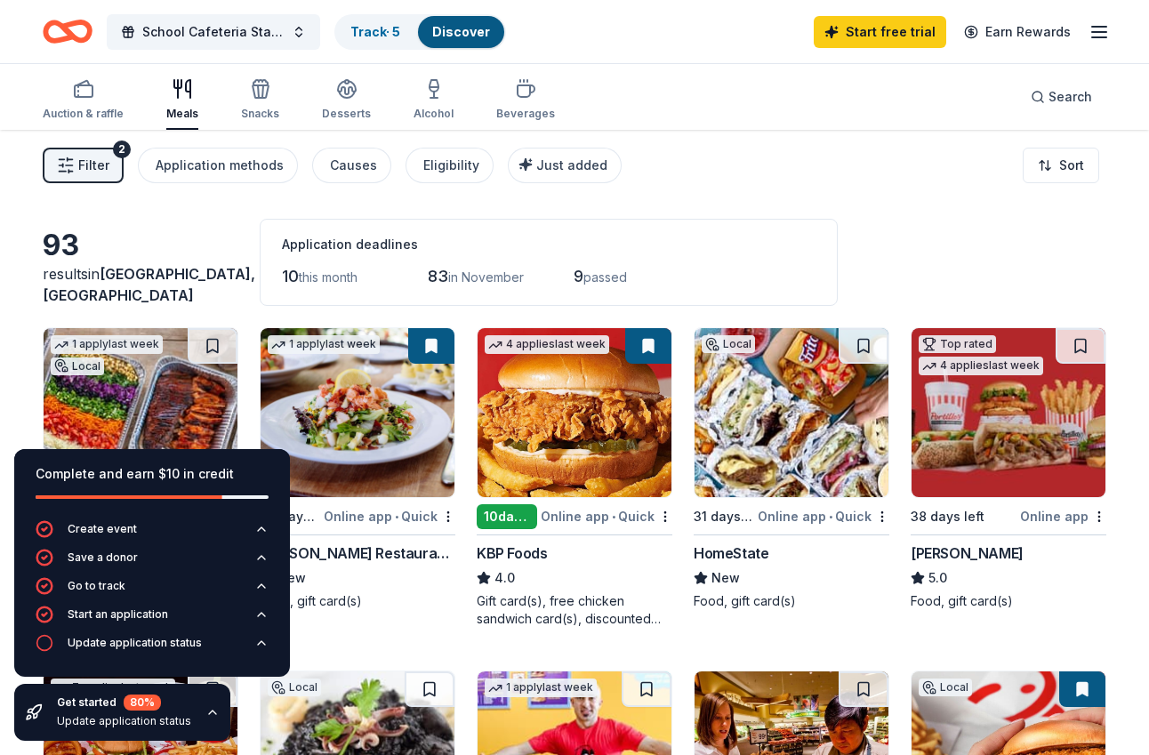
click at [456, 36] on link "Discover" at bounding box center [461, 31] width 58 height 15
click at [171, 106] on div "Meals" at bounding box center [182, 99] width 32 height 43
click at [1096, 23] on icon "button" at bounding box center [1098, 31] width 21 height 21
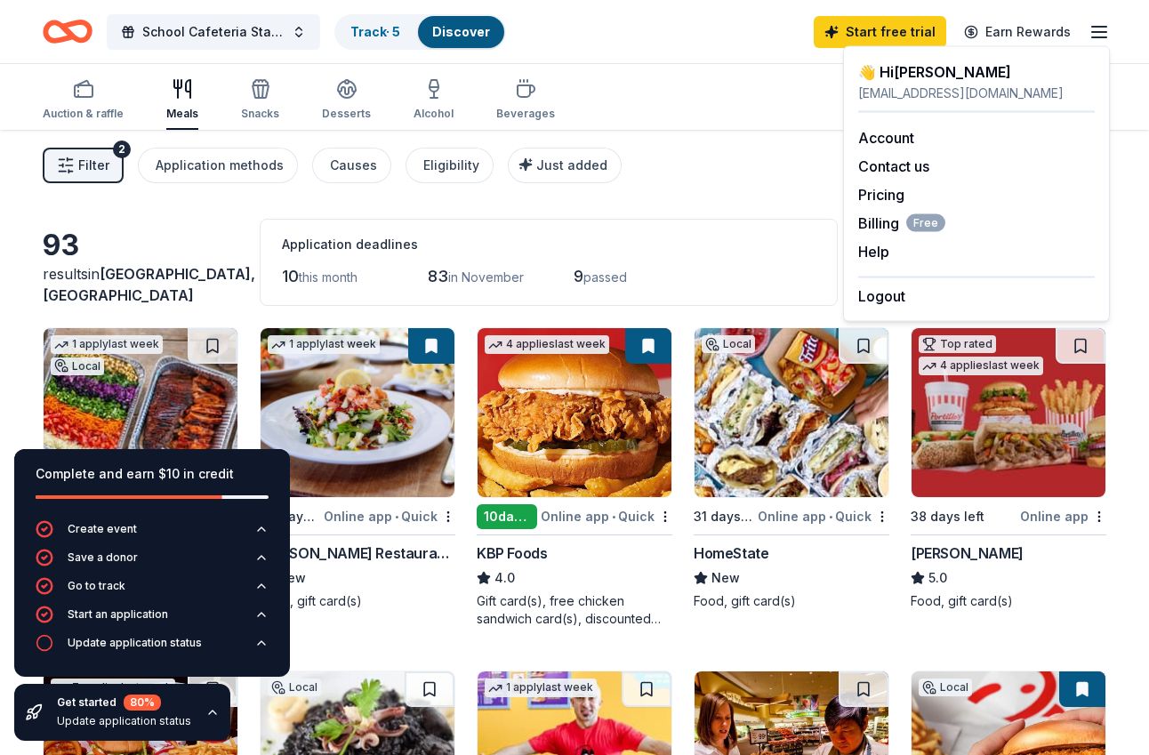
click at [1096, 23] on icon "button" at bounding box center [1098, 31] width 21 height 21
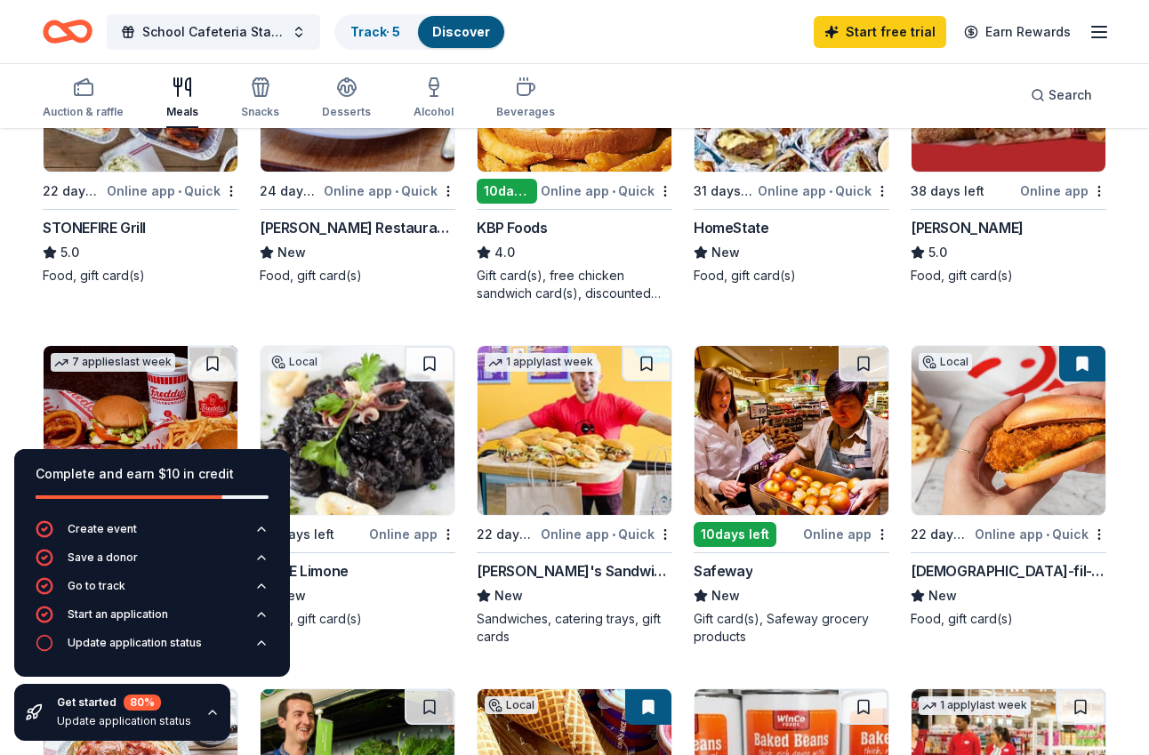
scroll to position [349, 0]
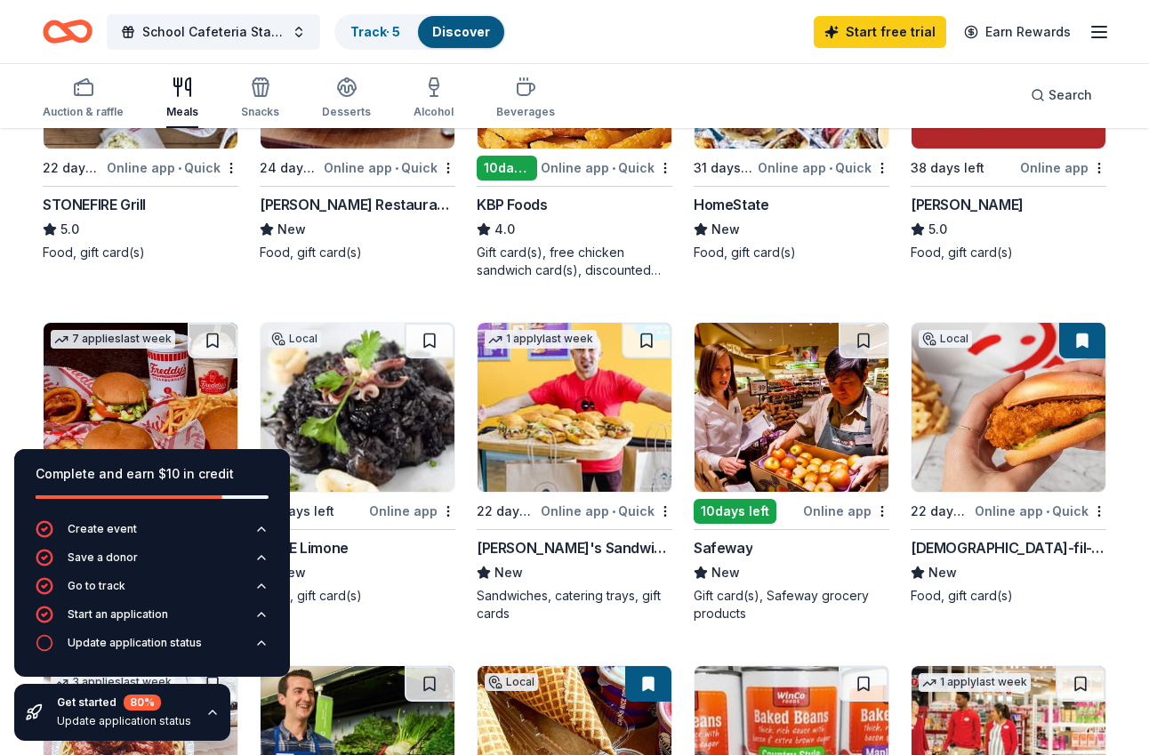
click at [1056, 405] on img at bounding box center [1008, 407] width 194 height 169
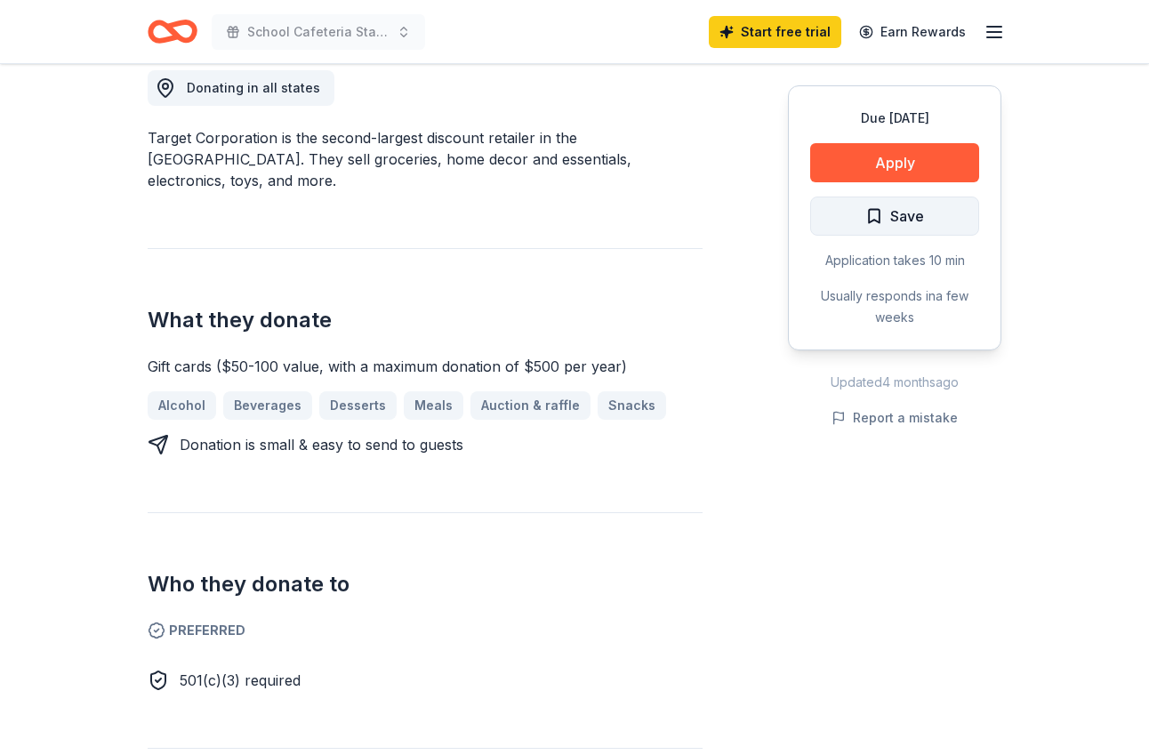
scroll to position [508, 0]
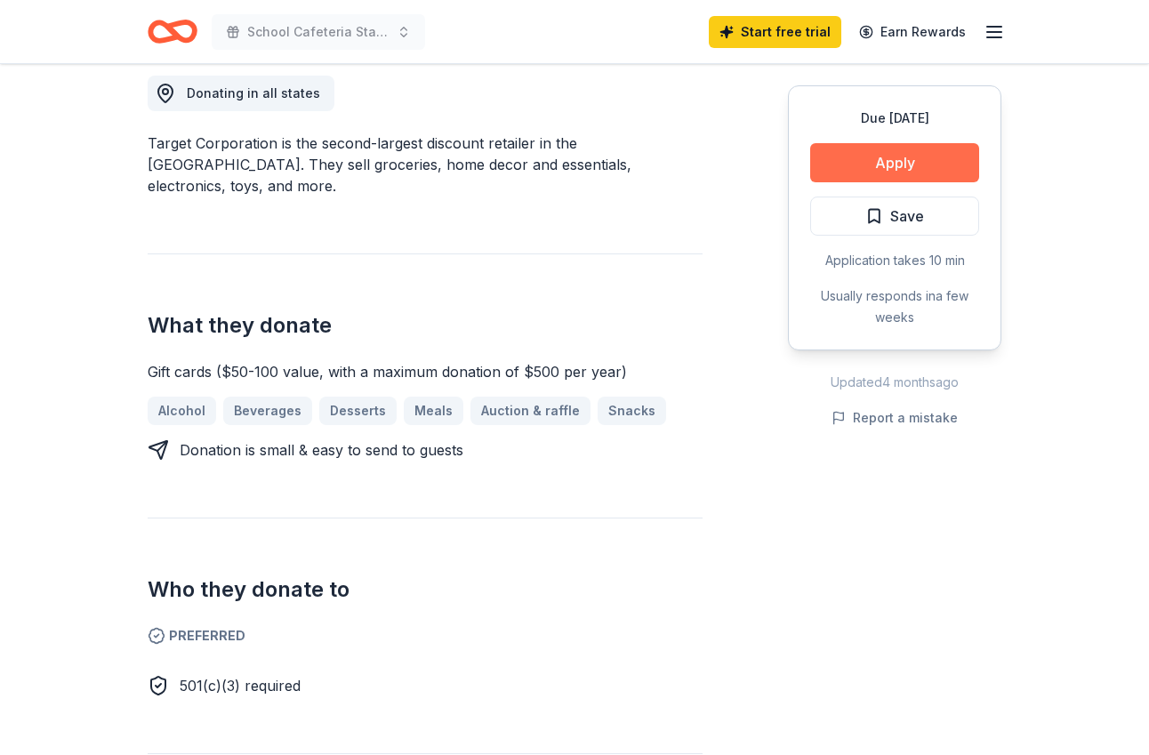
click at [896, 162] on button "Apply" at bounding box center [894, 162] width 169 height 39
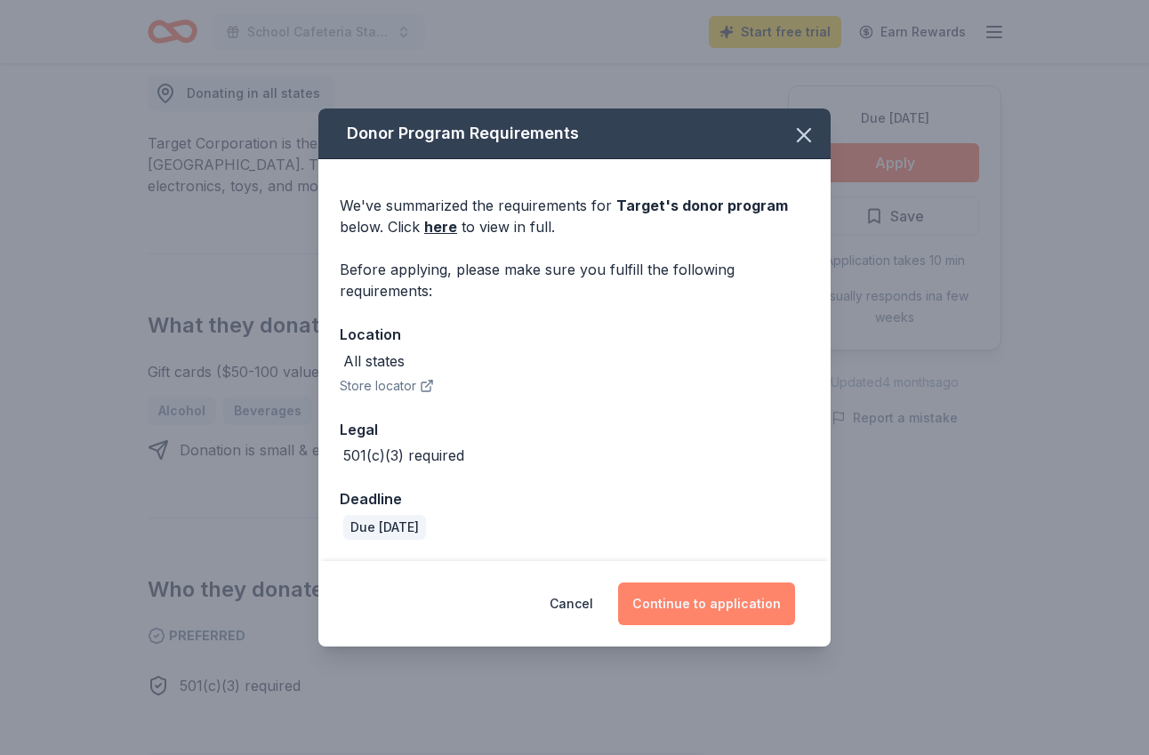
click at [702, 601] on button "Continue to application" at bounding box center [706, 603] width 177 height 43
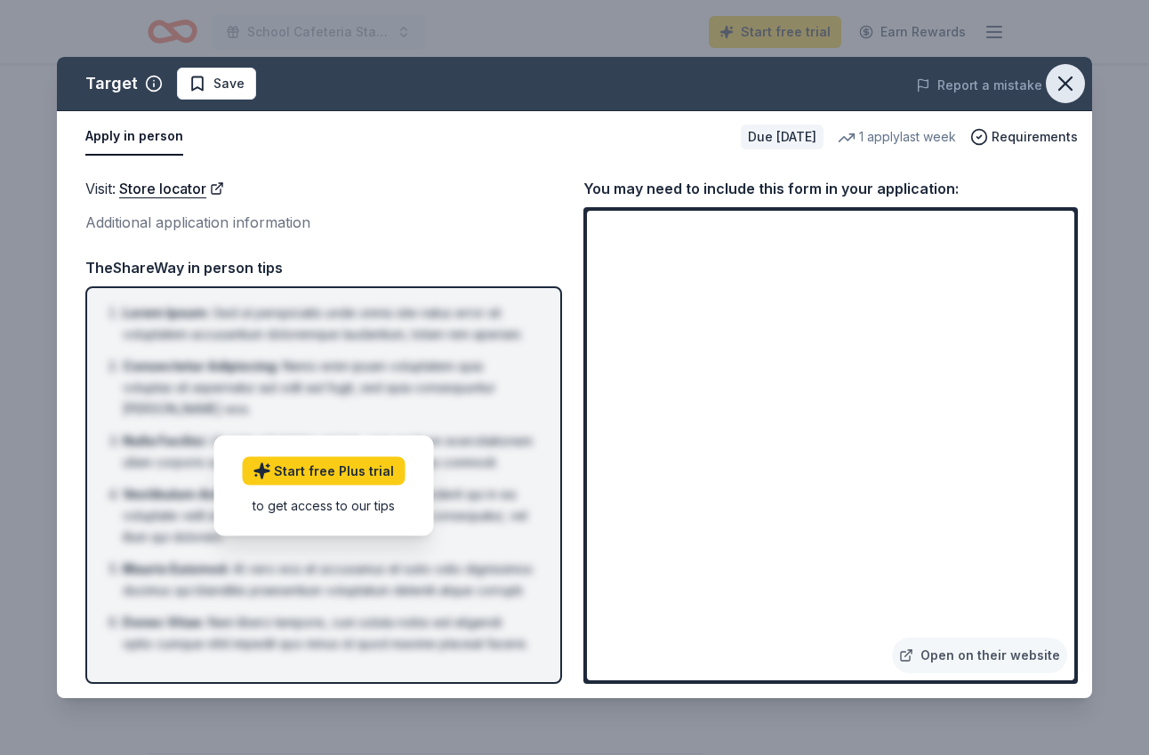
click at [1073, 76] on icon "button" at bounding box center [1065, 83] width 25 height 25
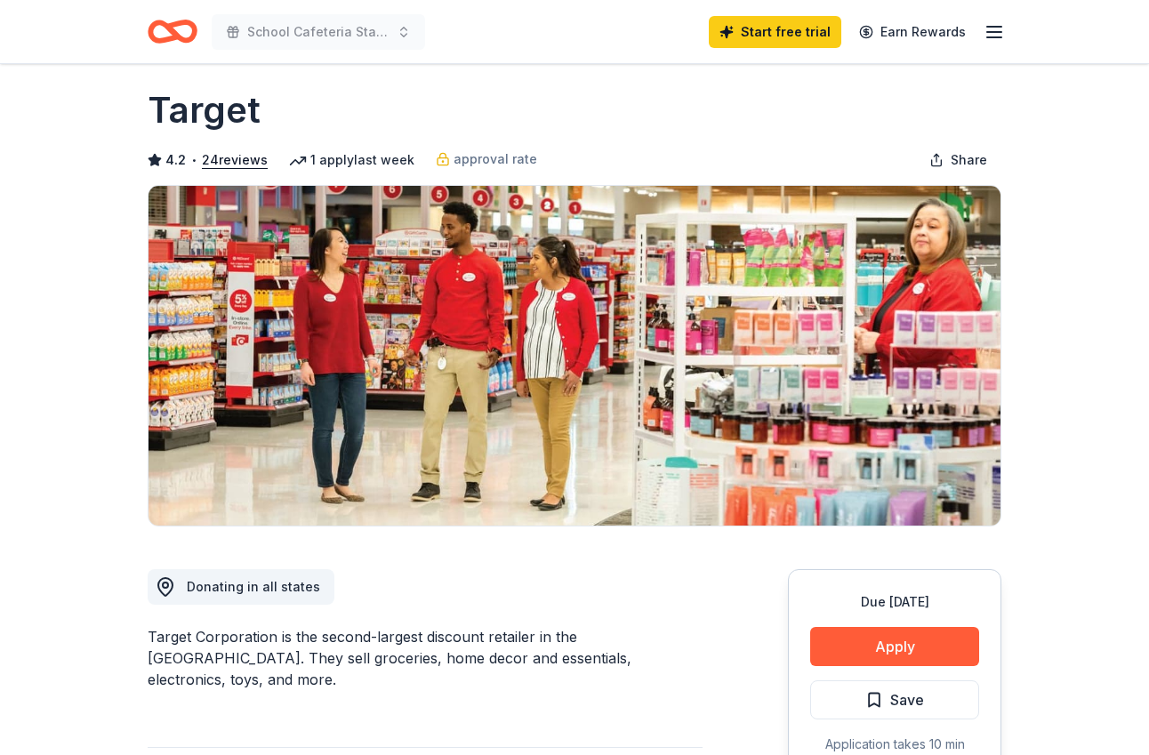
scroll to position [0, 0]
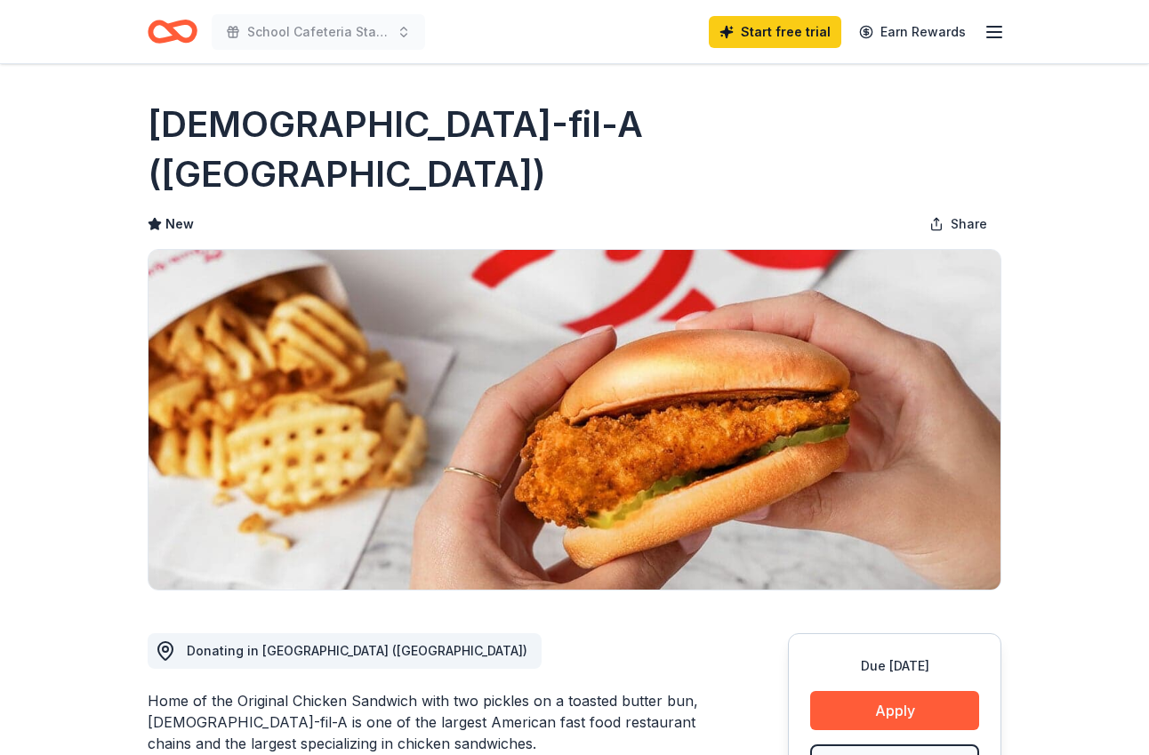
click at [994, 29] on icon "button" at bounding box center [993, 31] width 21 height 21
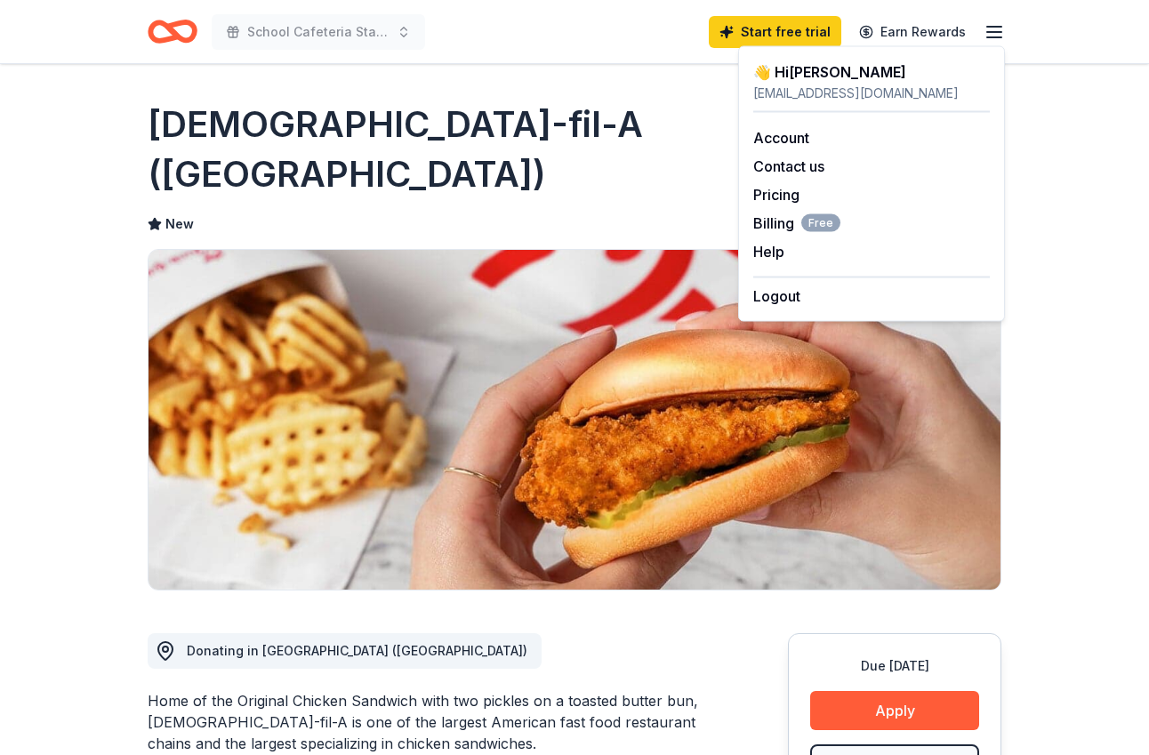
scroll to position [1, 0]
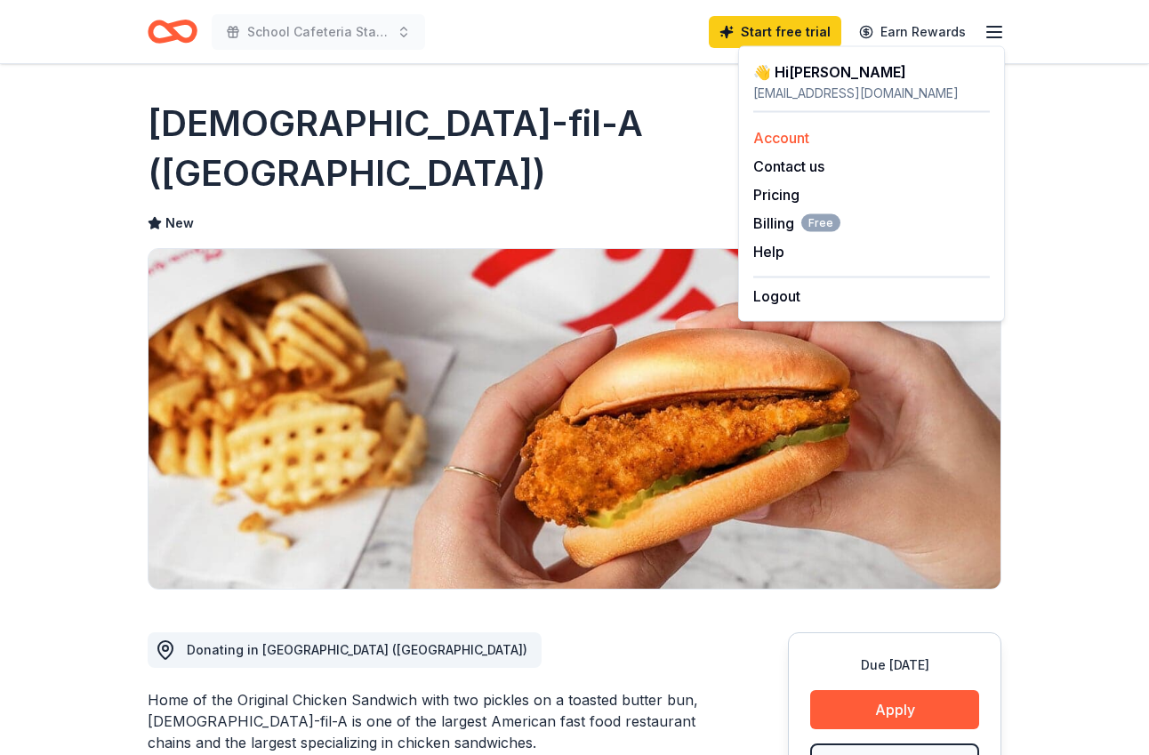
click at [797, 138] on link "Account" at bounding box center [781, 138] width 56 height 18
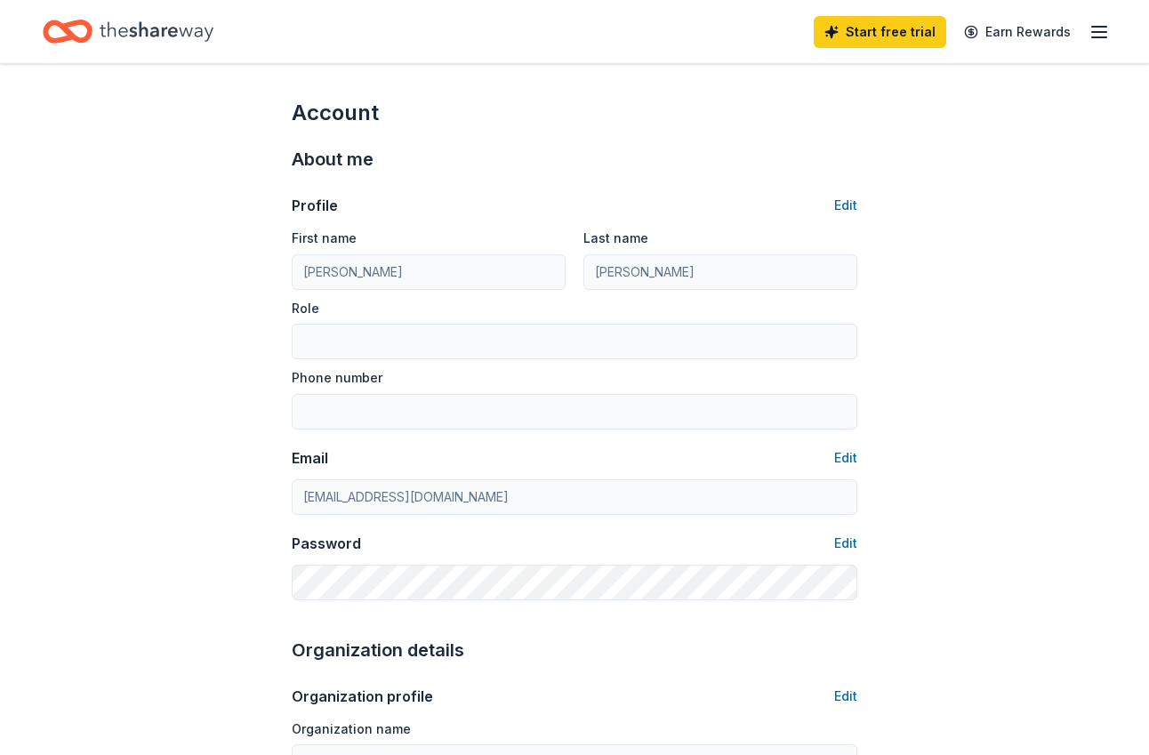
click at [168, 32] on icon "Home" at bounding box center [157, 31] width 114 height 20
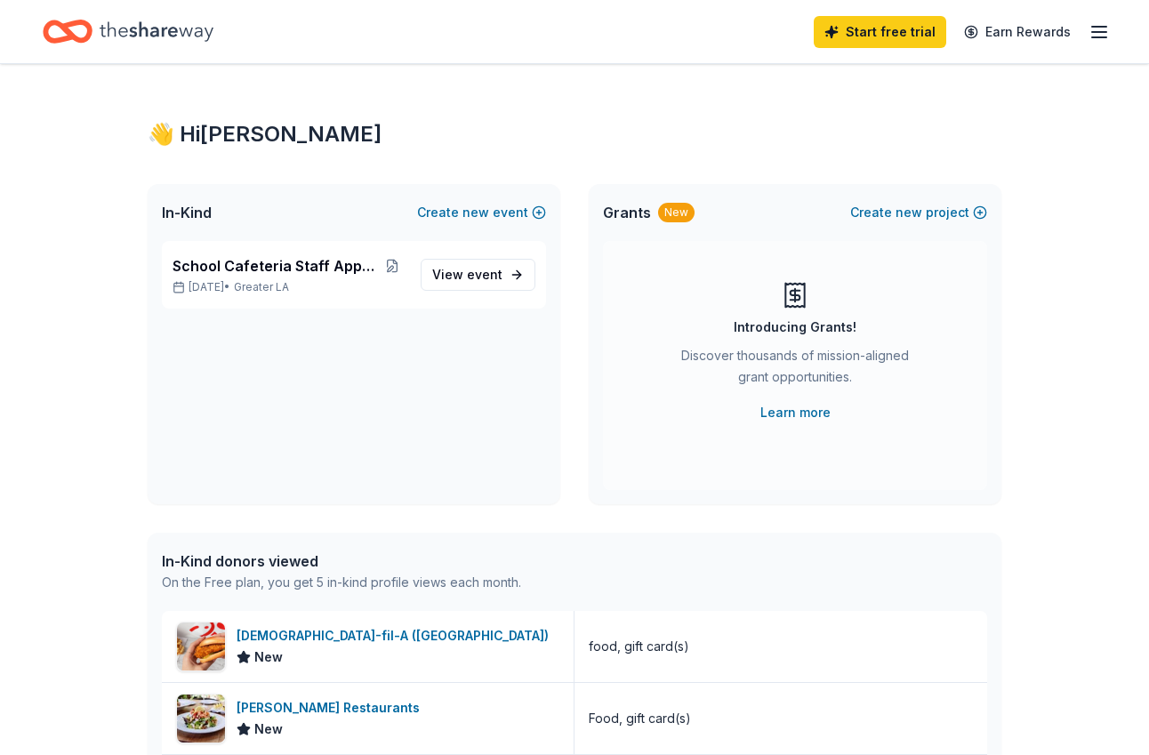
click at [1111, 28] on div "Start free trial Earn Rewards" at bounding box center [574, 31] width 1149 height 63
click at [477, 267] on span "event" at bounding box center [485, 274] width 36 height 15
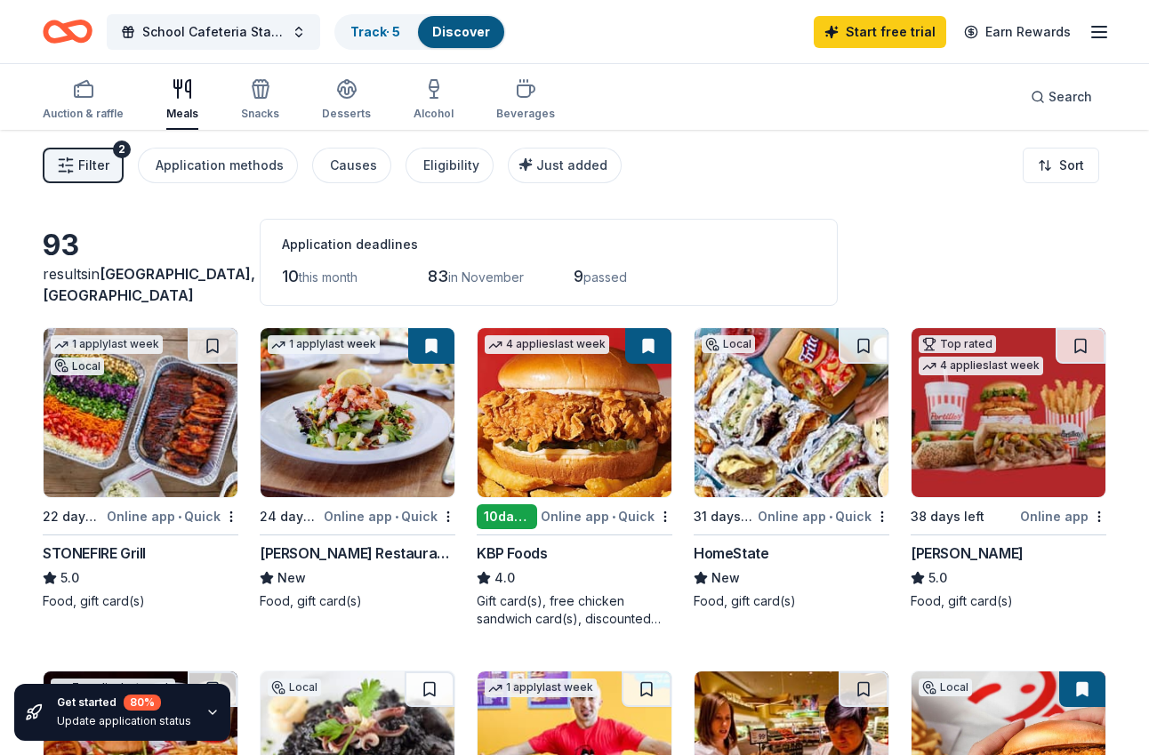
click at [1100, 38] on icon "button" at bounding box center [1098, 31] width 21 height 21
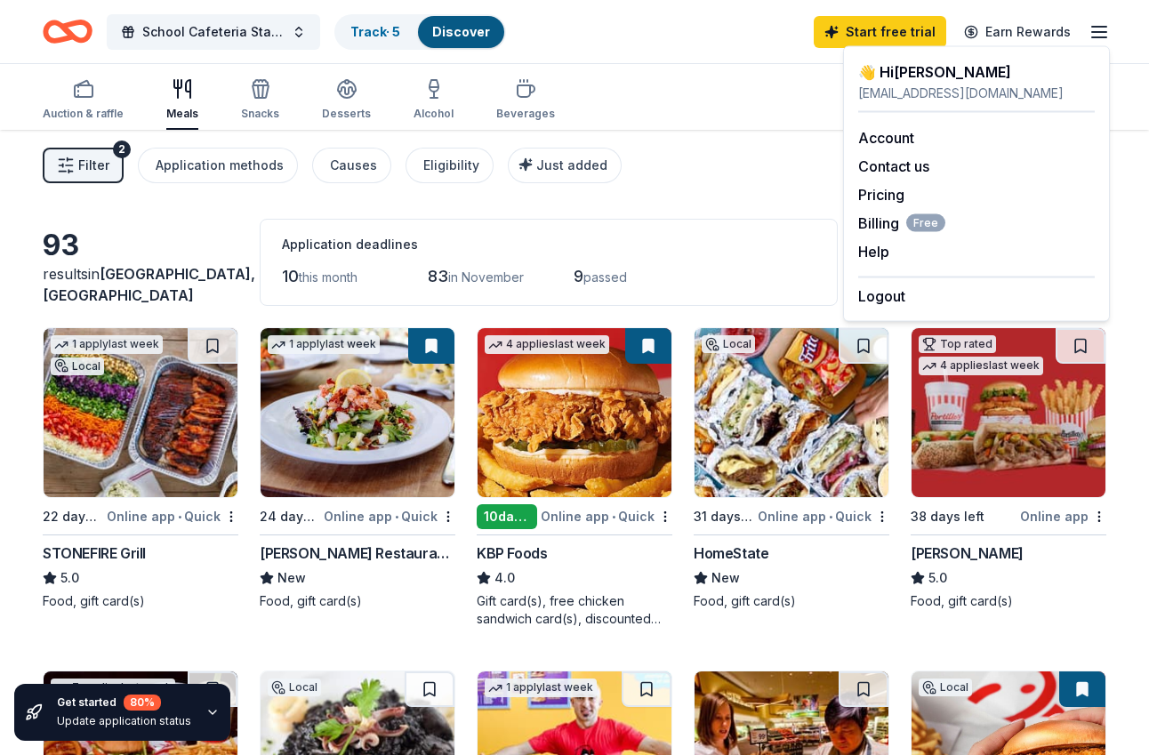
click at [1100, 38] on icon "button" at bounding box center [1098, 31] width 21 height 21
